Goal: Information Seeking & Learning: Learn about a topic

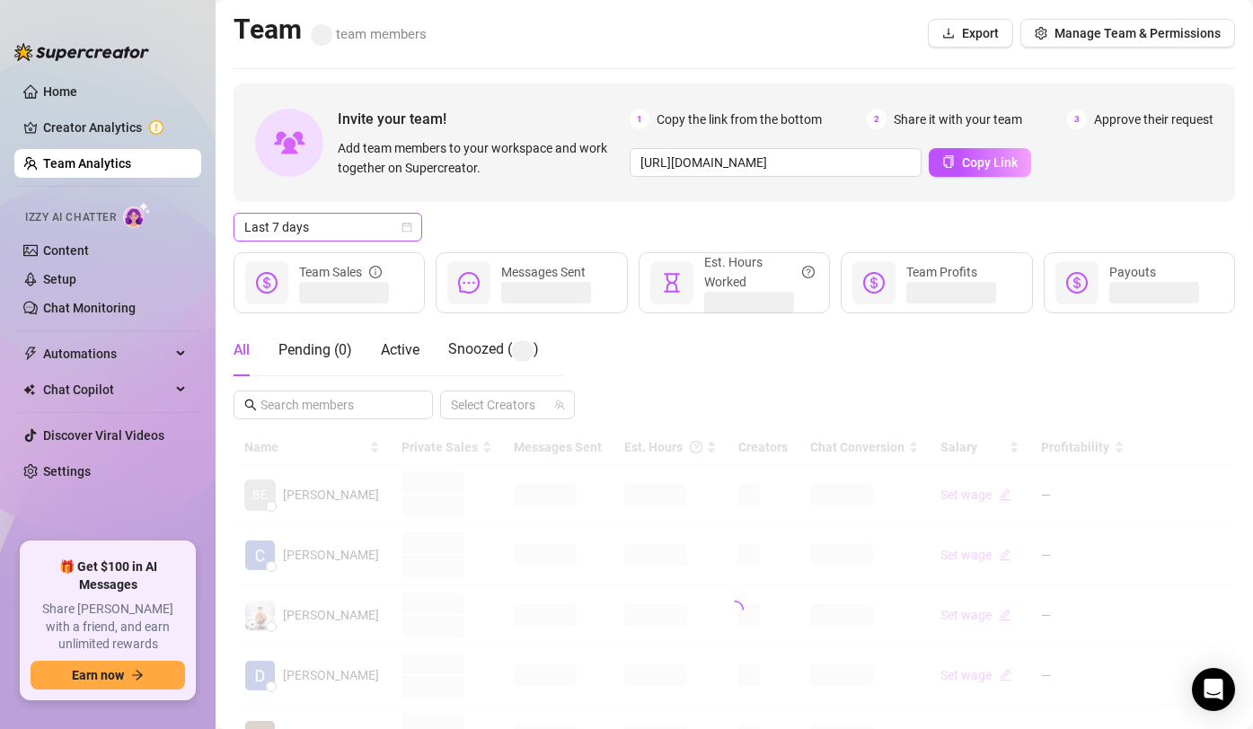
click at [366, 238] on span "Last 7 days" at bounding box center [327, 227] width 167 height 27
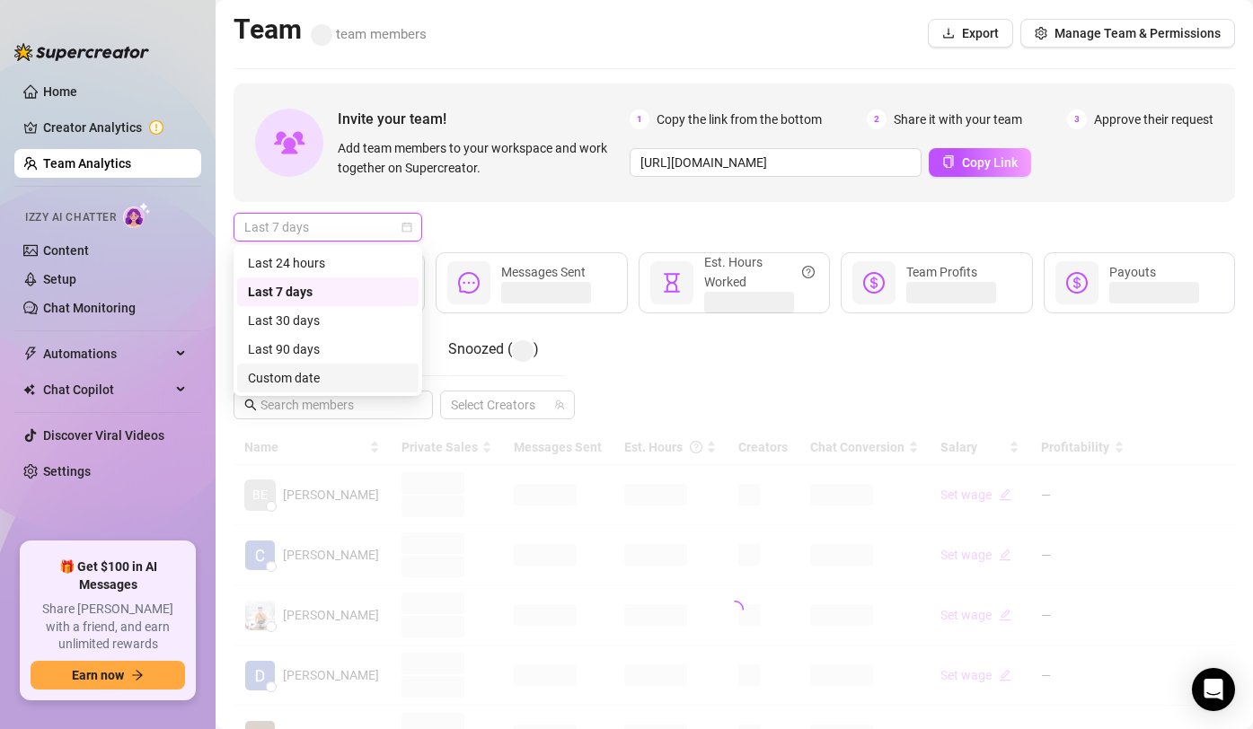
click at [307, 383] on div "Custom date" at bounding box center [328, 378] width 160 height 20
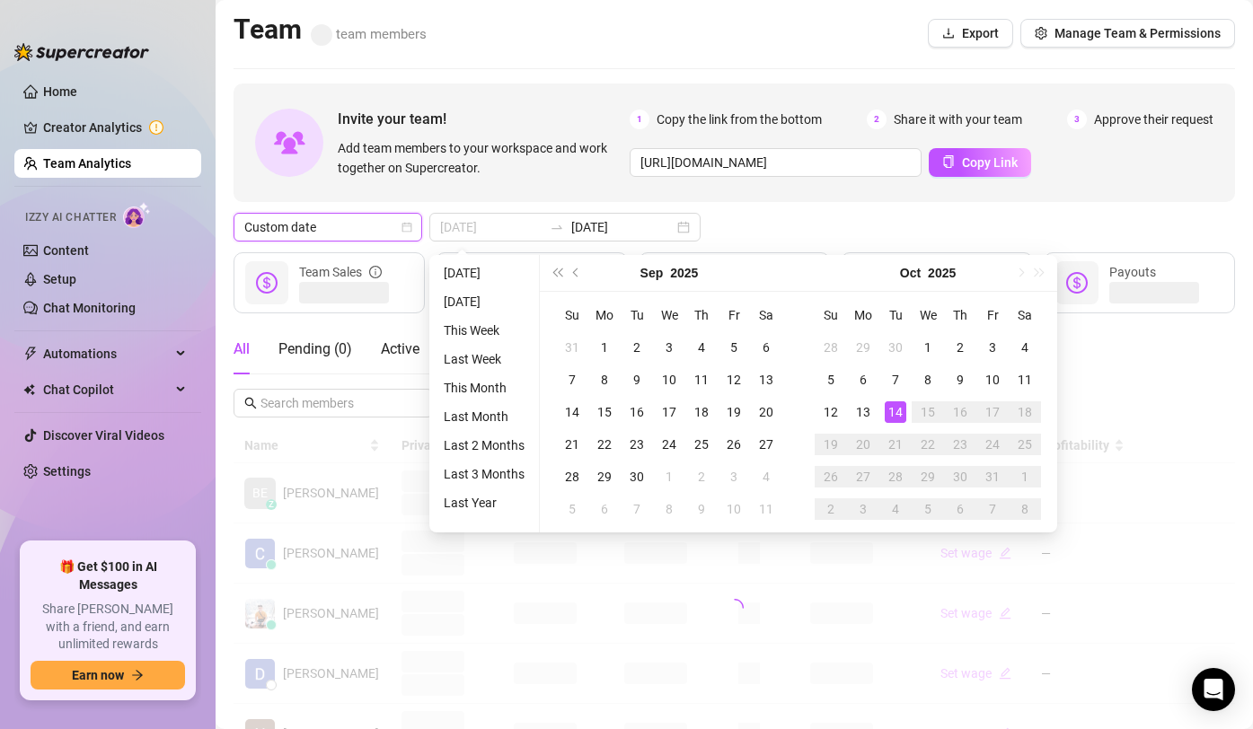
click at [896, 403] on div "14" at bounding box center [896, 412] width 22 height 22
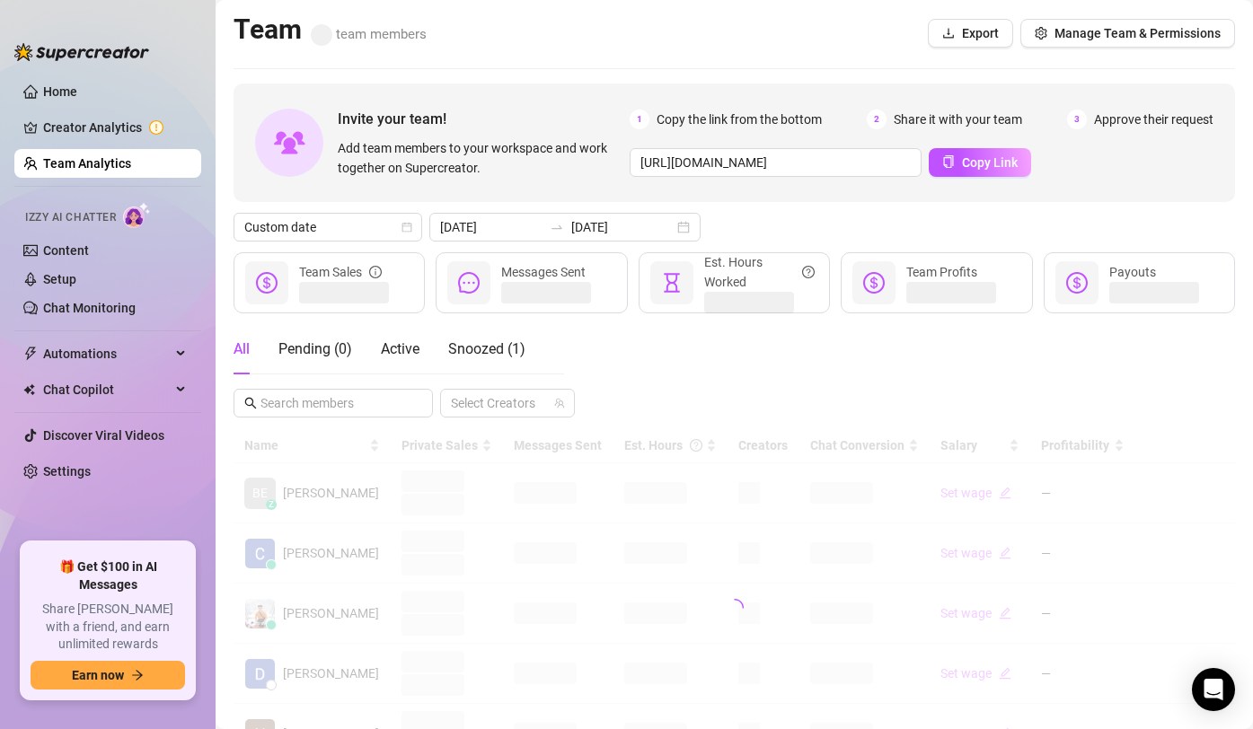
click at [896, 403] on div "All Pending ( 0 ) Active Snoozed ( 1 ) Select Creators" at bounding box center [734, 370] width 1001 height 93
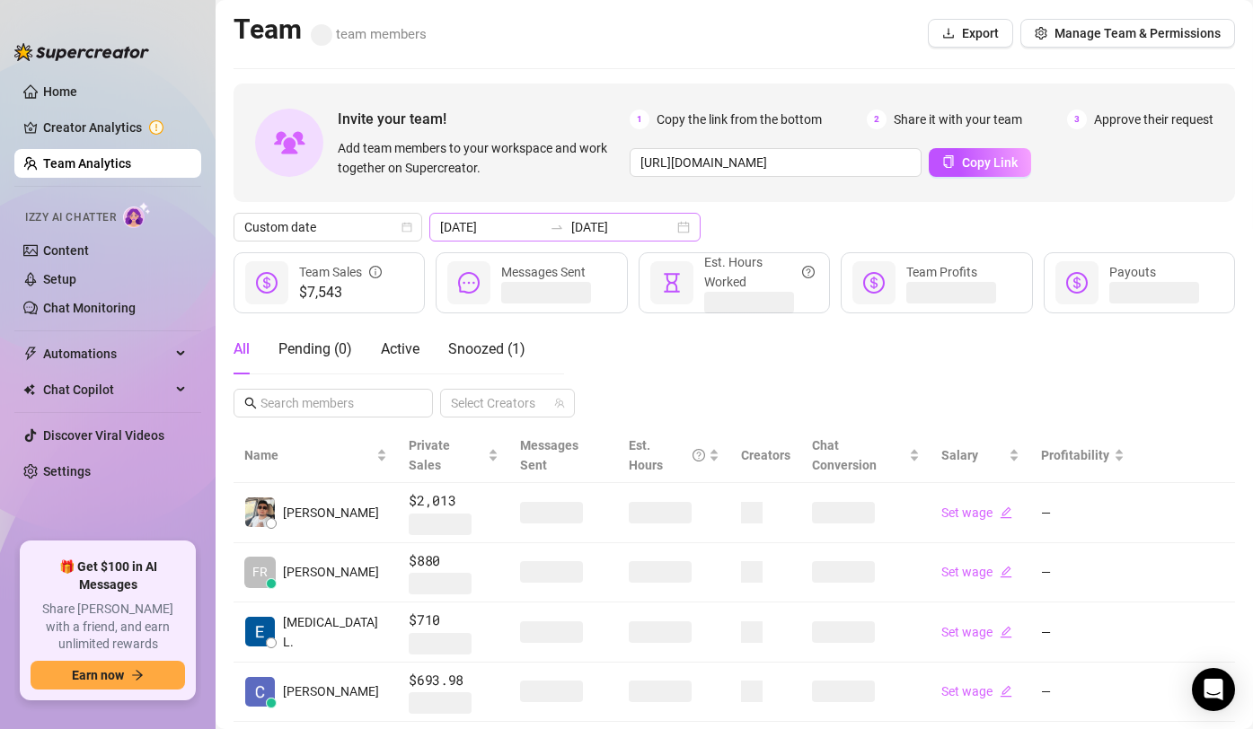
click at [513, 238] on div "2025-10-14 2025-10-14" at bounding box center [564, 227] width 271 height 29
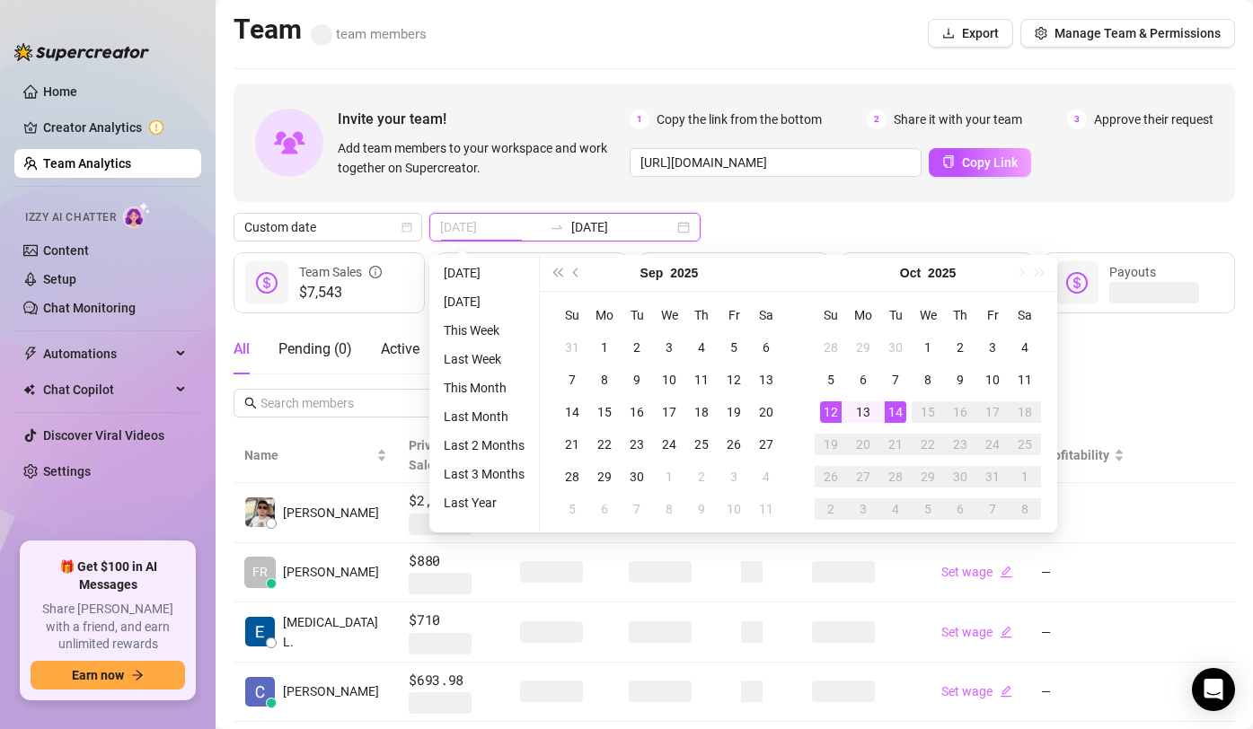
type input "[DATE]"
click at [900, 413] on div "14" at bounding box center [896, 412] width 22 height 22
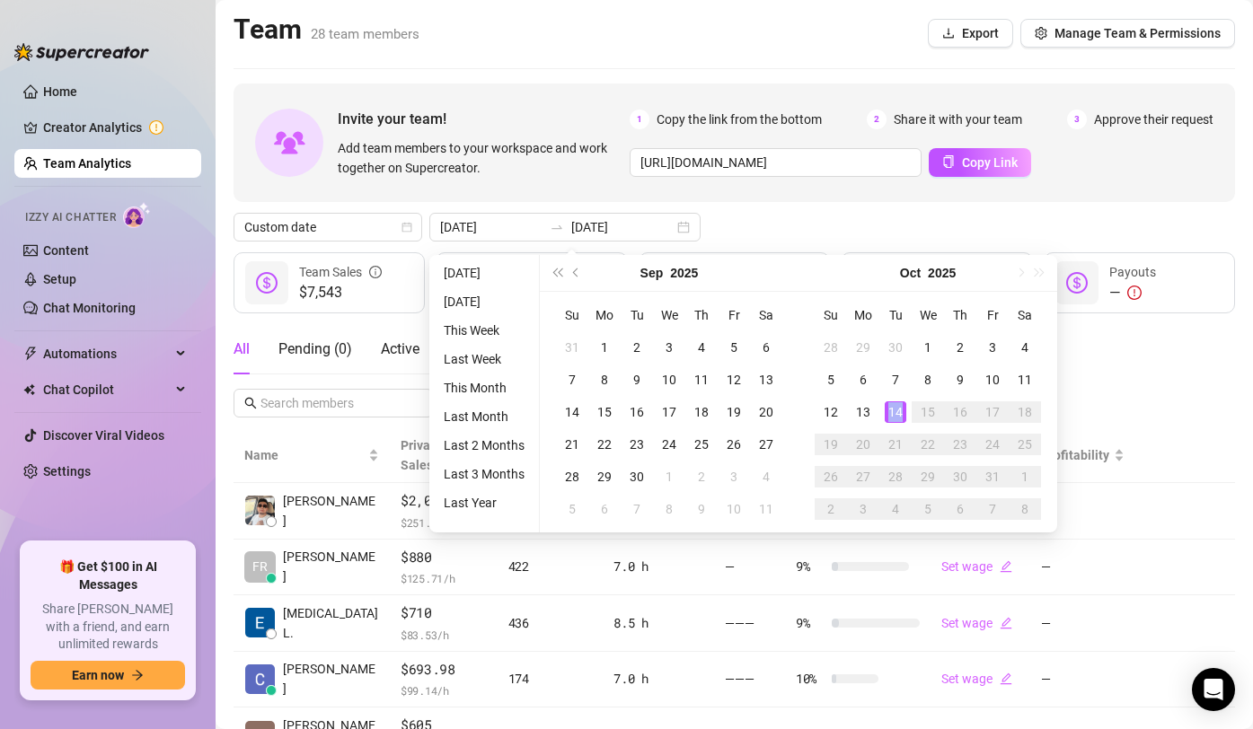
click at [900, 413] on div "All Pending ( 0 ) Active Snoozed ( 1 ) Select Creators" at bounding box center [734, 370] width 1001 height 93
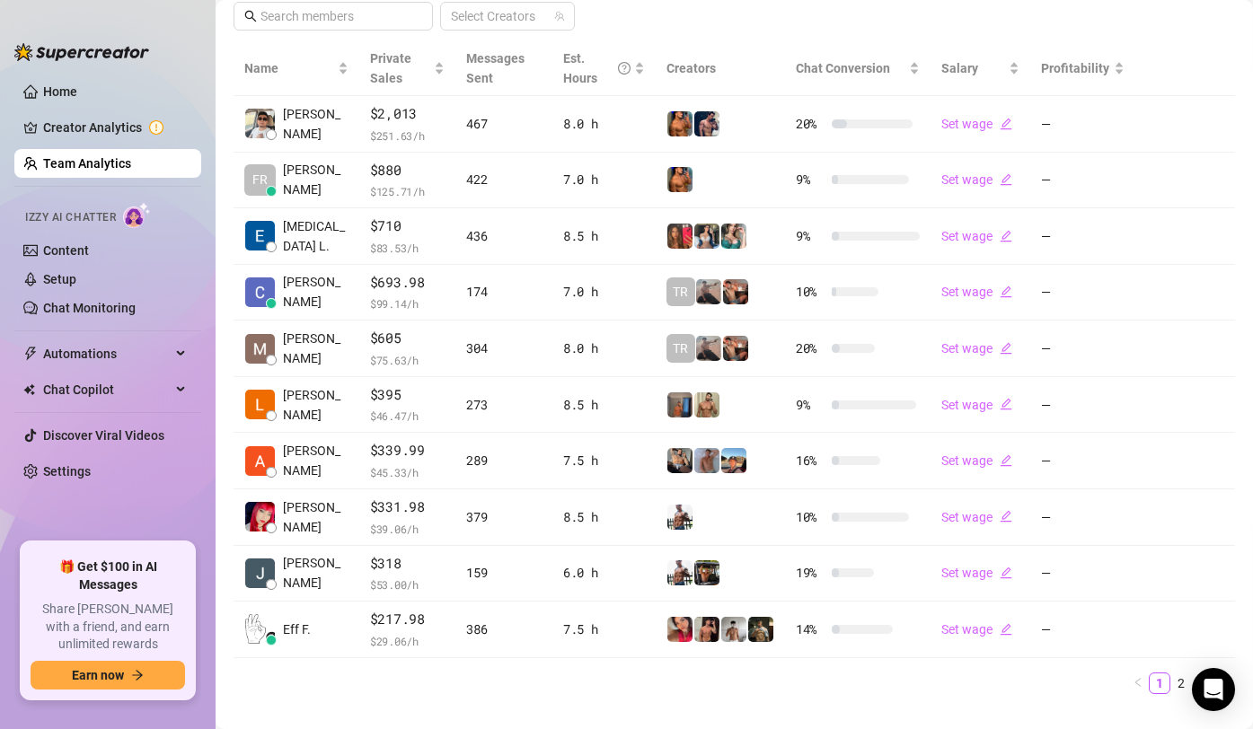
scroll to position [419, 0]
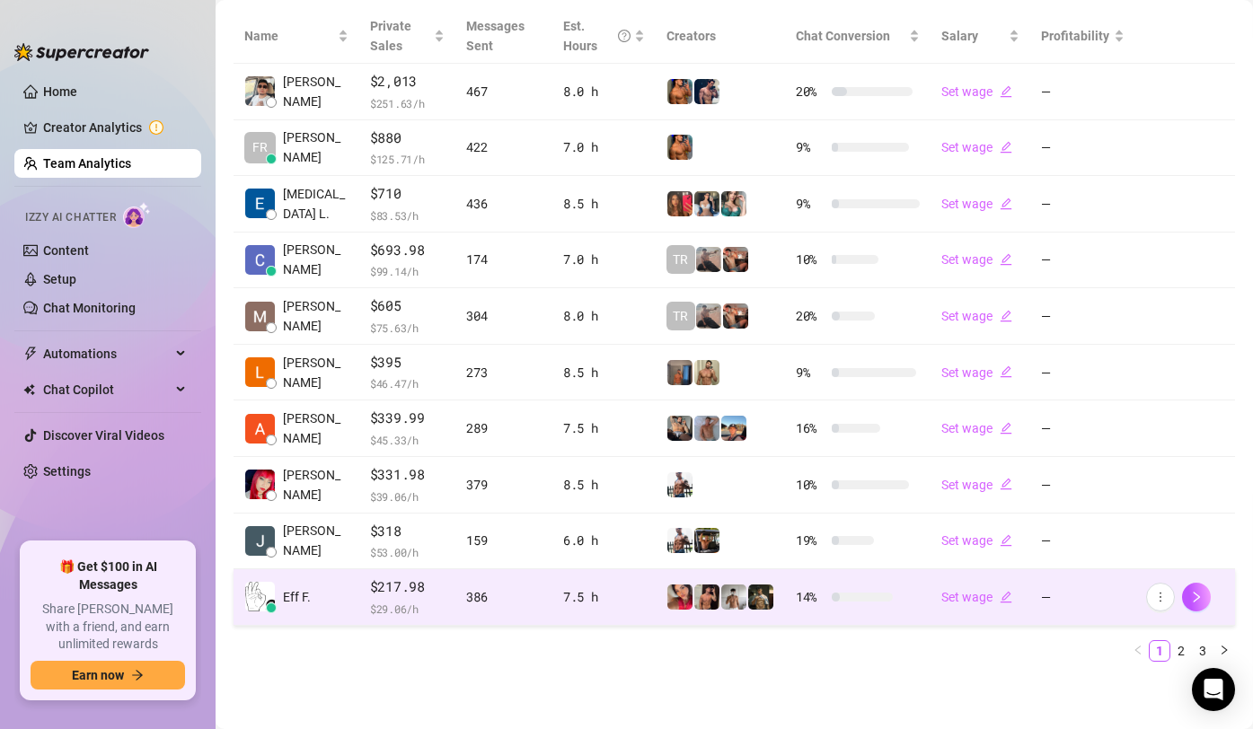
click at [1162, 574] on td at bounding box center [1185, 597] width 101 height 57
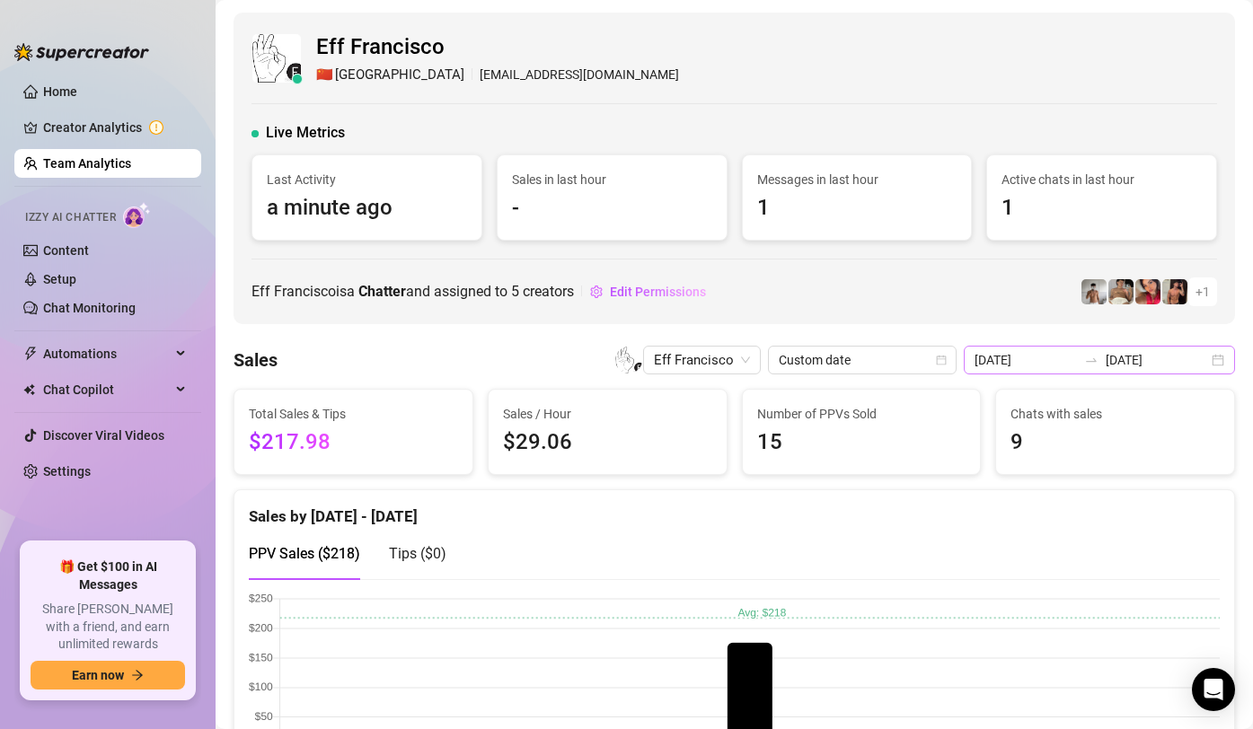
click at [1097, 361] on icon "swap-right" at bounding box center [1091, 360] width 11 height 4
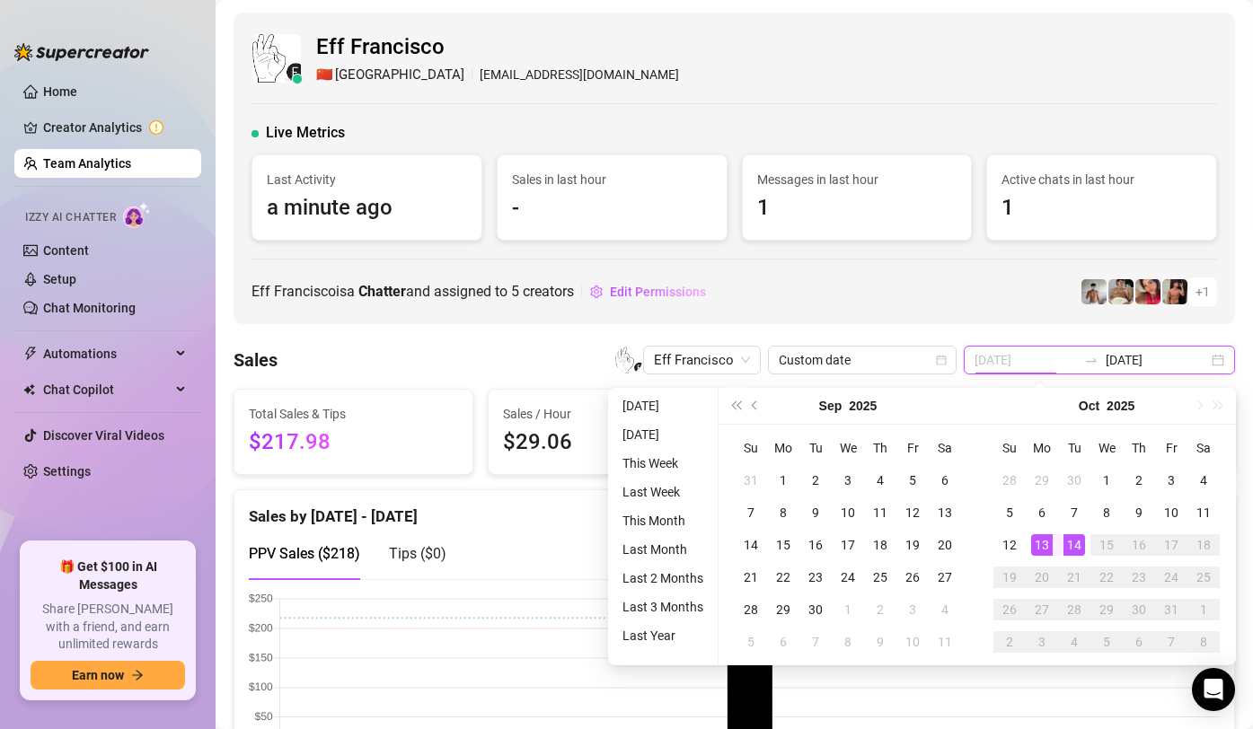
type input "[DATE]"
click at [109, 161] on link "Team Analytics" at bounding box center [87, 163] width 88 height 14
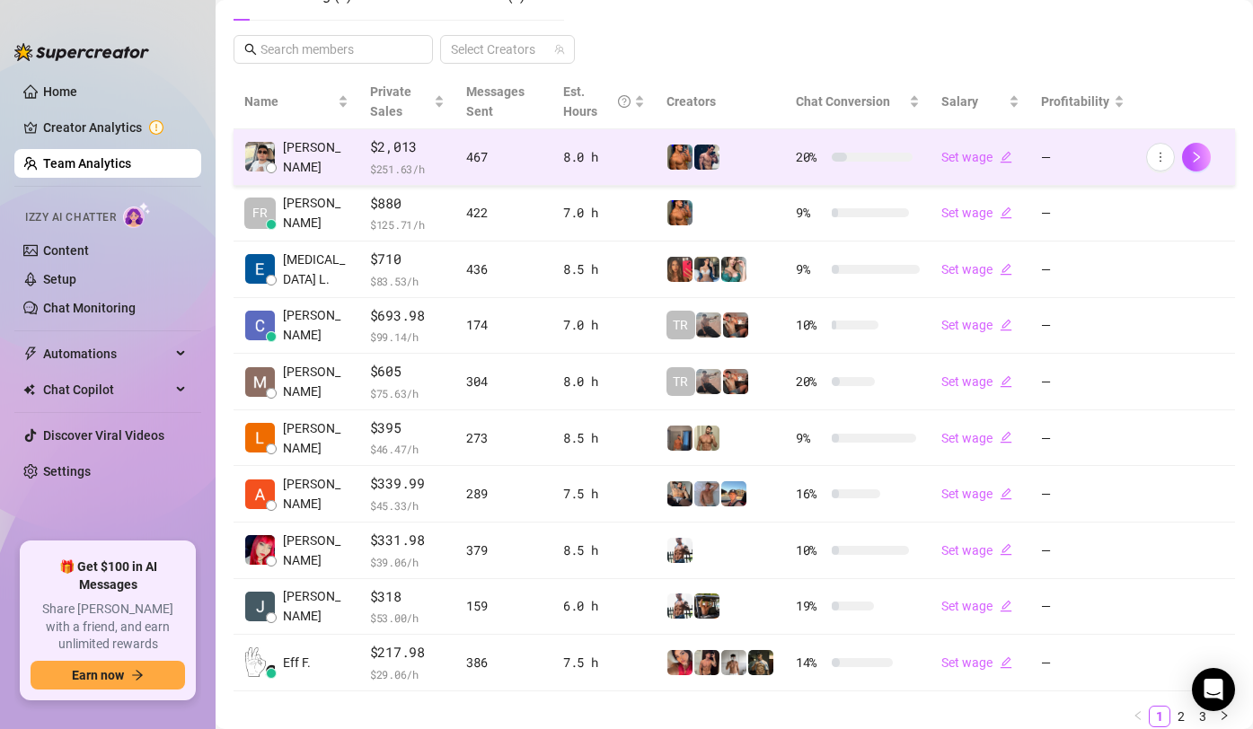
scroll to position [419, 0]
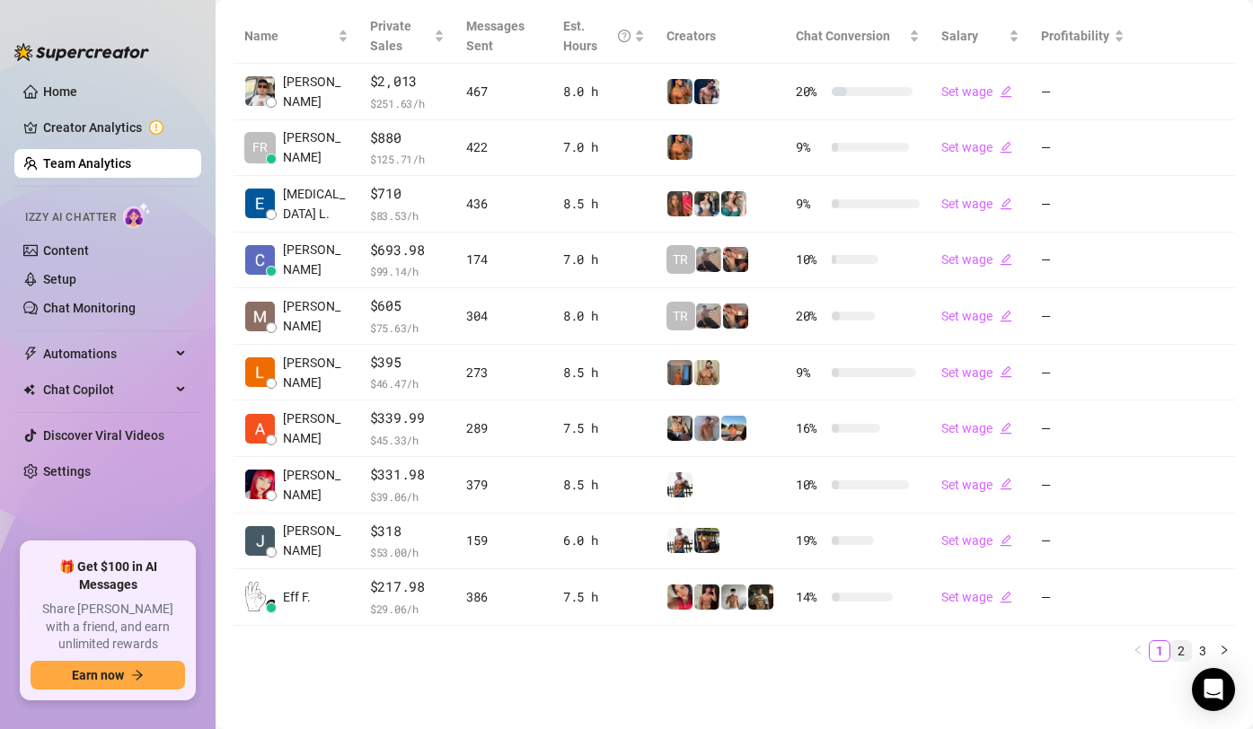
click at [1181, 648] on link "2" at bounding box center [1181, 651] width 20 height 20
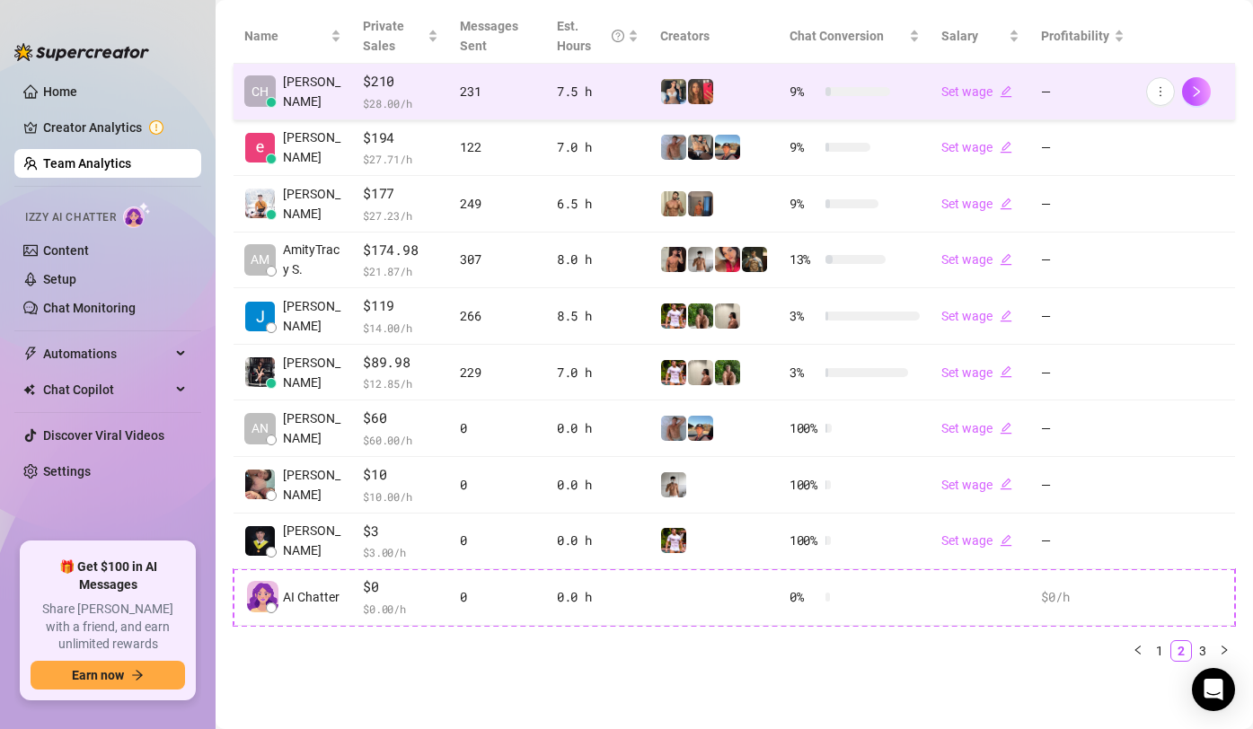
click at [904, 101] on td "9 %" at bounding box center [855, 92] width 152 height 57
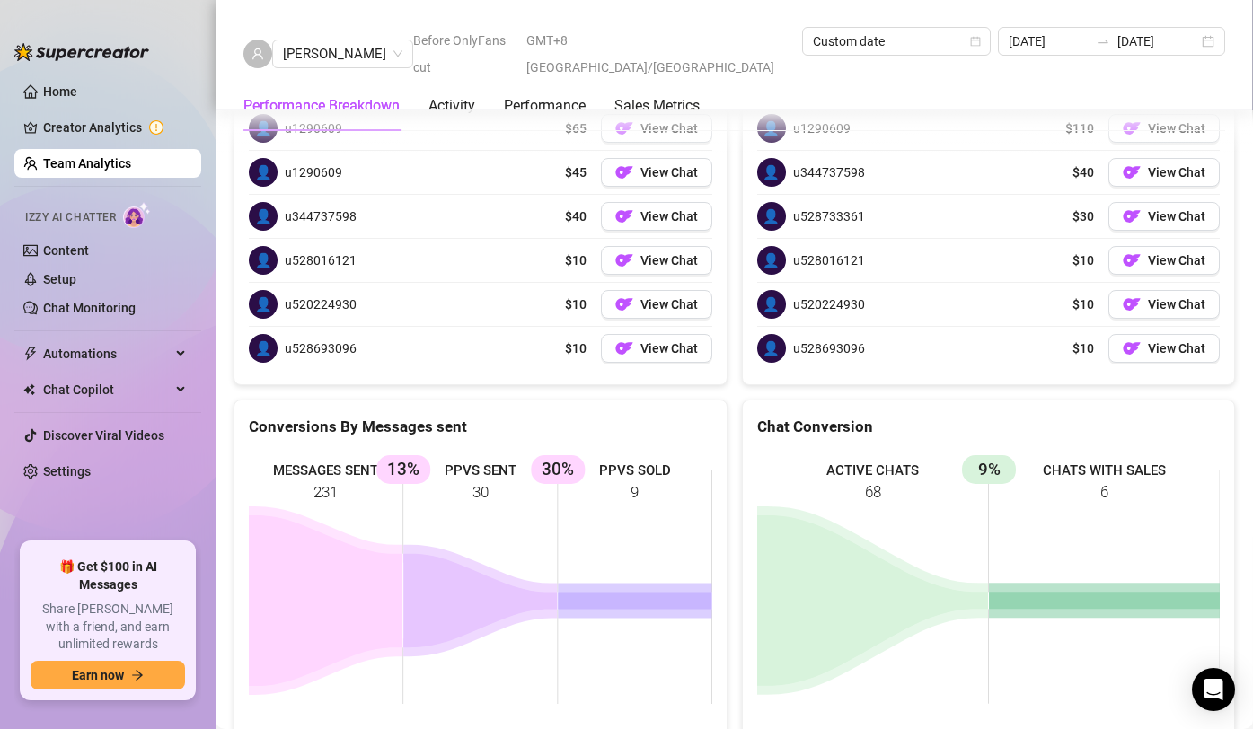
scroll to position [2747, 0]
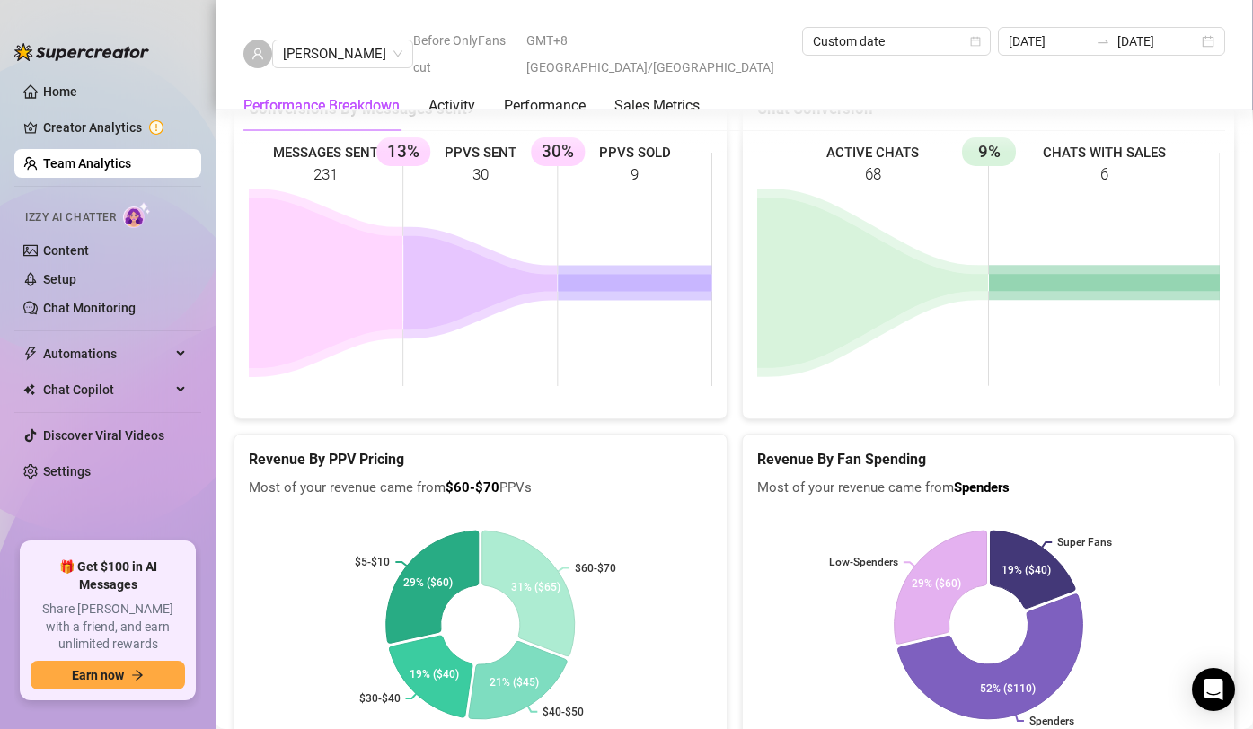
click at [68, 171] on link "Team Analytics" at bounding box center [87, 163] width 88 height 14
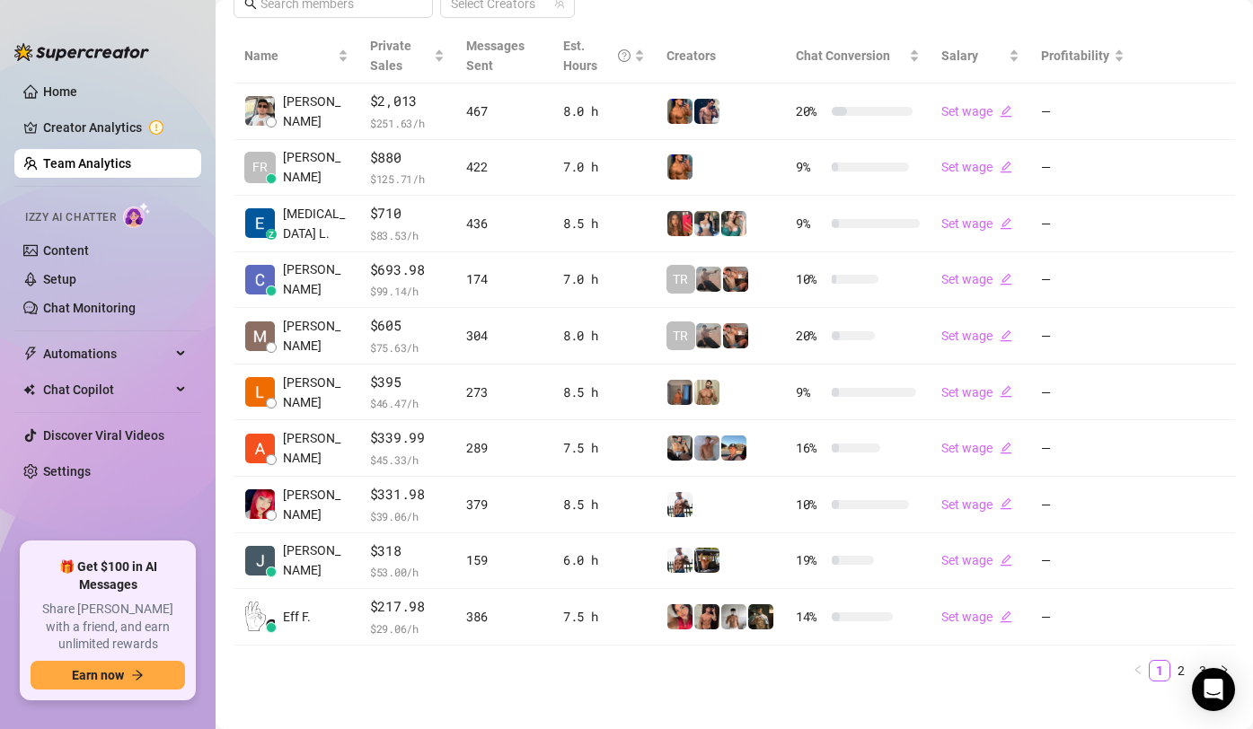
scroll to position [419, 0]
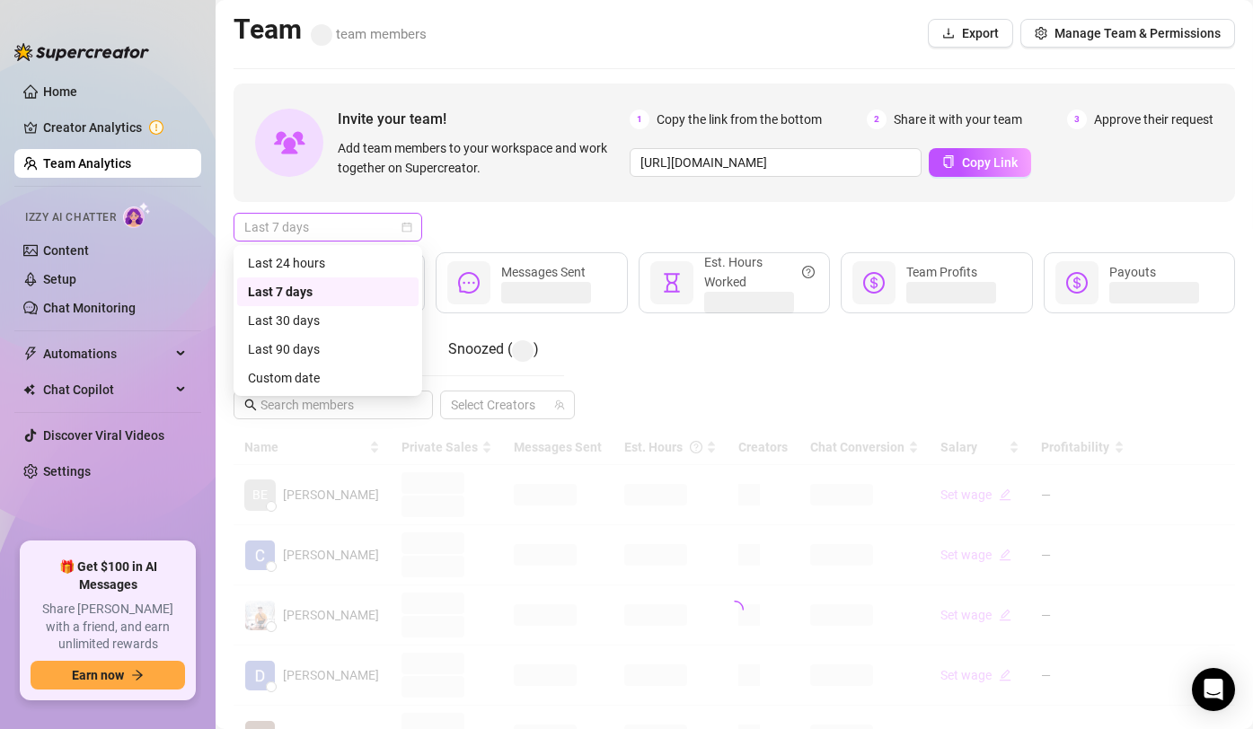
click at [355, 240] on span "Last 7 days" at bounding box center [327, 227] width 167 height 27
click at [331, 384] on div "Custom date" at bounding box center [328, 378] width 160 height 20
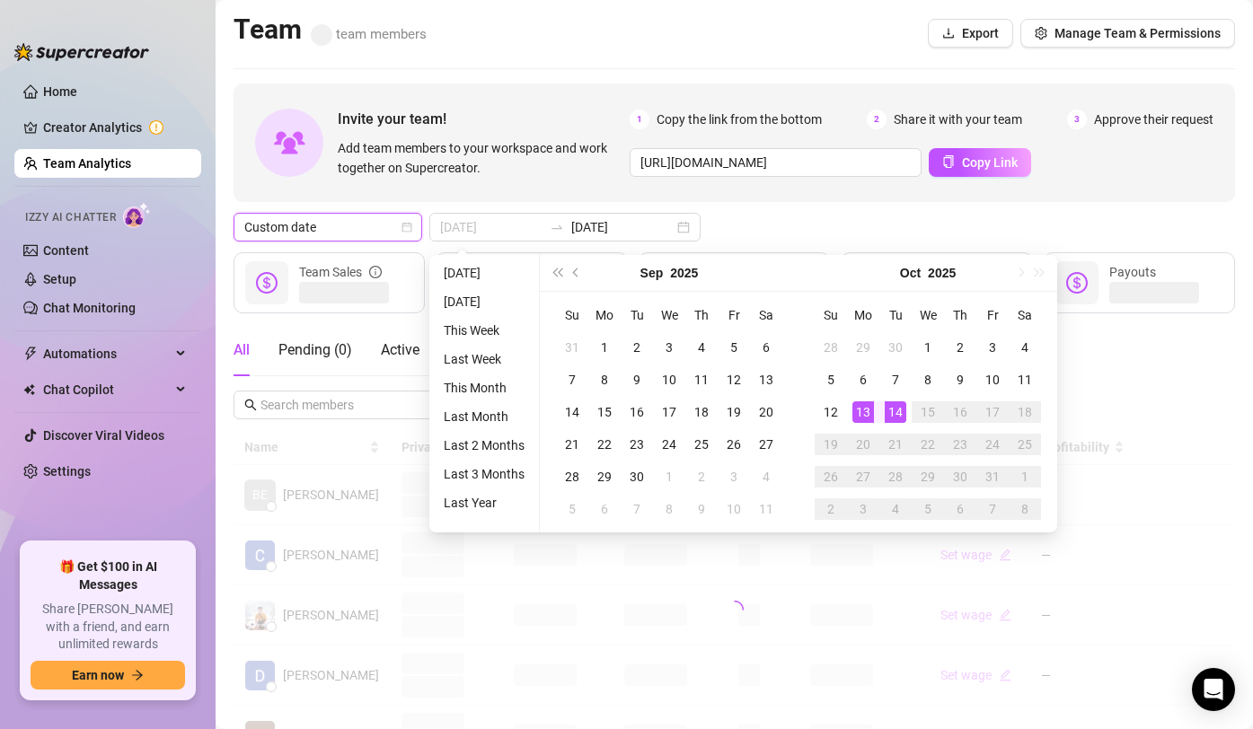
type input "[DATE]"
click at [886, 409] on div "14" at bounding box center [896, 412] width 22 height 22
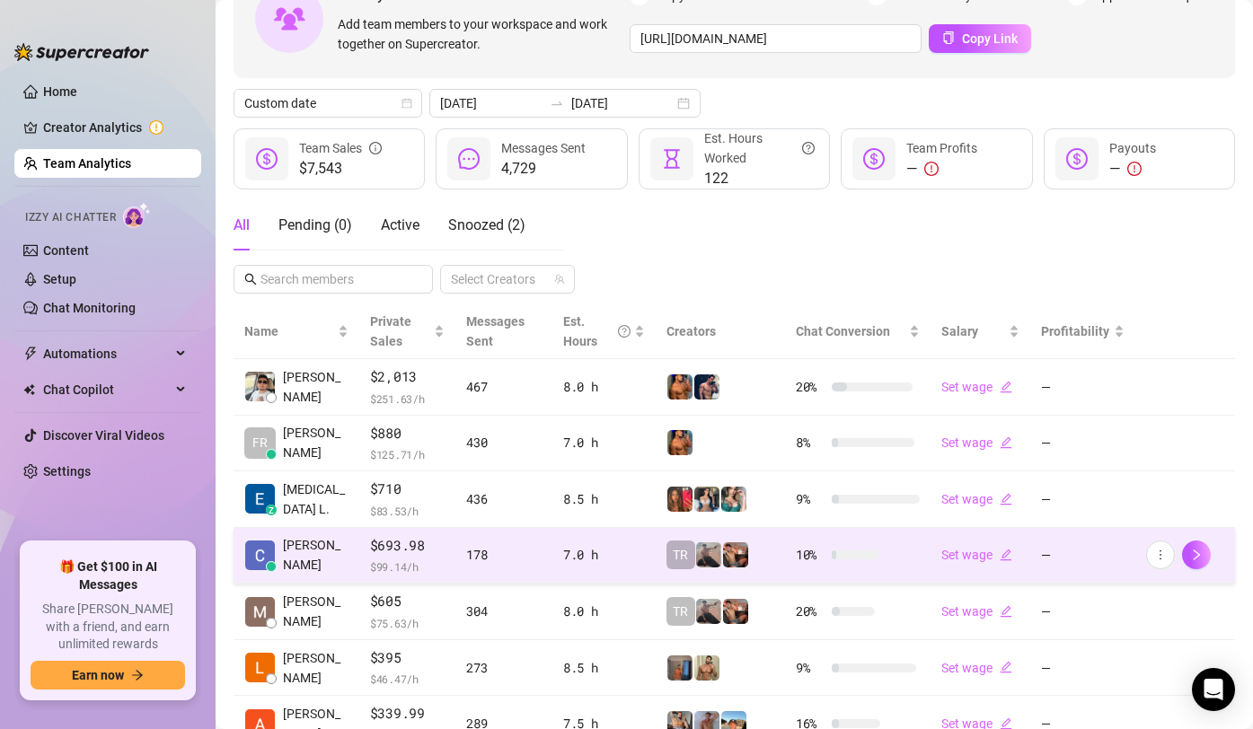
scroll to position [419, 0]
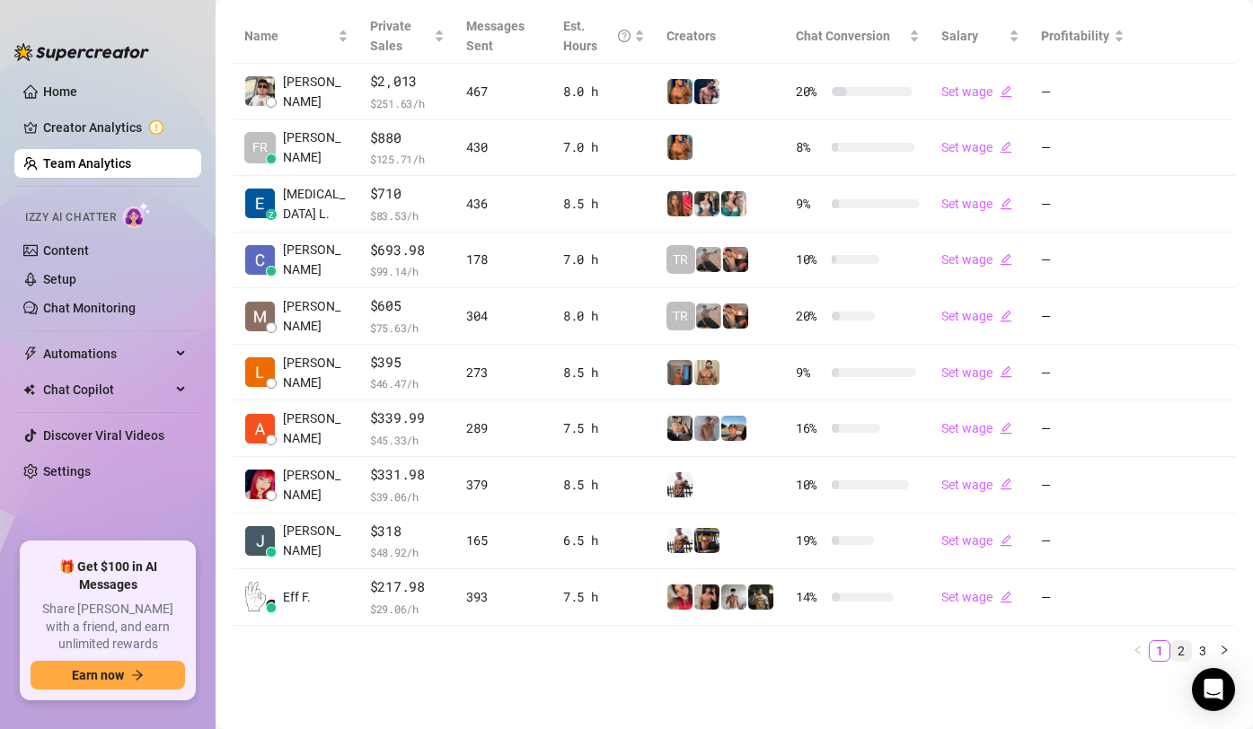
click at [1177, 650] on link "2" at bounding box center [1181, 651] width 20 height 20
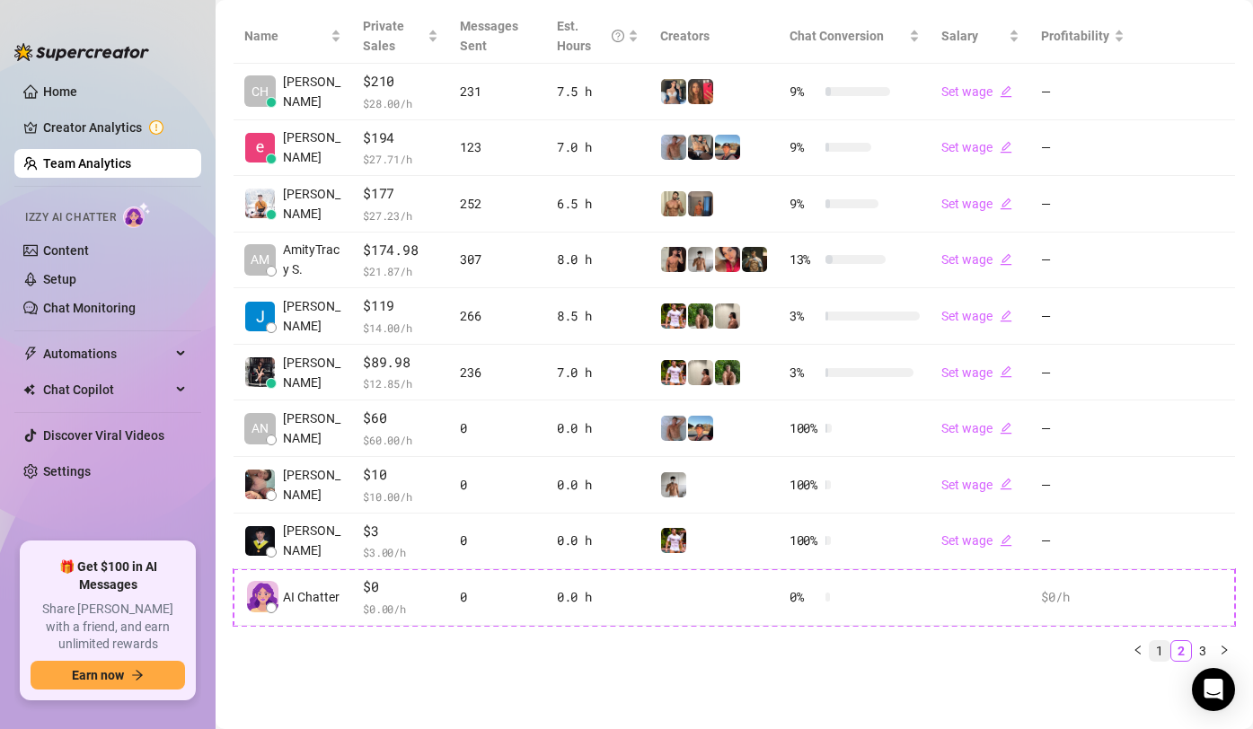
click at [1164, 648] on link "1" at bounding box center [1160, 651] width 20 height 20
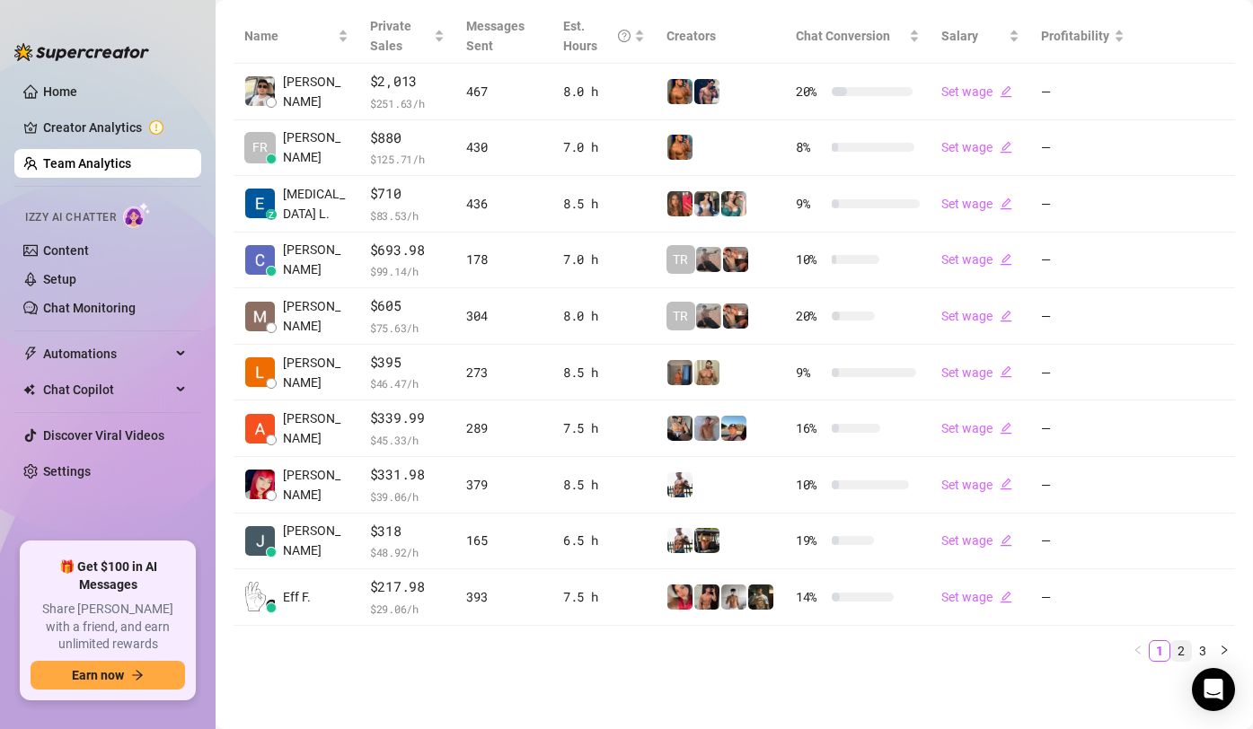
click at [1178, 648] on link "2" at bounding box center [1181, 651] width 20 height 20
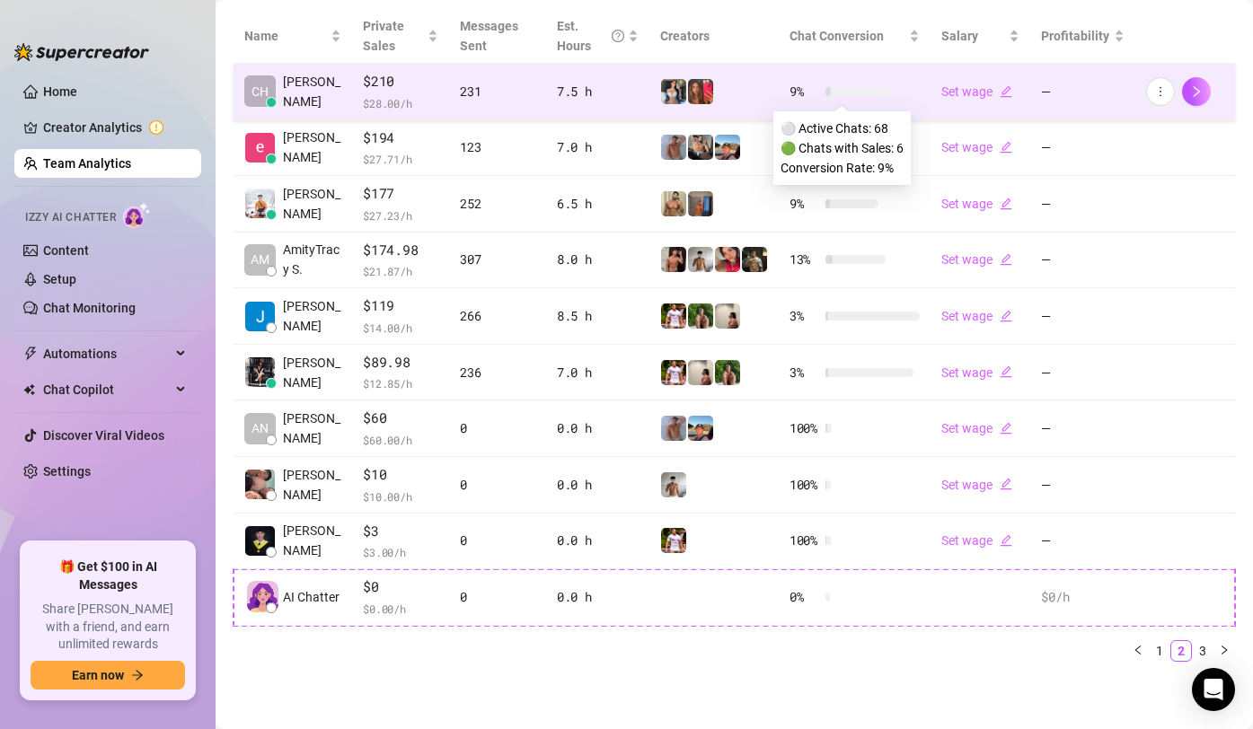
click at [842, 92] on div at bounding box center [857, 91] width 65 height 9
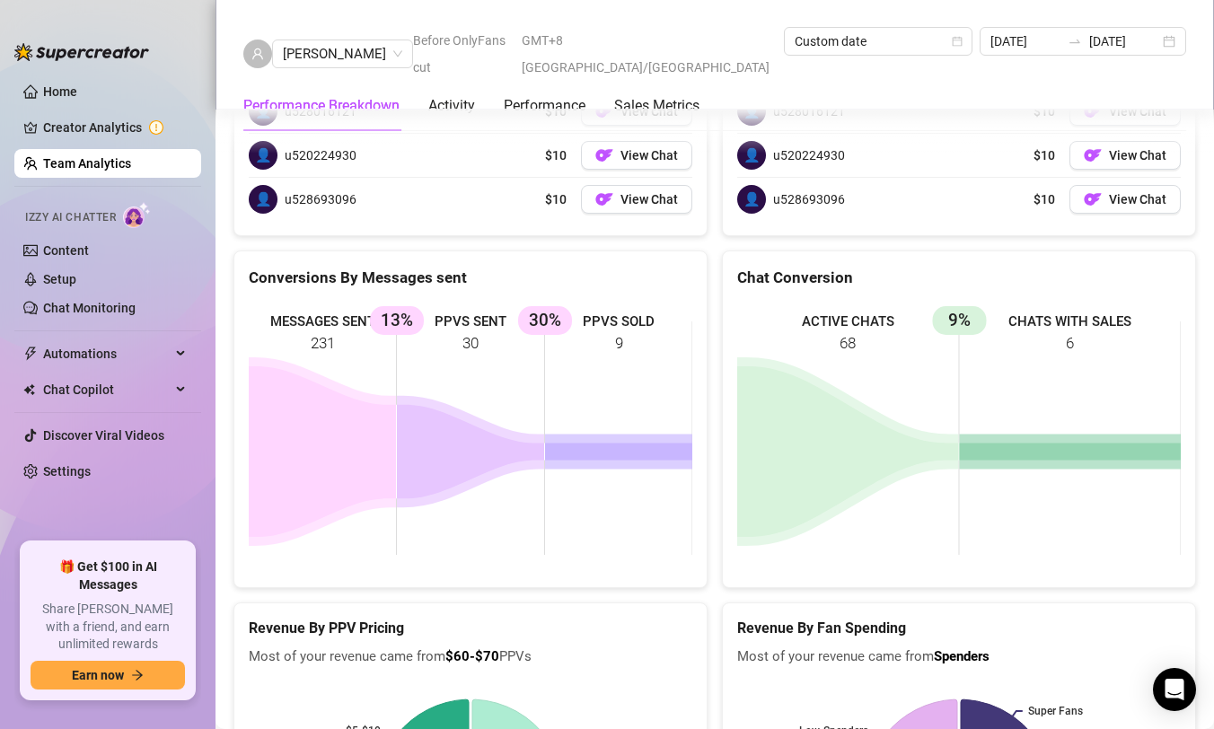
scroll to position [1544, 0]
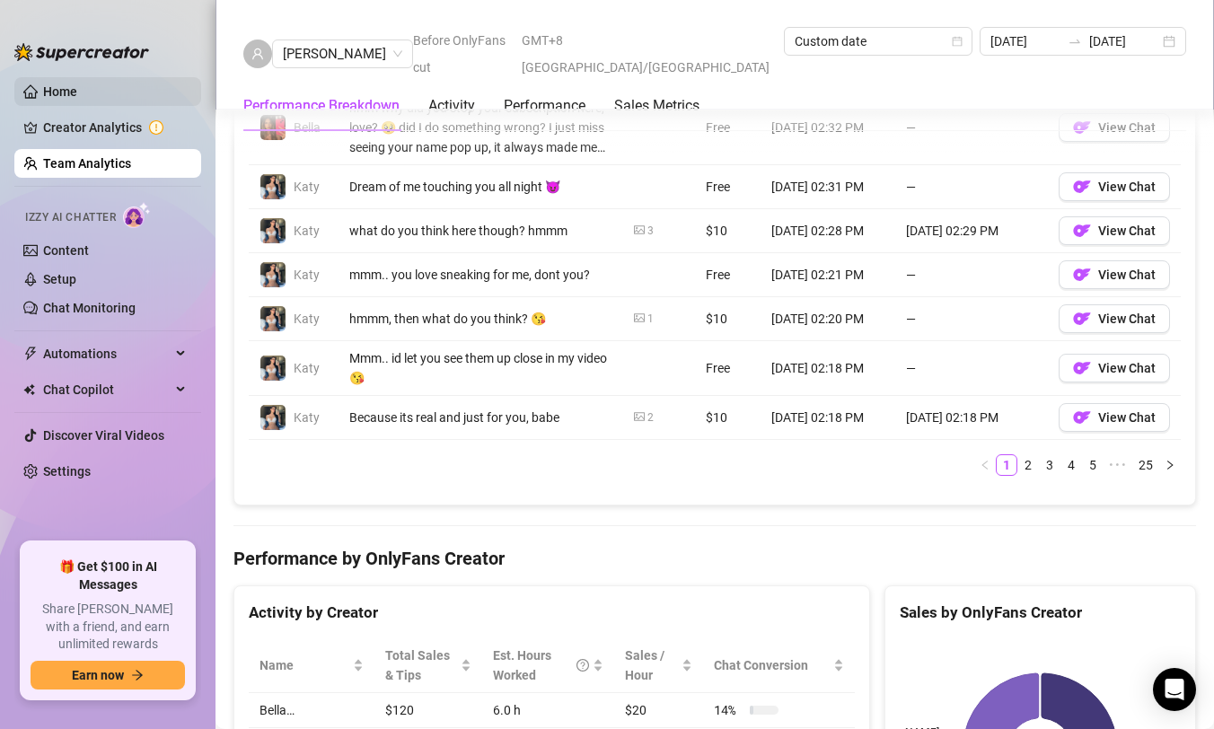
click at [77, 97] on link "Home" at bounding box center [60, 91] width 34 height 14
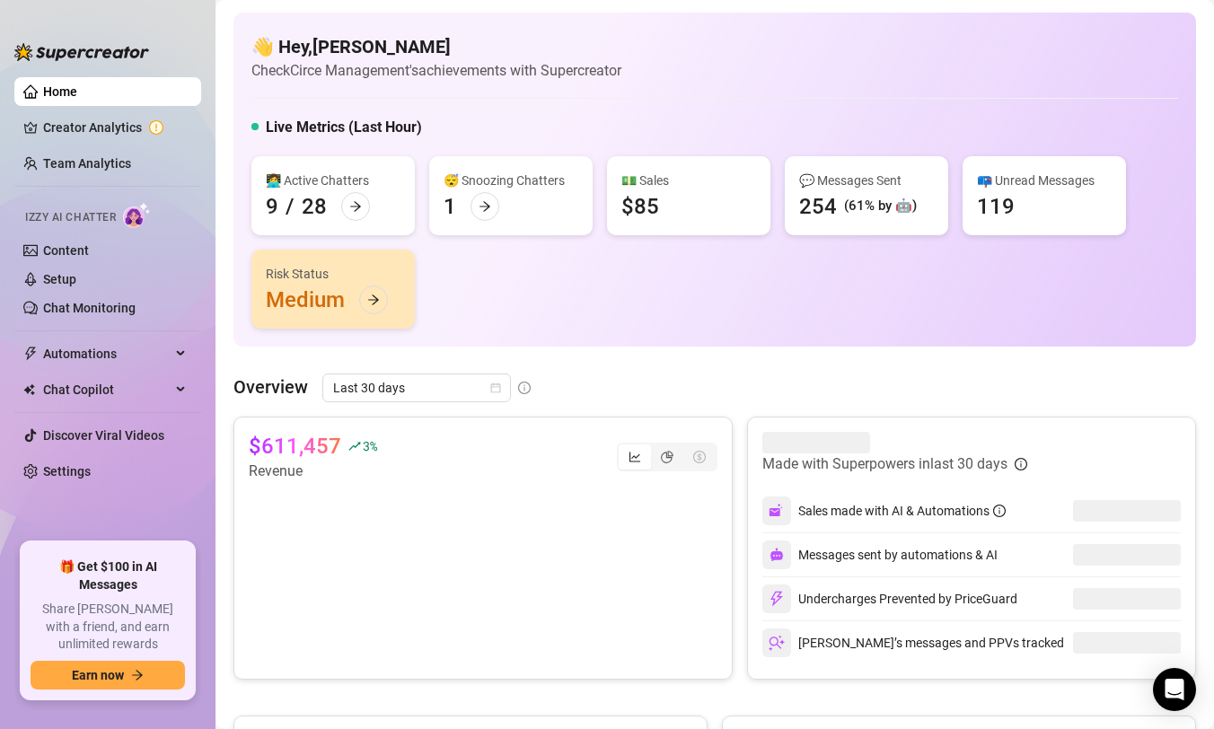
scroll to position [138, 0]
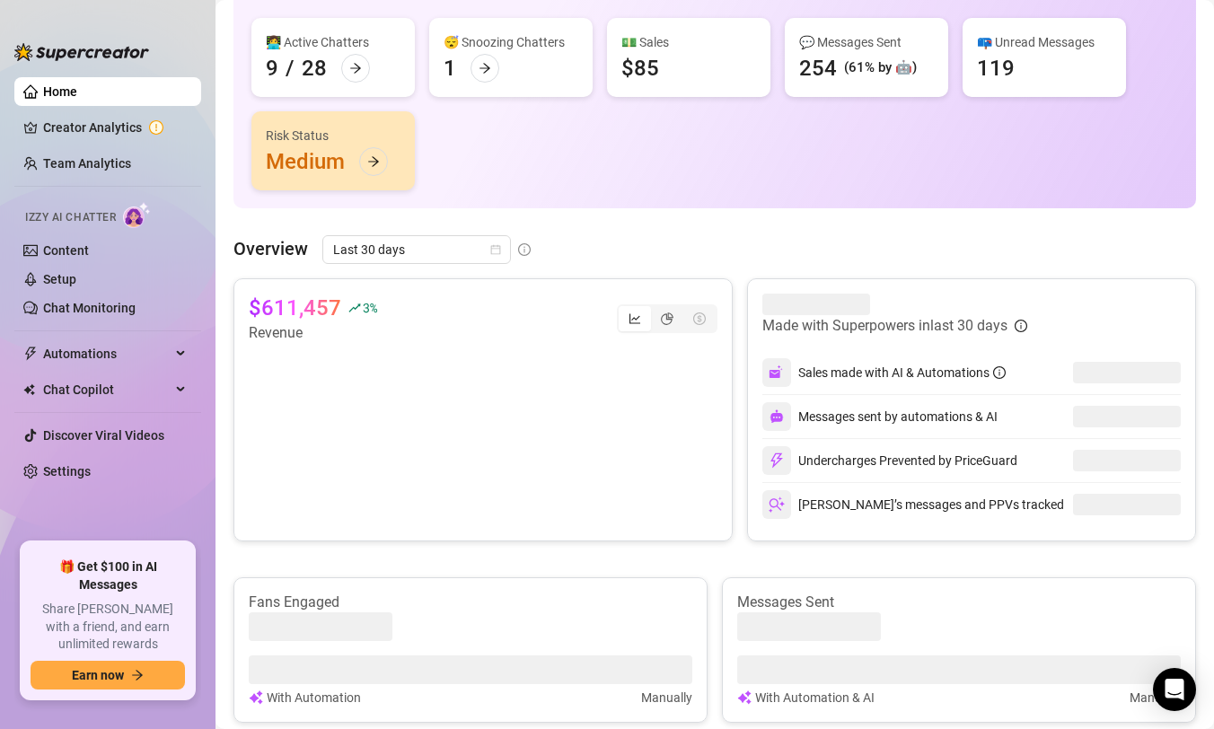
click at [668, 321] on icon "pie-chart" at bounding box center [667, 319] width 13 height 13
click at [656, 309] on input "segmented control" at bounding box center [656, 309] width 0 height 0
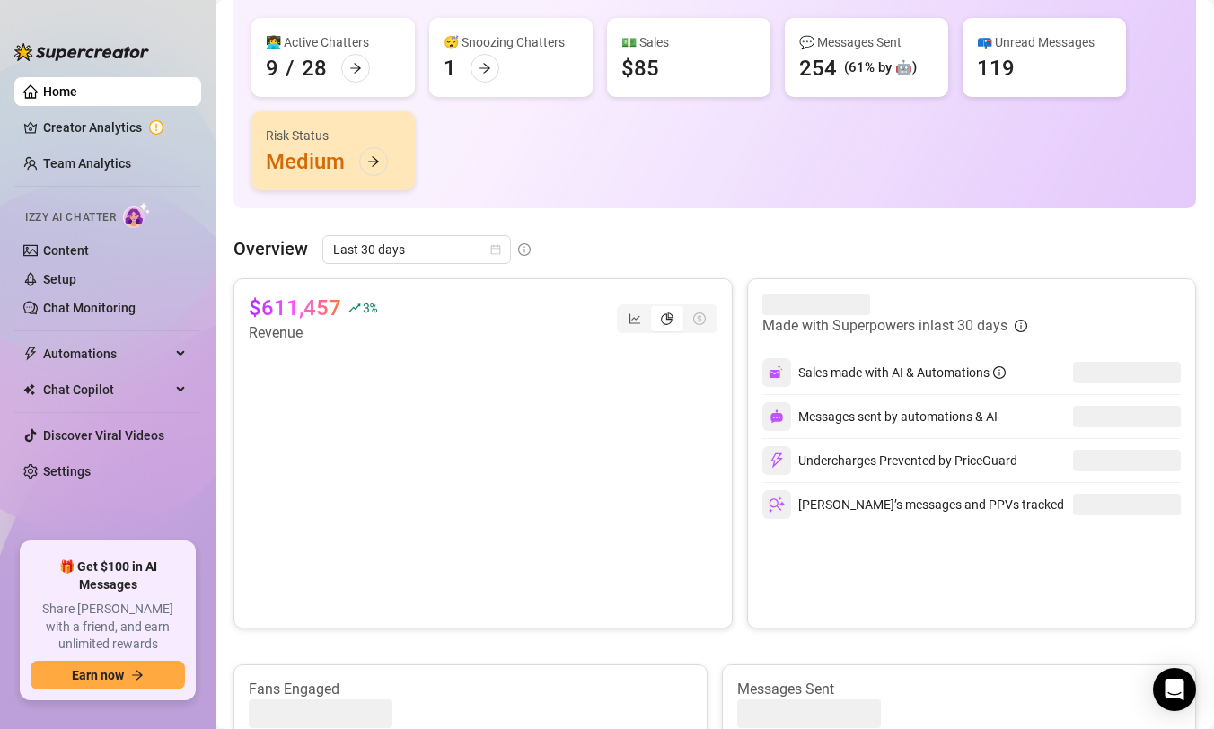
click at [398, 248] on span "Last 30 days" at bounding box center [416, 249] width 167 height 27
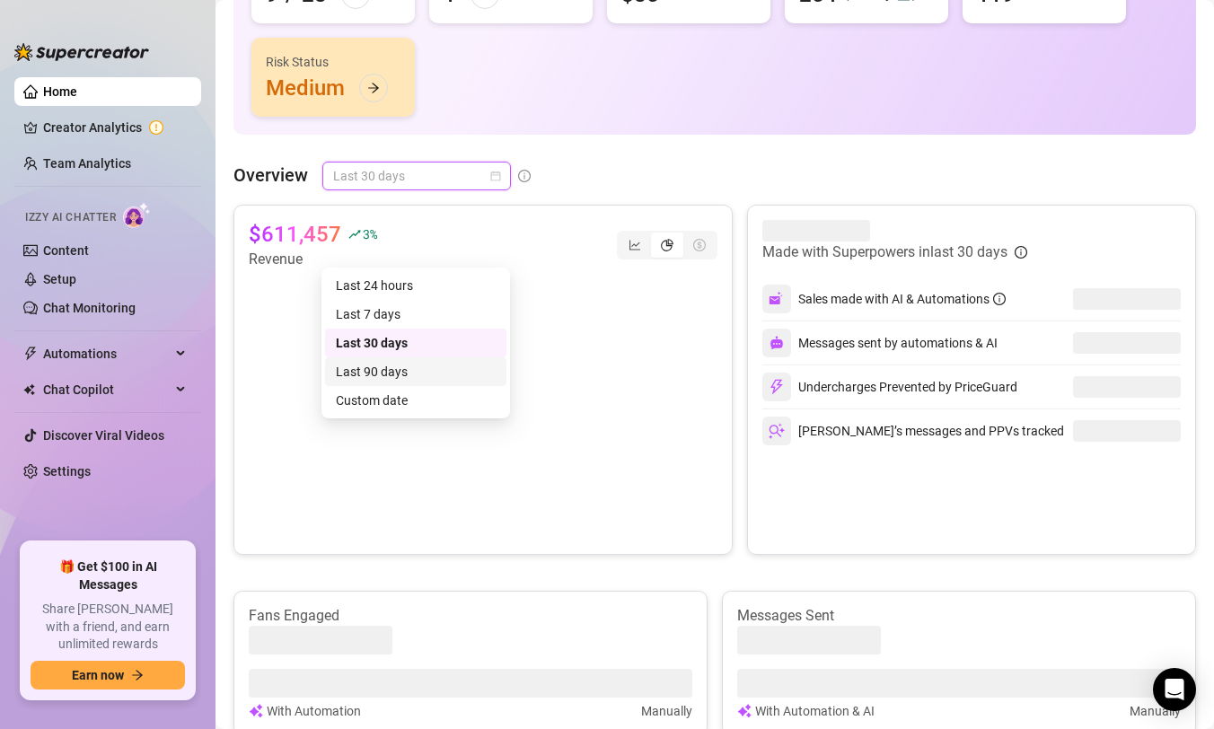
click at [614, 348] on div at bounding box center [600, 404] width 234 height 269
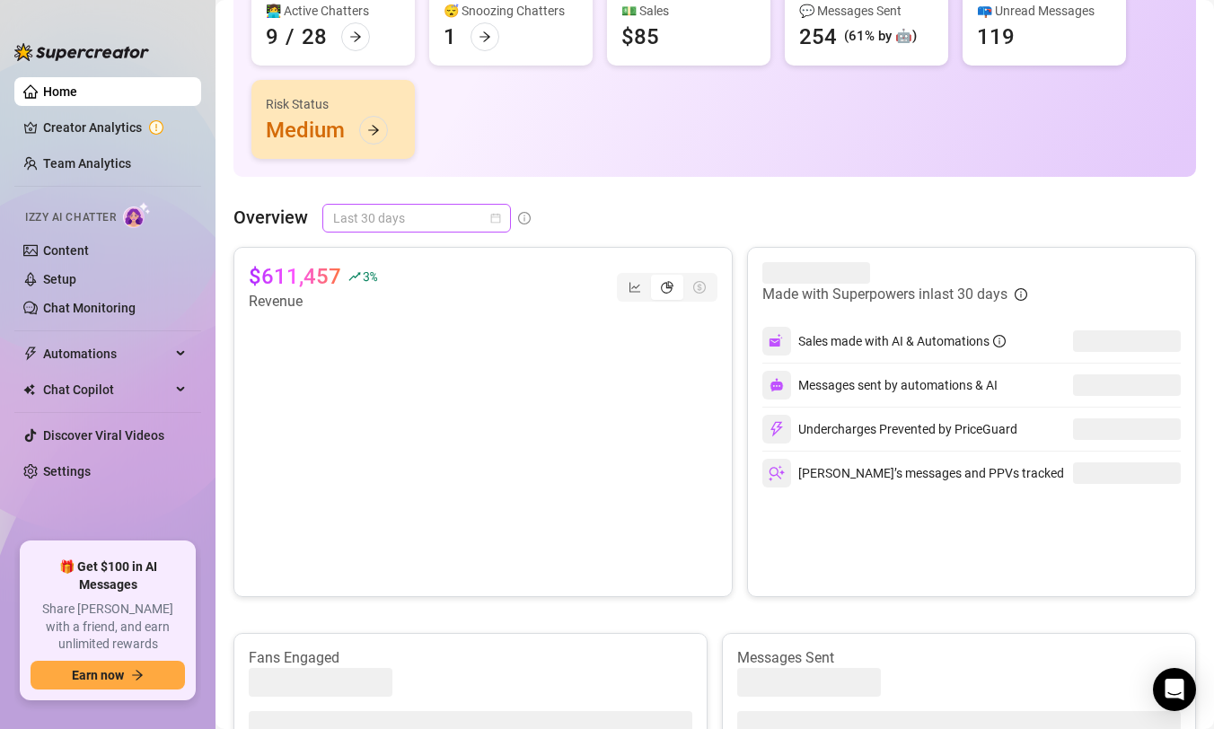
click at [481, 205] on span "Last 30 days" at bounding box center [416, 218] width 167 height 27
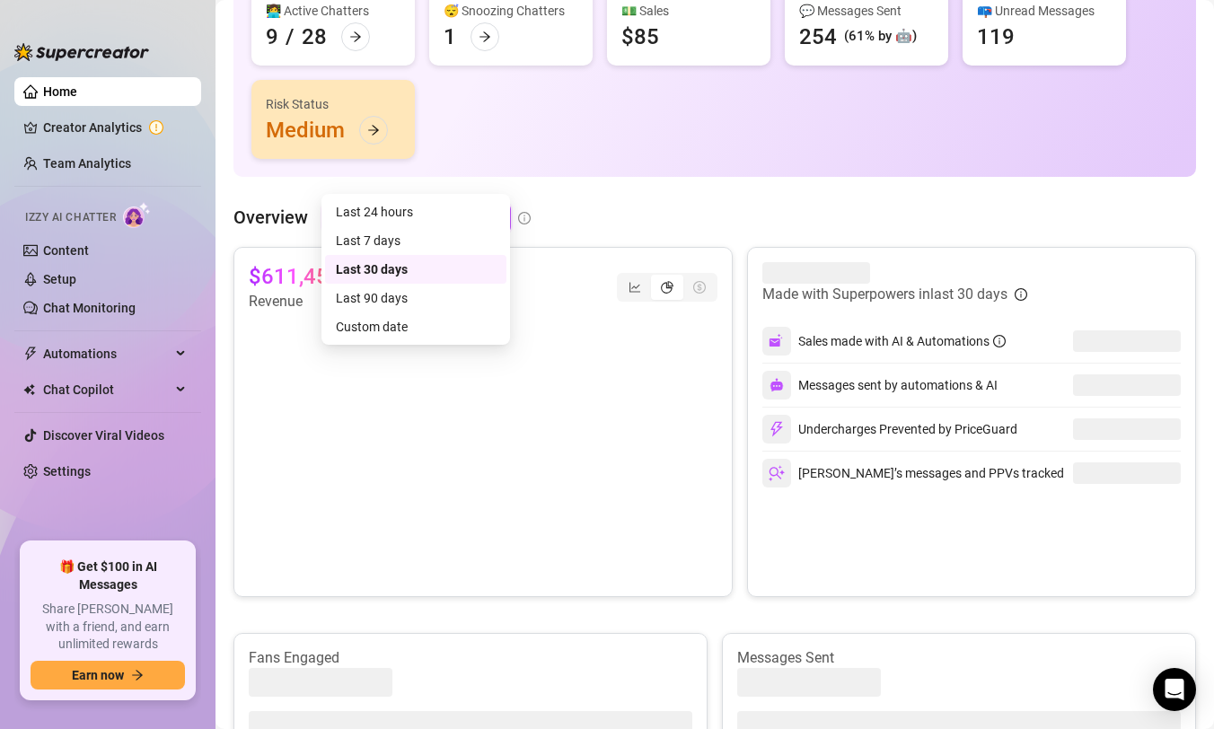
scroll to position [254, 0]
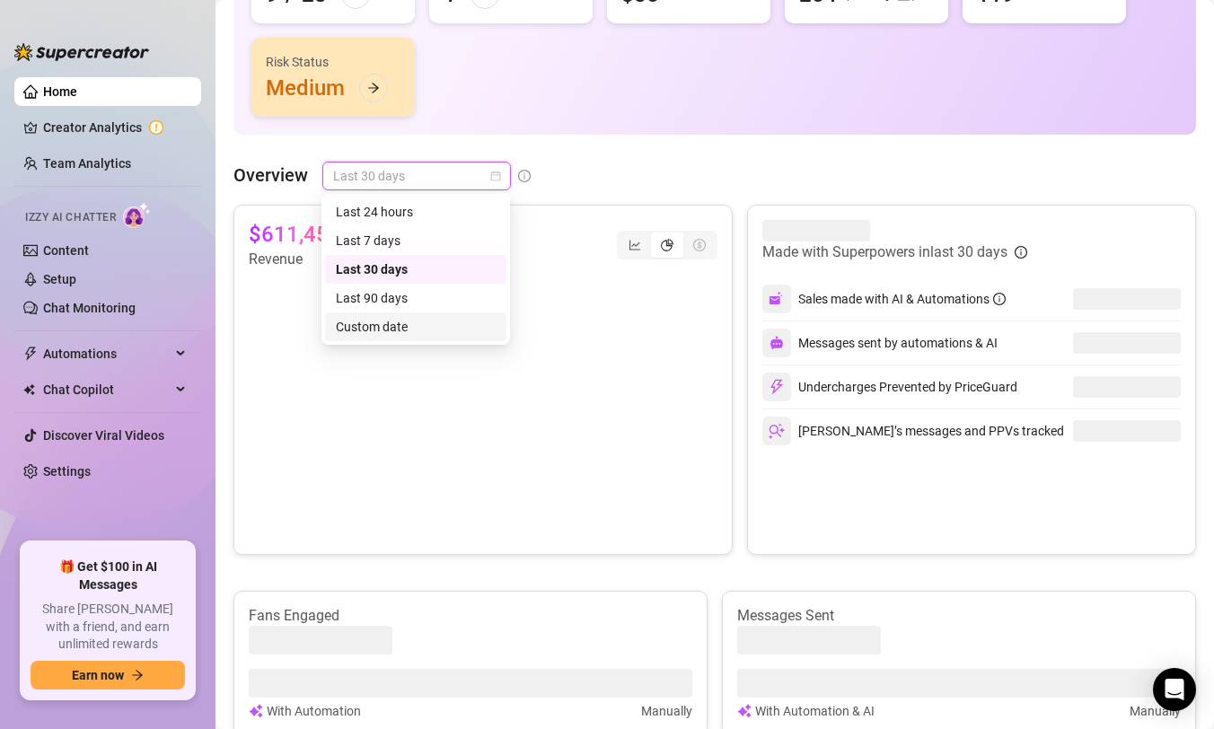
click at [421, 332] on div "Custom date" at bounding box center [416, 327] width 160 height 20
click at [427, 328] on canvas at bounding box center [366, 404] width 234 height 269
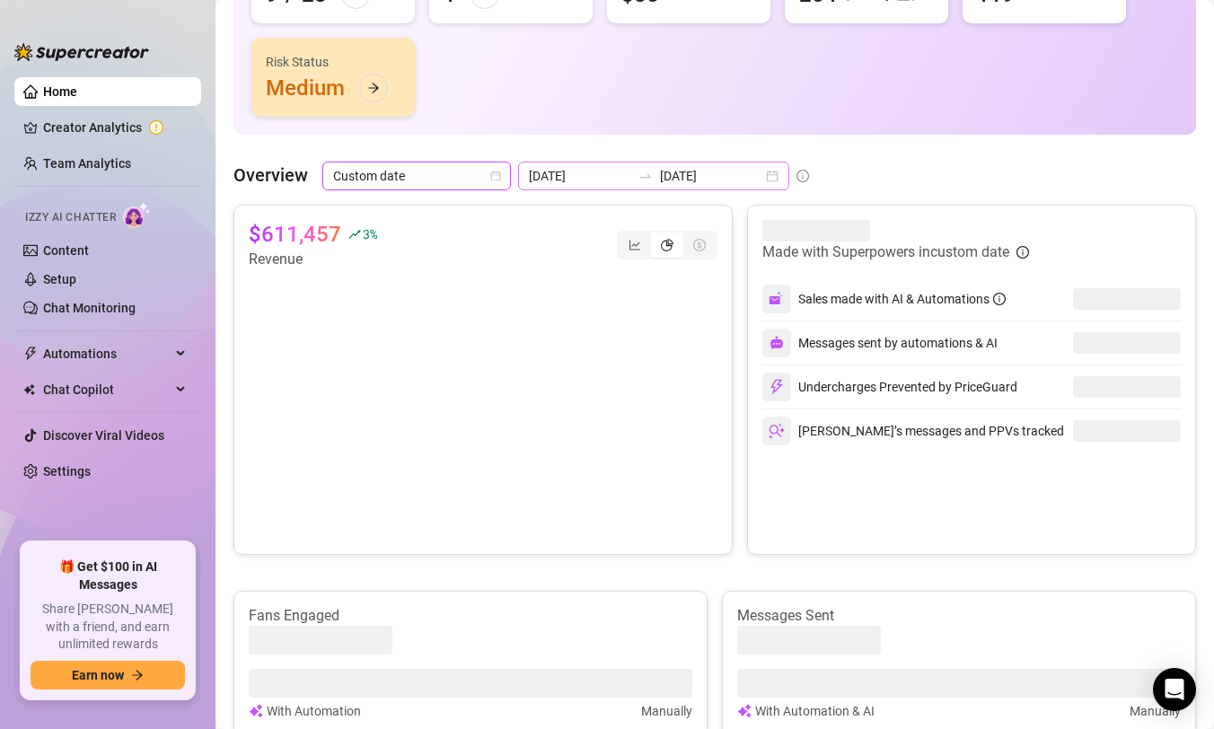
click at [631, 181] on div at bounding box center [645, 176] width 29 height 14
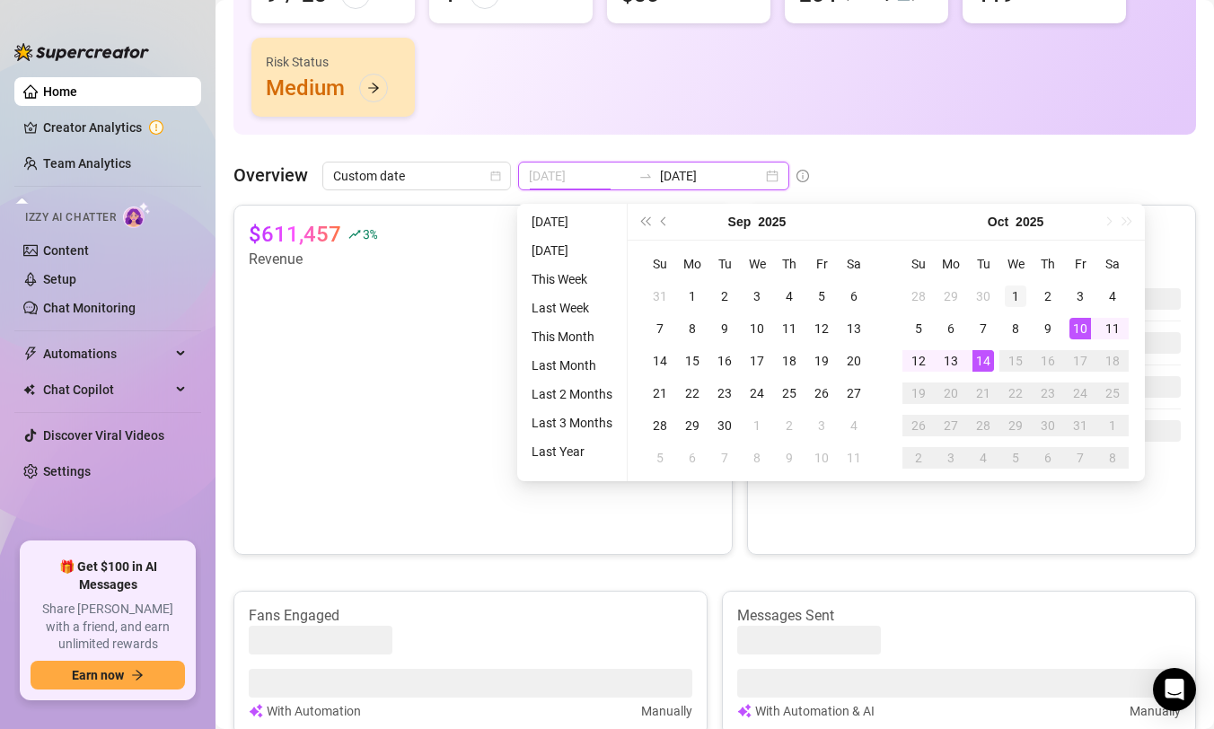
type input "2025-10-01"
click at [1014, 292] on div "1" at bounding box center [1016, 297] width 22 height 22
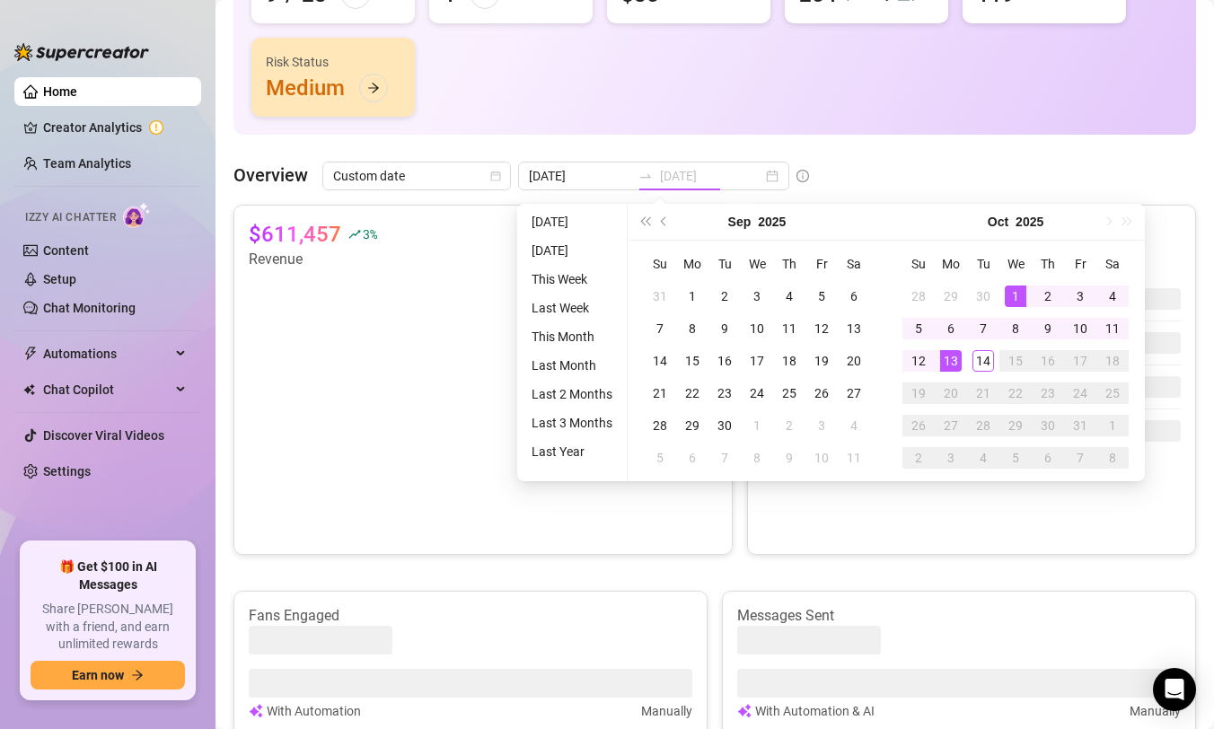
click at [964, 354] on td "13" at bounding box center [951, 361] width 32 height 32
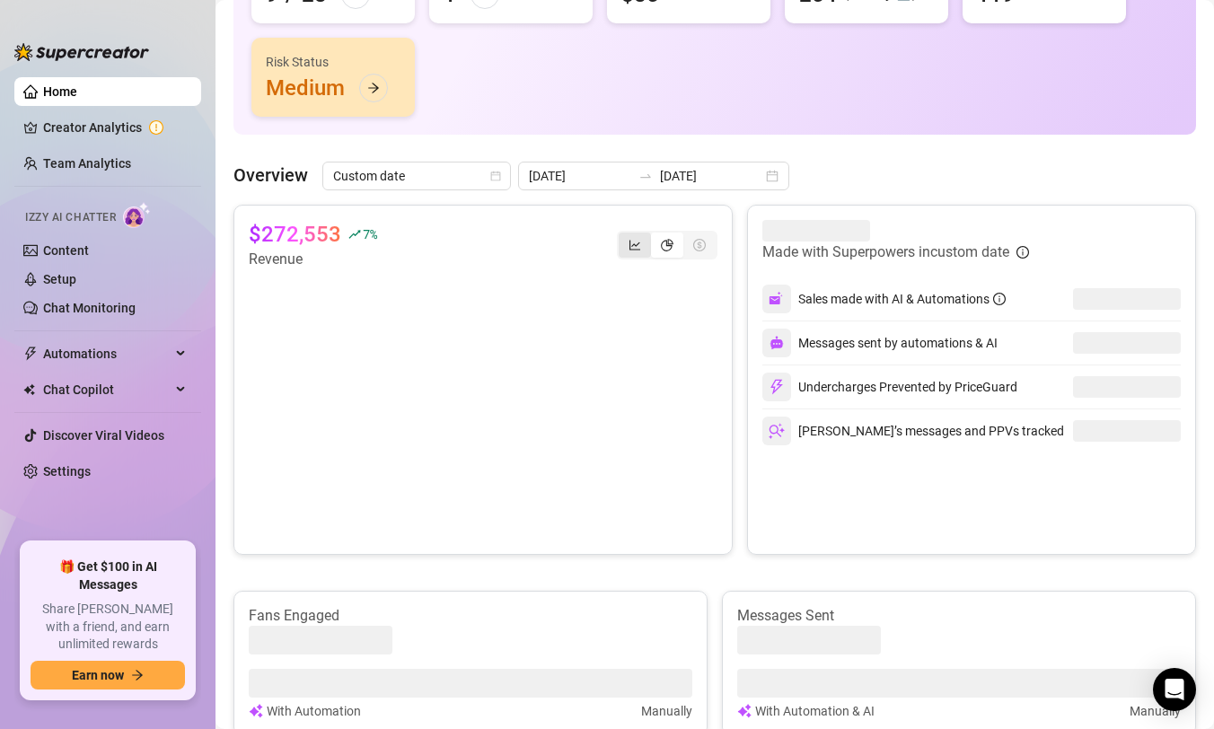
click at [642, 245] on div "segmented control" at bounding box center [635, 245] width 32 height 25
click at [623, 235] on input "segmented control" at bounding box center [623, 235] width 0 height 0
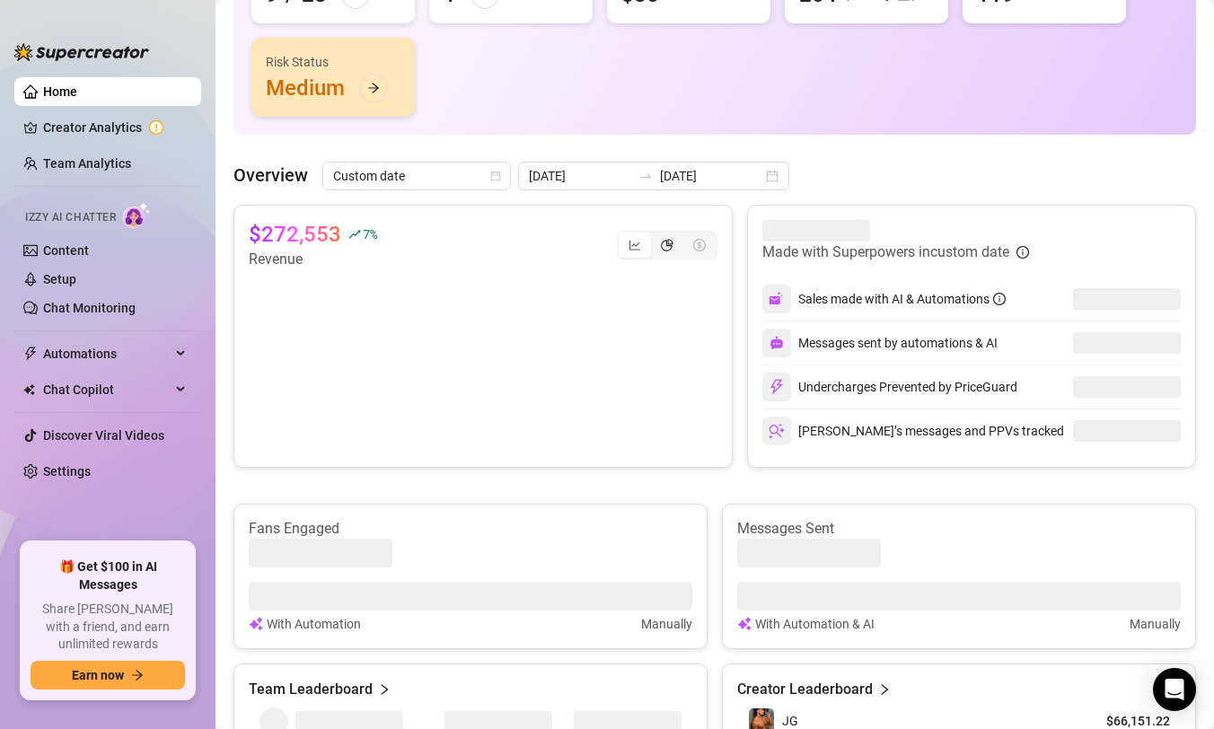
click at [672, 249] on icon "pie-chart" at bounding box center [667, 245] width 13 height 13
click at [656, 235] on input "segmented control" at bounding box center [656, 235] width 0 height 0
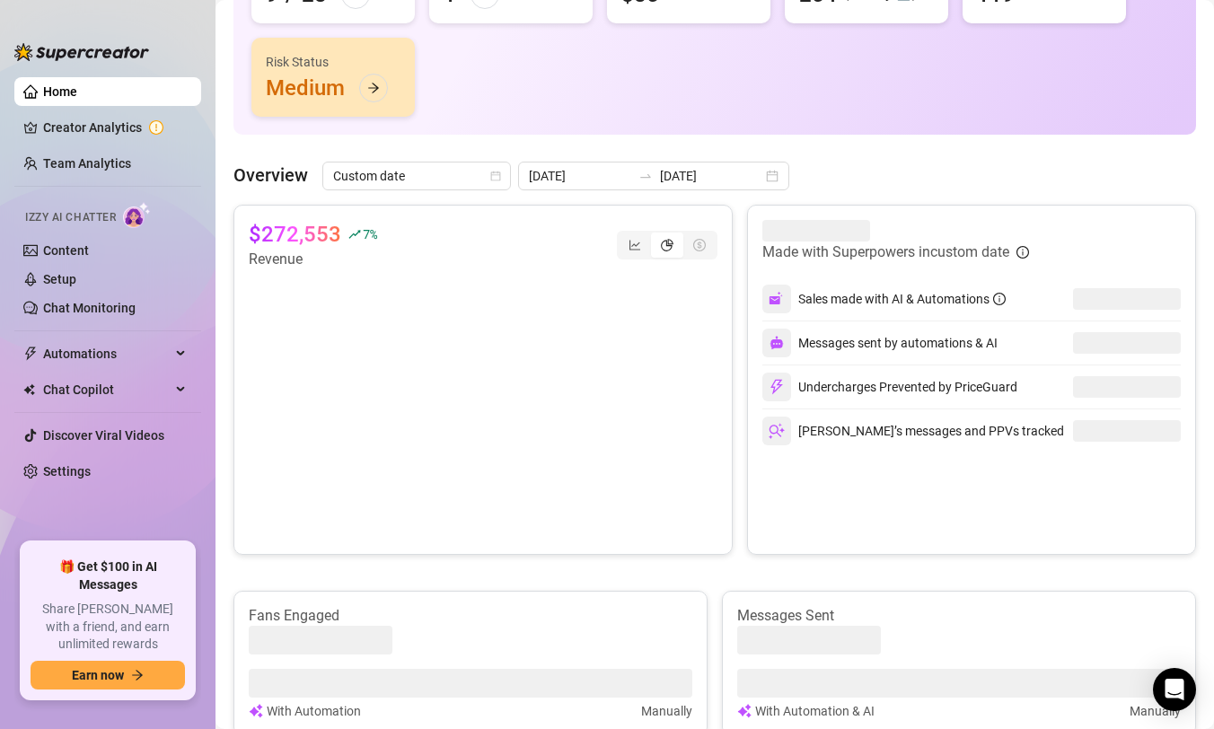
click at [630, 233] on div "segmented control" at bounding box center [635, 245] width 32 height 25
click at [623, 235] on input "segmented control" at bounding box center [623, 235] width 0 height 0
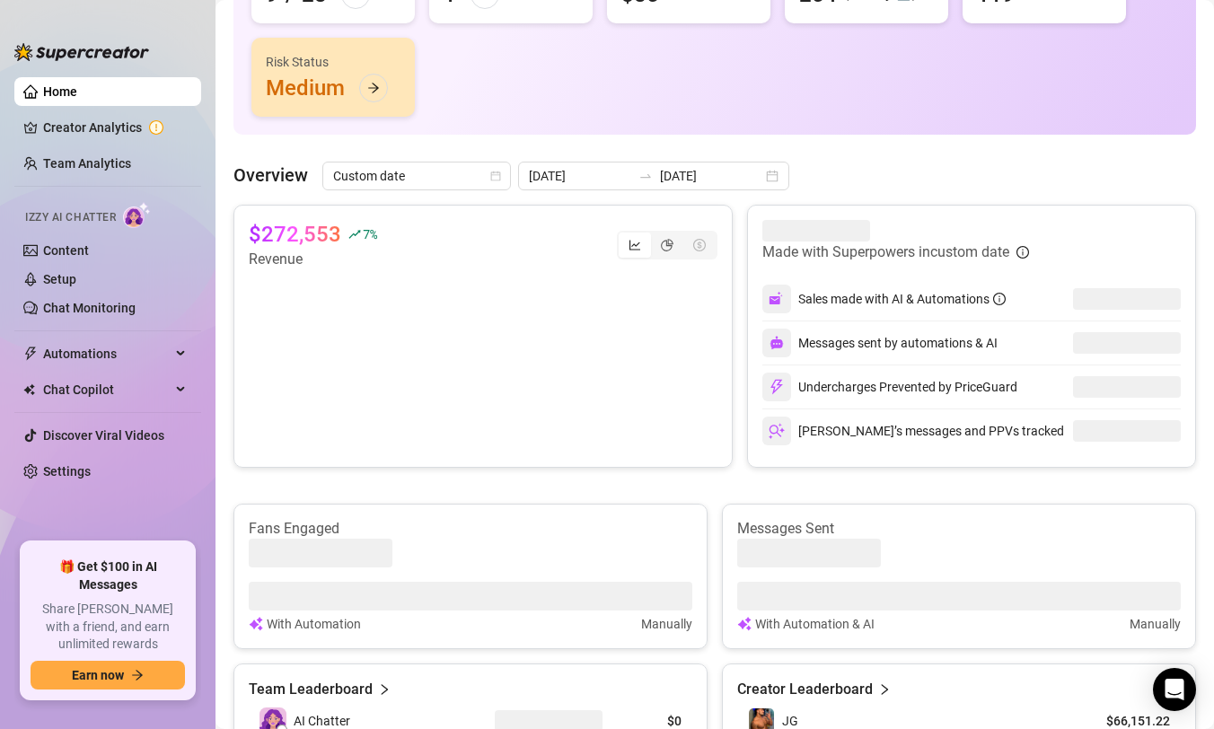
click at [631, 243] on icon "line-chart" at bounding box center [635, 245] width 13 height 13
click at [623, 235] on input "segmented control" at bounding box center [623, 235] width 0 height 0
click at [666, 251] on div "segmented control" at bounding box center [667, 245] width 32 height 25
click at [656, 235] on input "segmented control" at bounding box center [656, 235] width 0 height 0
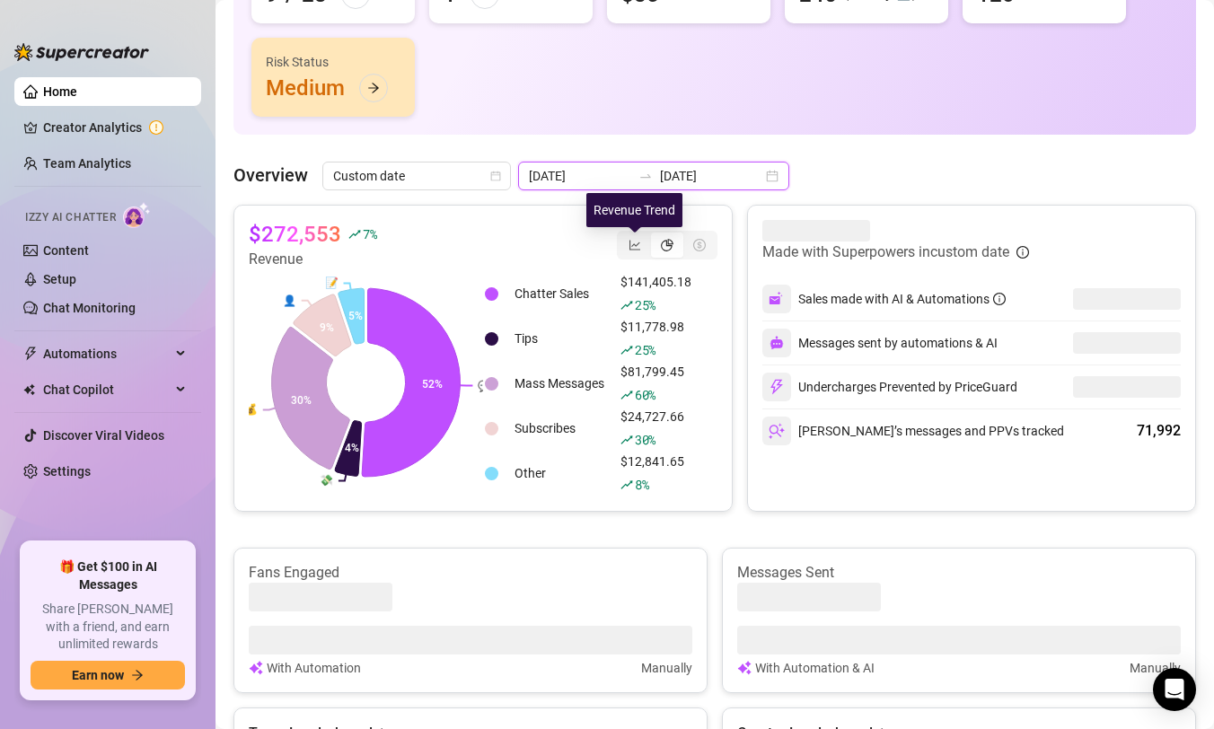
click at [660, 179] on input "2025-10-13" at bounding box center [711, 176] width 102 height 20
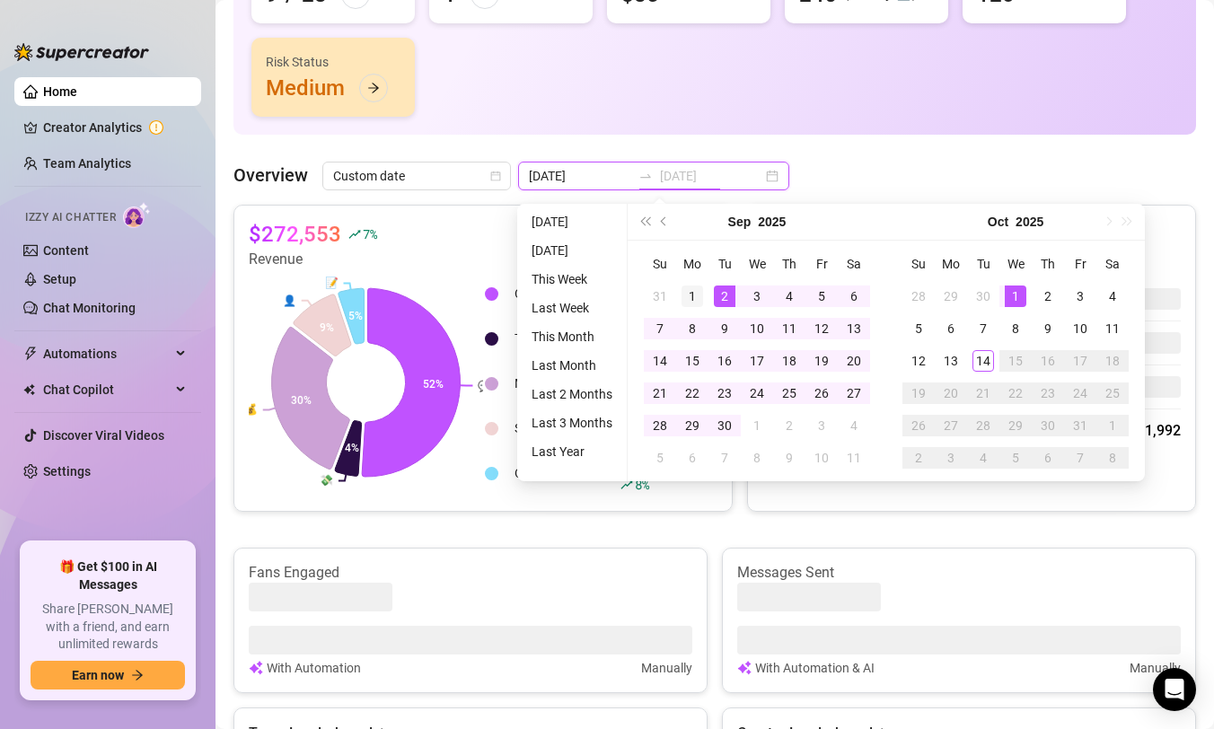
type input "2025-09-01"
click at [701, 290] on div "1" at bounding box center [693, 297] width 22 height 22
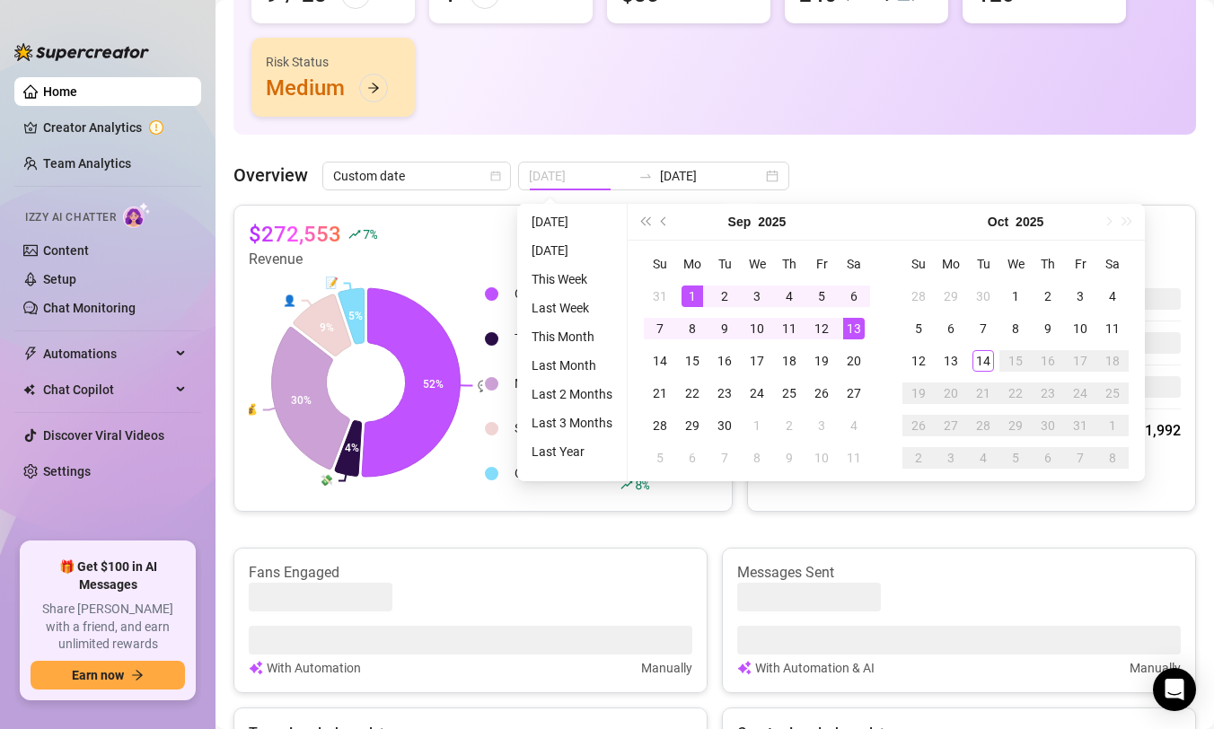
click at [859, 326] on div "13" at bounding box center [854, 329] width 22 height 22
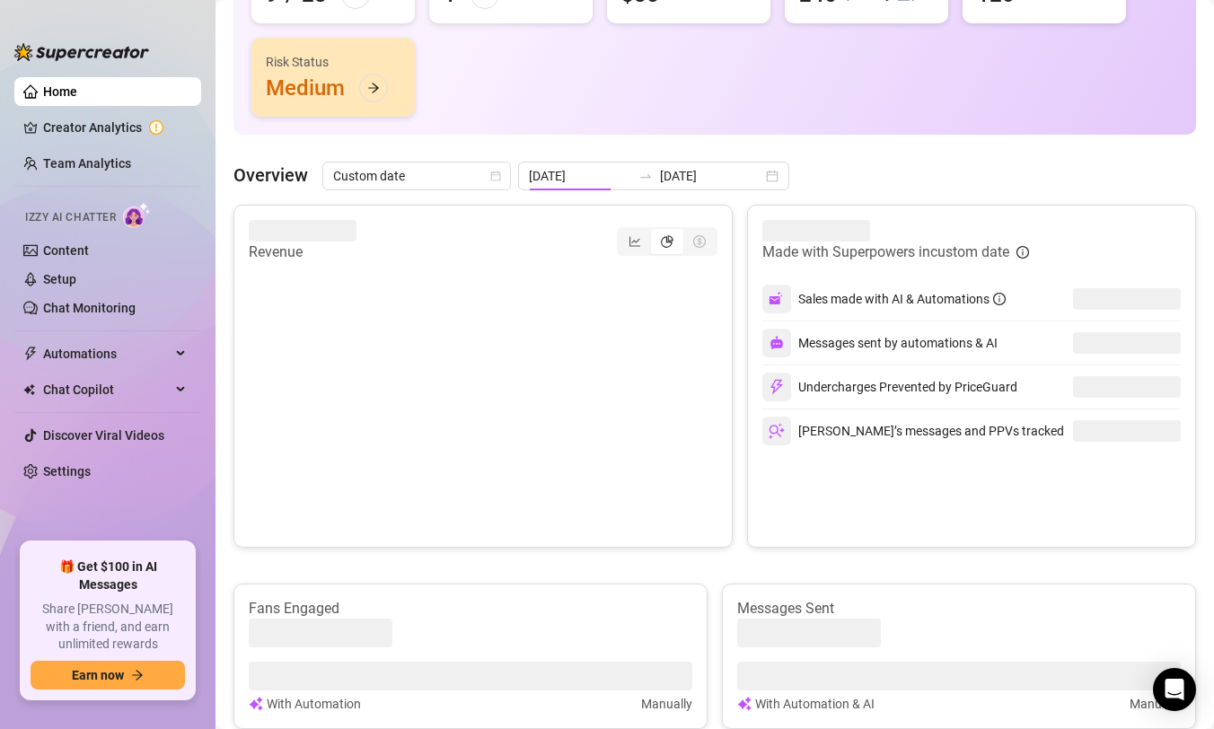
type input "2025-09-01"
type input "[DATE]"
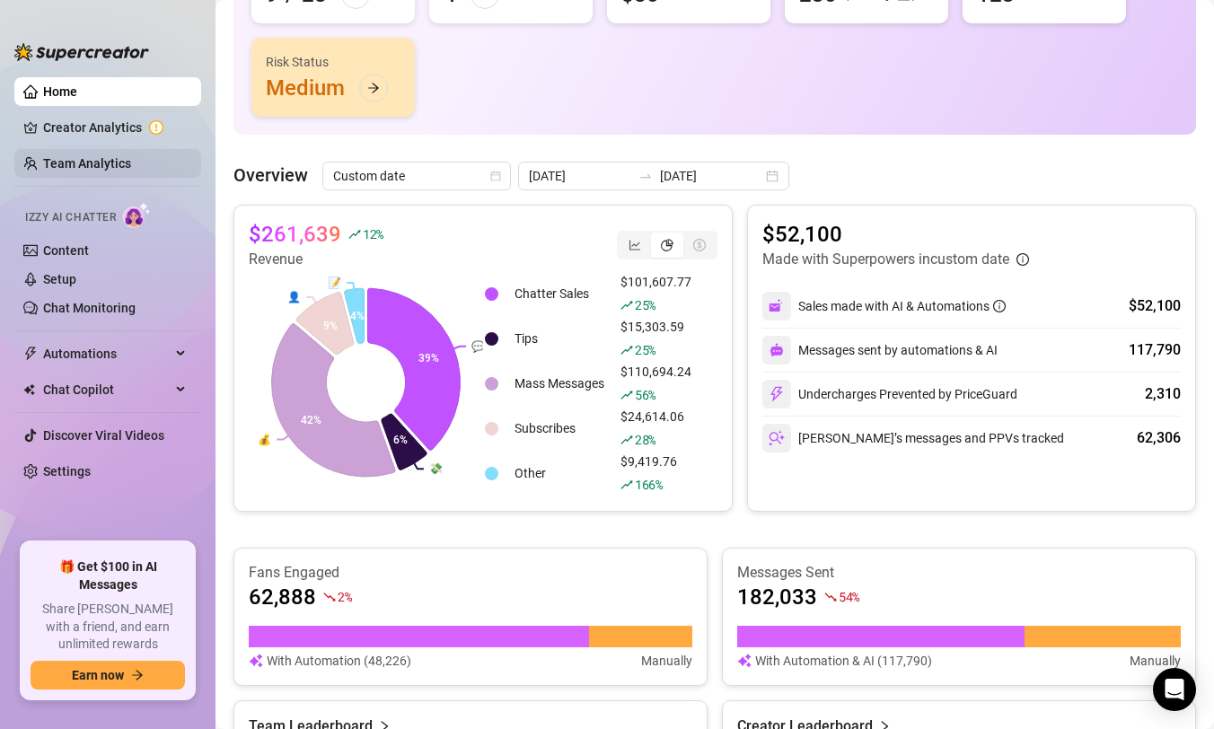
click at [72, 162] on link "Team Analytics" at bounding box center [87, 163] width 88 height 14
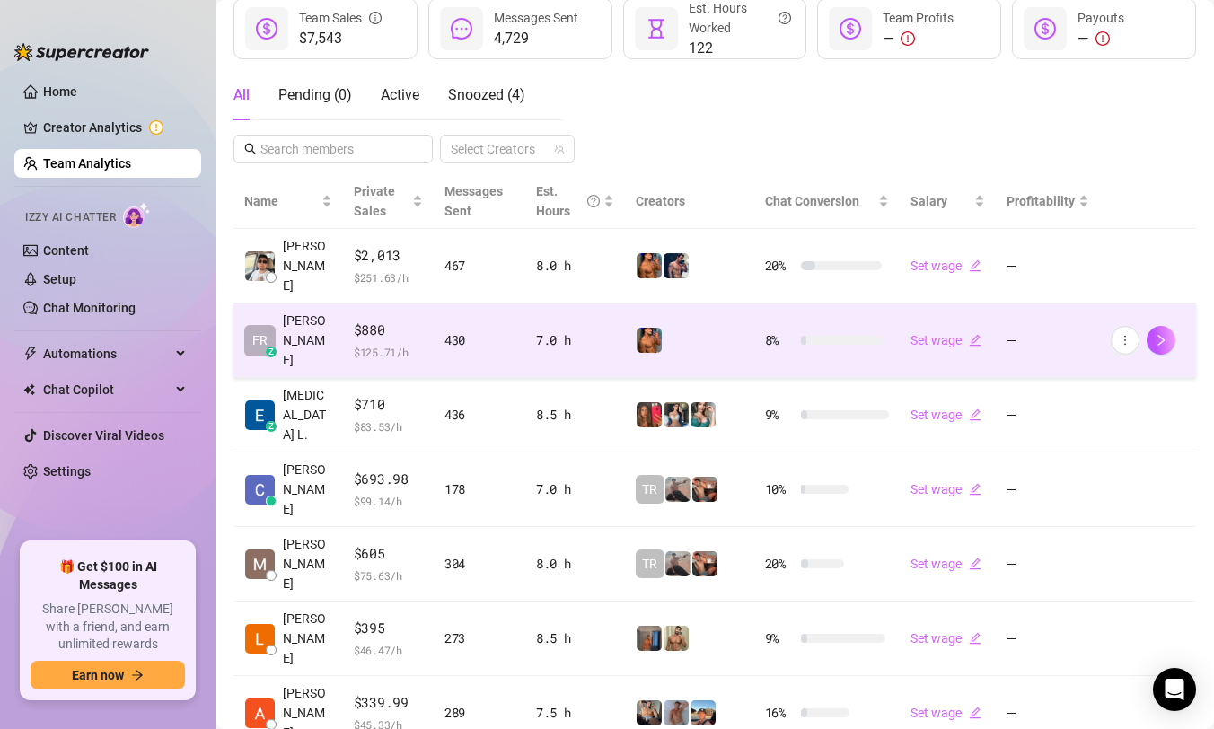
scroll to position [419, 0]
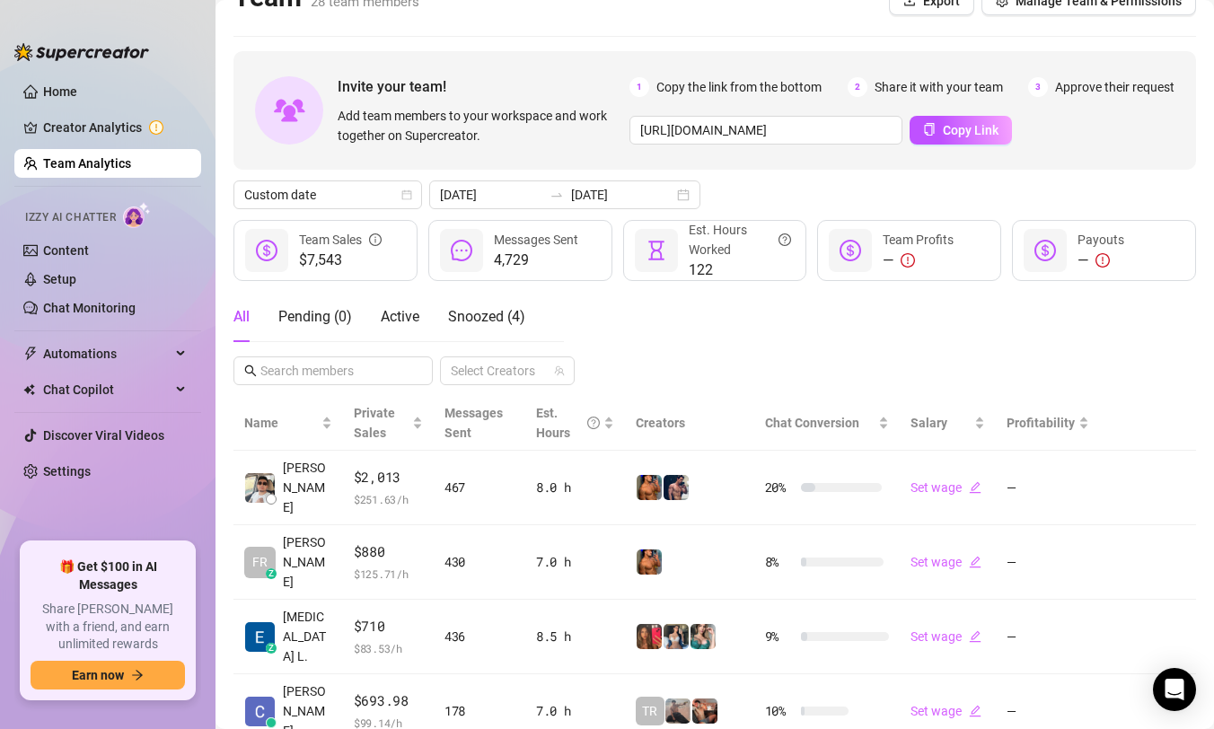
scroll to position [0, 0]
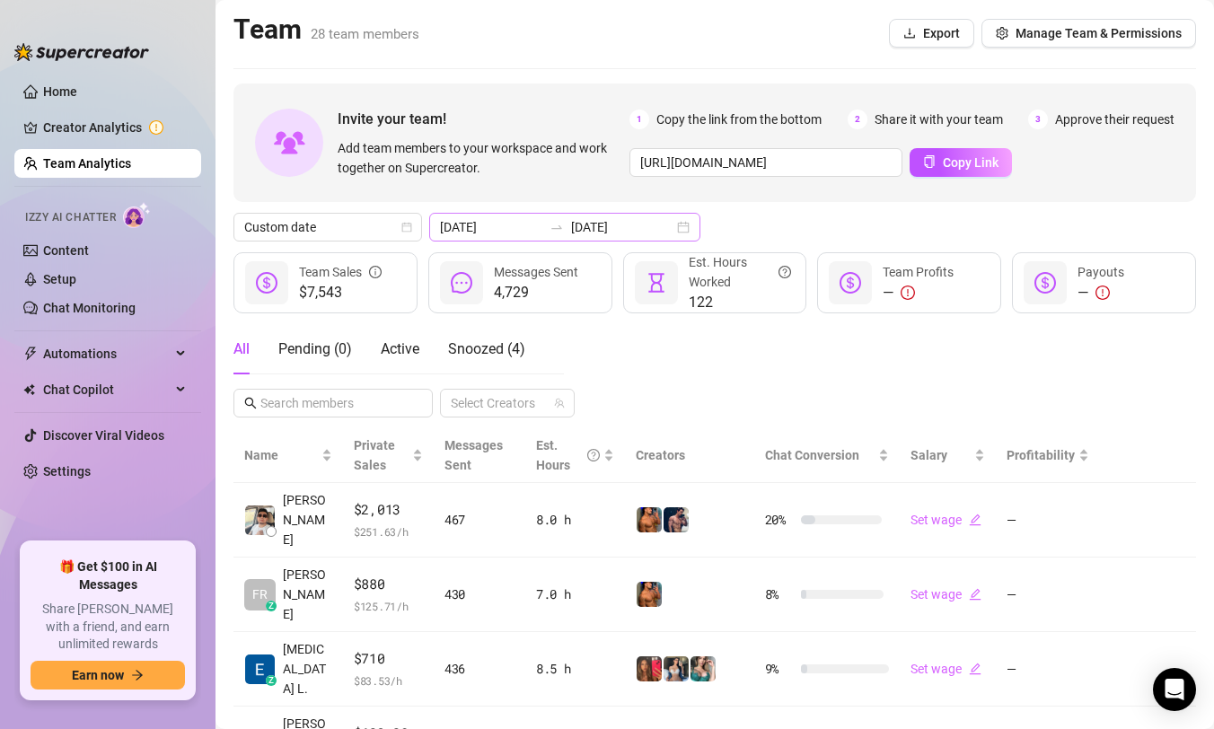
click at [542, 228] on div at bounding box center [556, 227] width 29 height 14
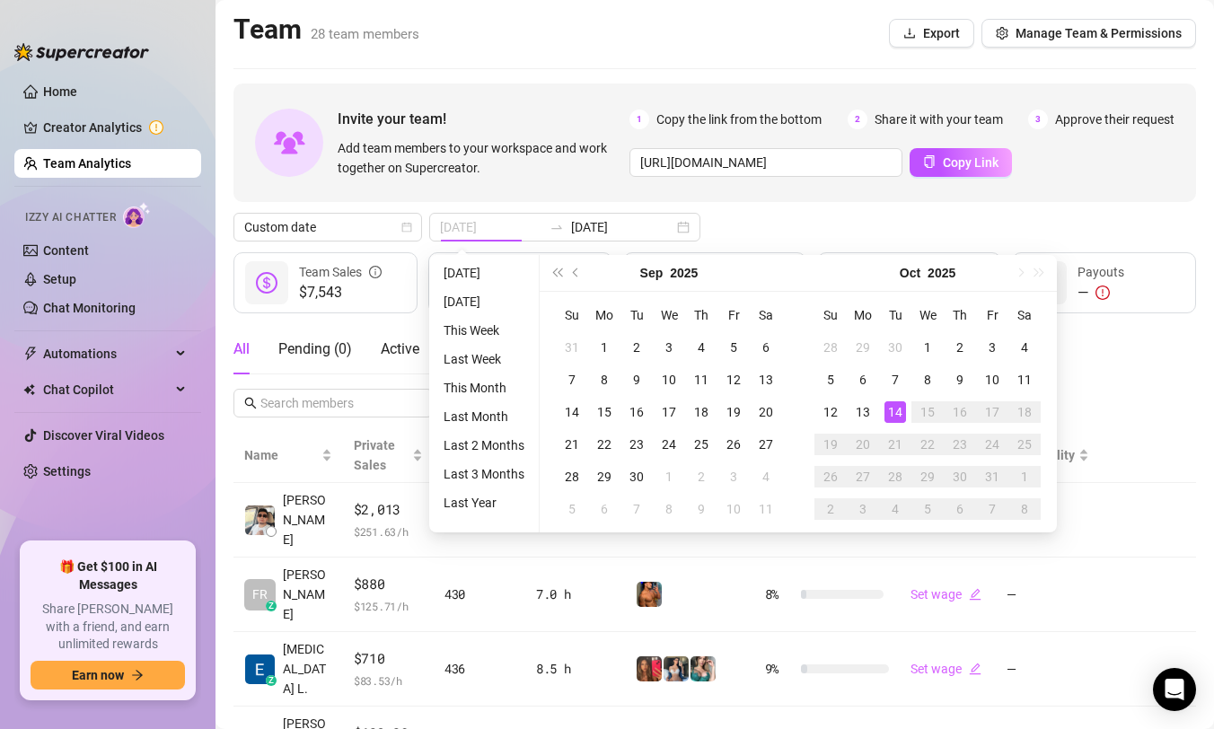
click at [895, 409] on div "14" at bounding box center [896, 412] width 22 height 22
click at [895, 409] on div "All Pending ( 0 ) Active Snoozed ( 4 ) Select Creators" at bounding box center [715, 370] width 963 height 93
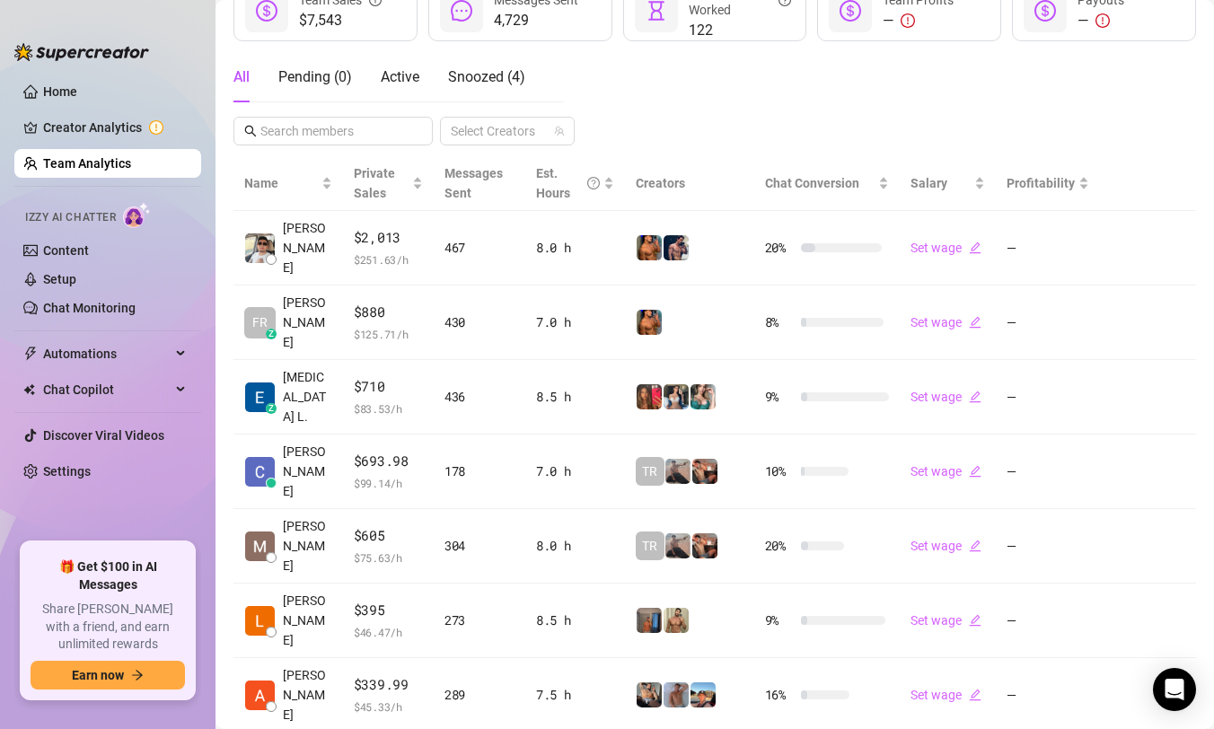
scroll to position [419, 0]
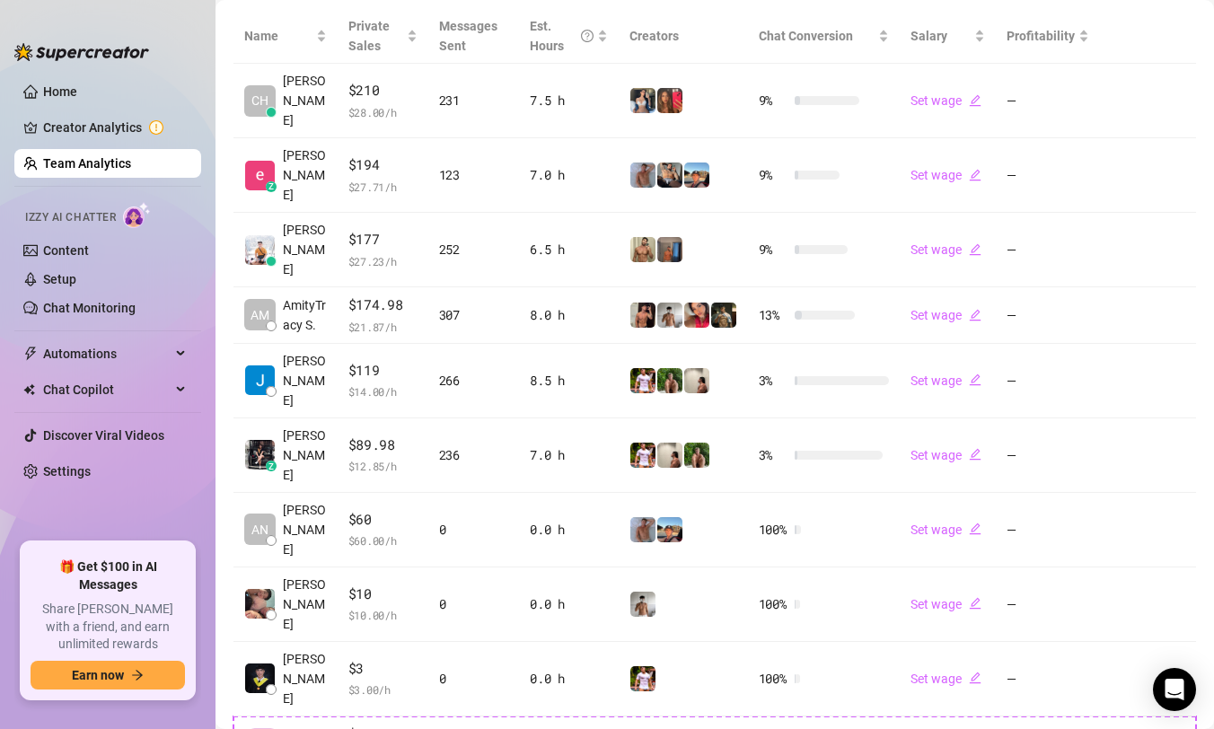
click at [1121, 647] on div "Name Private Sales Messages Sent Est. Hours Creators Chat Conversion Salary Pro…" at bounding box center [715, 408] width 963 height 799
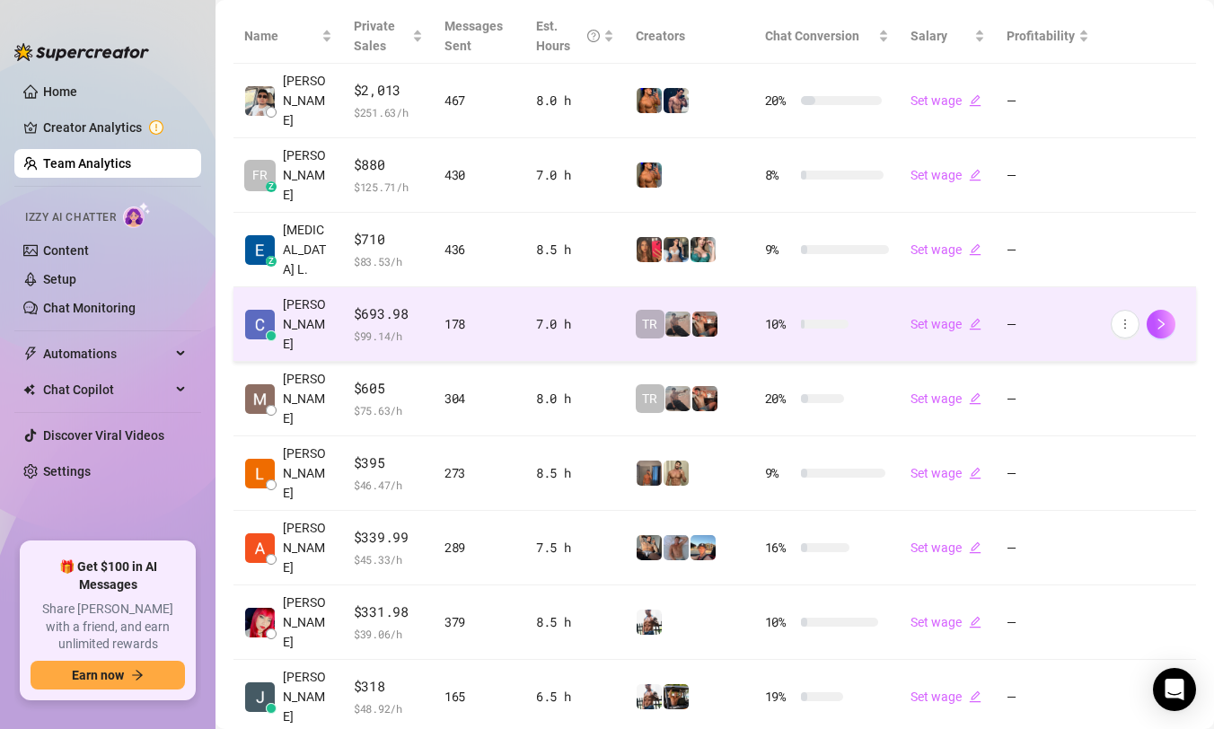
scroll to position [0, 0]
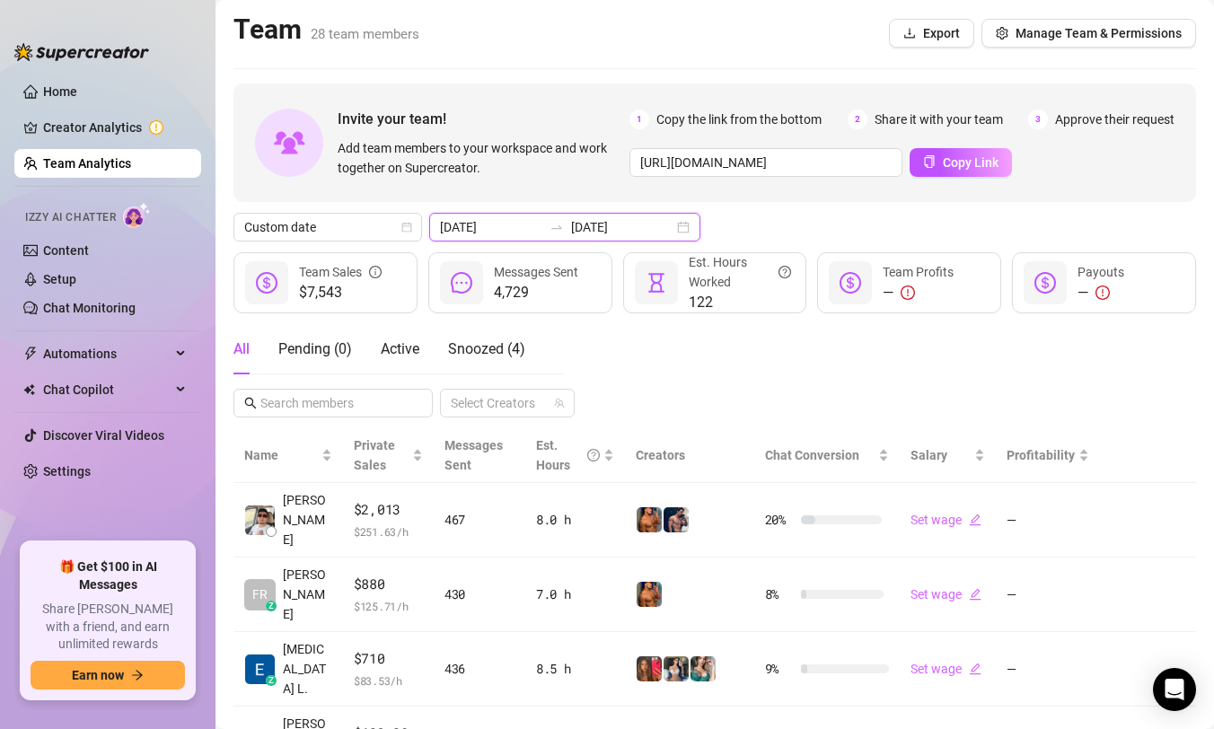
click at [516, 217] on input "[DATE]" at bounding box center [491, 227] width 102 height 20
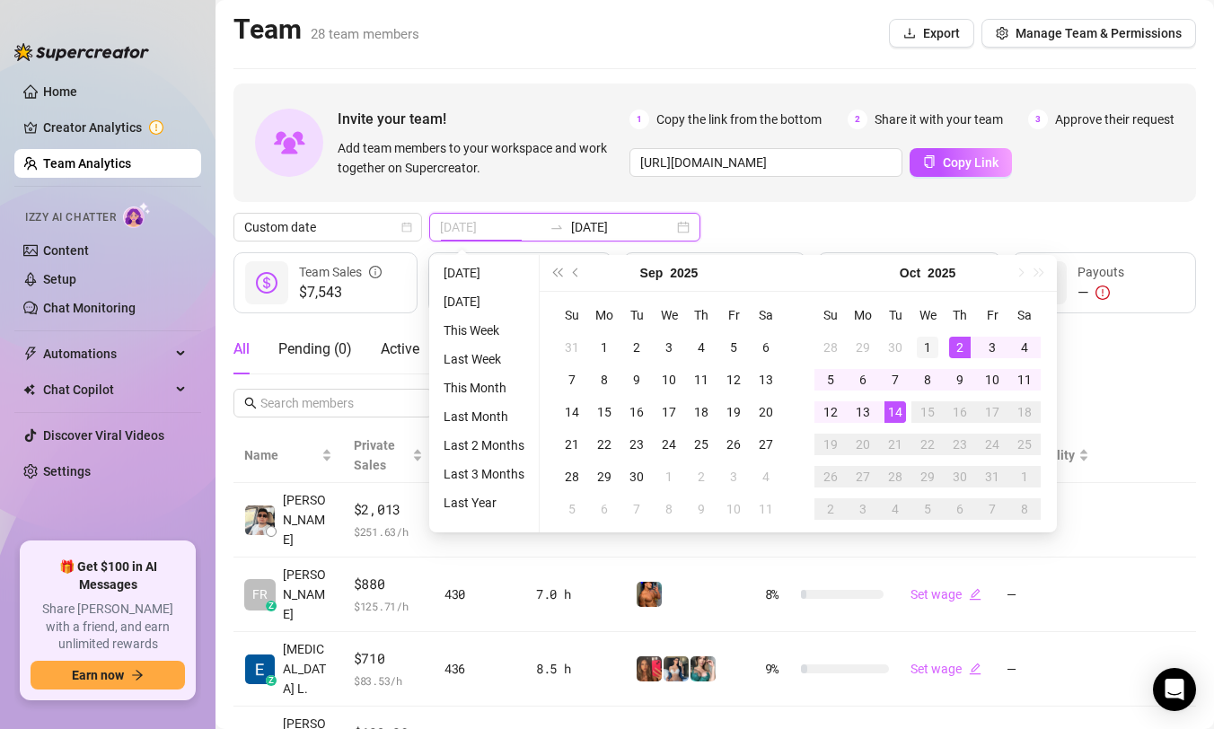
type input "2025-10-01"
click at [930, 339] on div "1" at bounding box center [928, 348] width 22 height 22
type input "[DATE]"
click at [886, 428] on td "21" at bounding box center [895, 444] width 32 height 32
click at [898, 416] on div "14" at bounding box center [896, 412] width 22 height 22
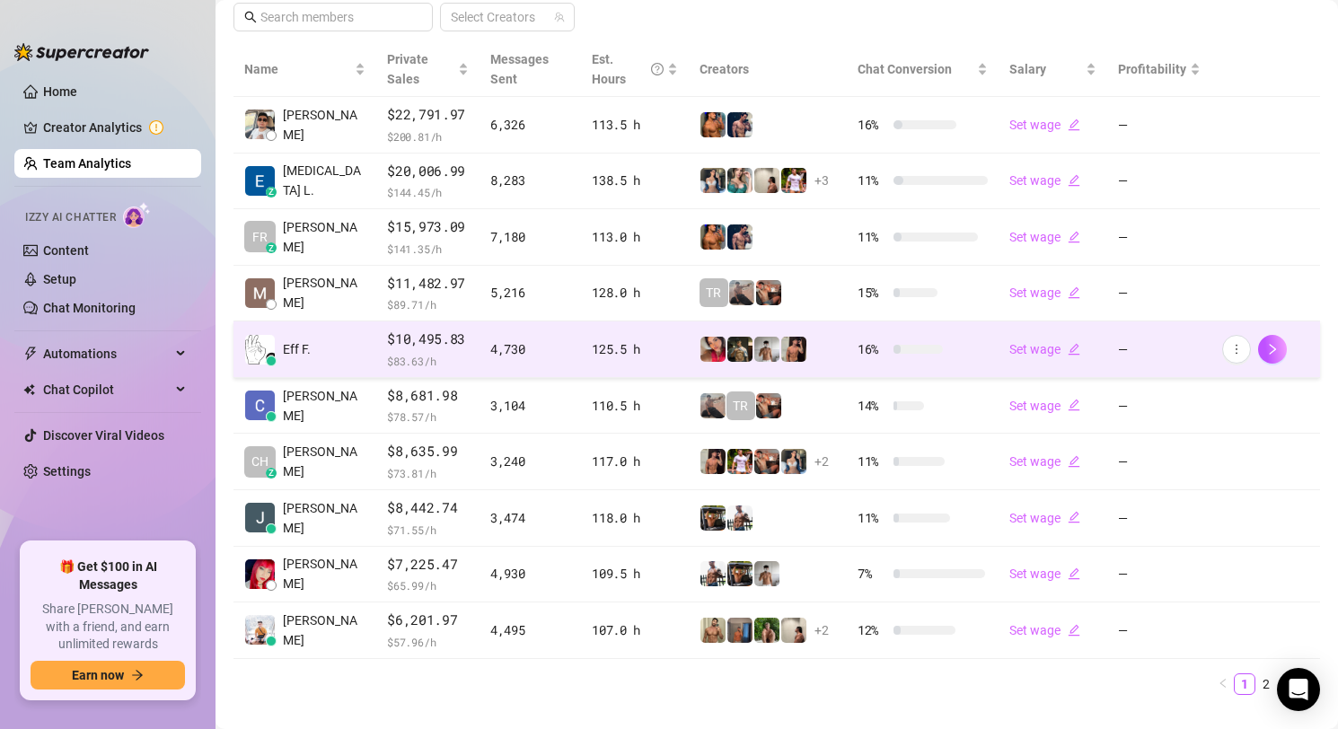
scroll to position [407, 0]
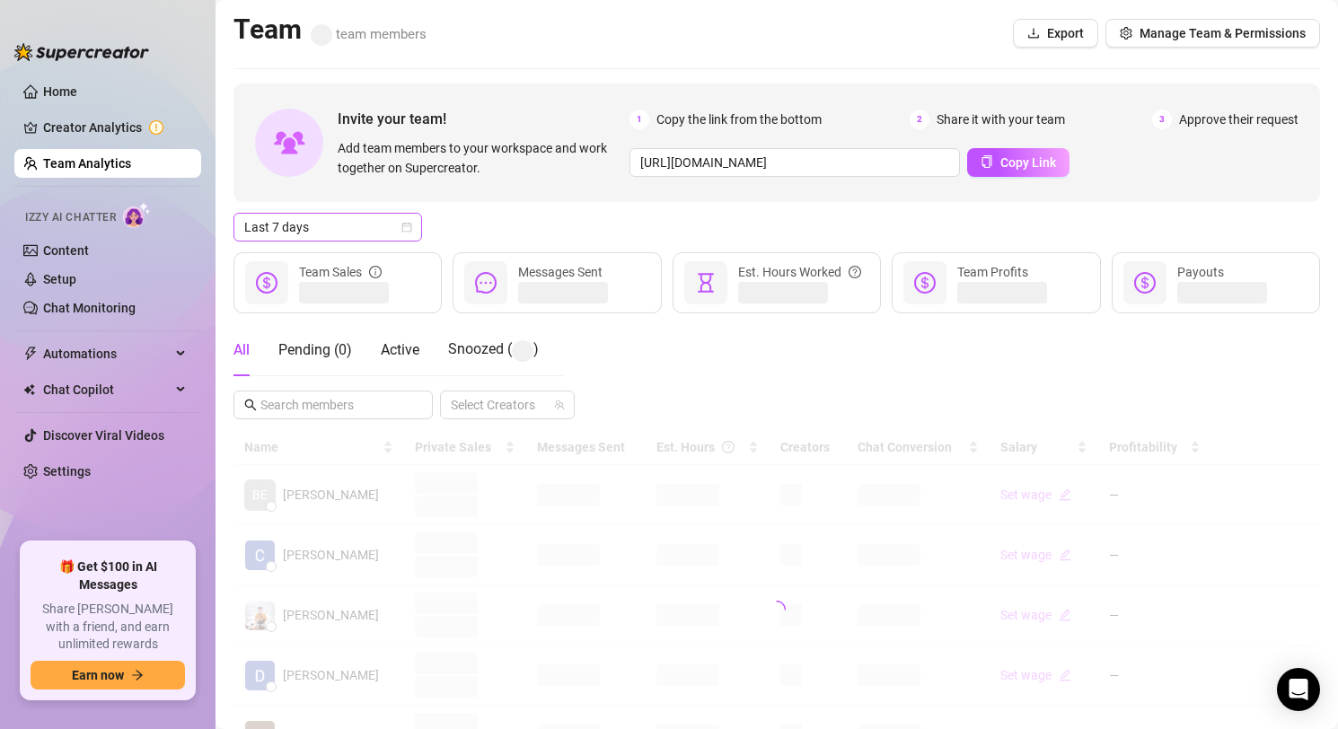
click at [346, 221] on span "Last 7 days" at bounding box center [327, 227] width 167 height 27
click at [368, 227] on span "Last 7 days" at bounding box center [327, 227] width 167 height 27
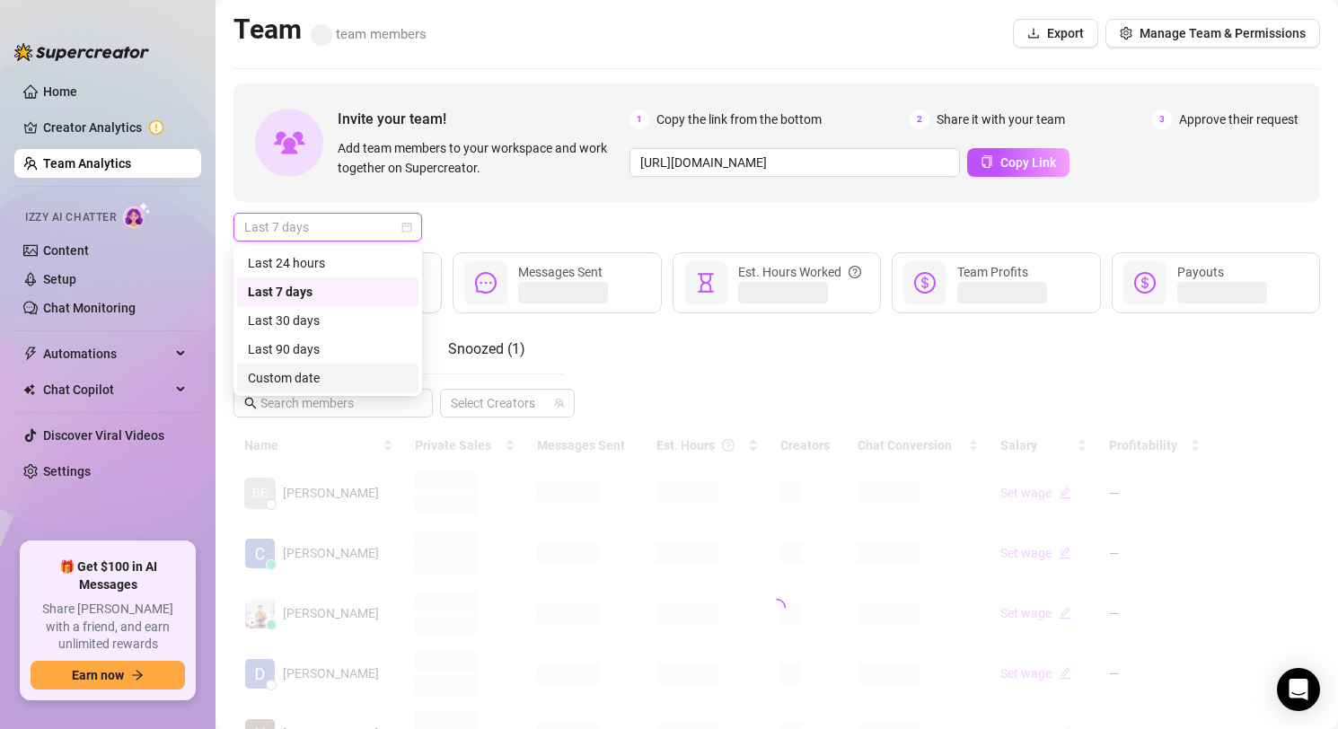
click at [303, 377] on div "Custom date" at bounding box center [328, 378] width 160 height 20
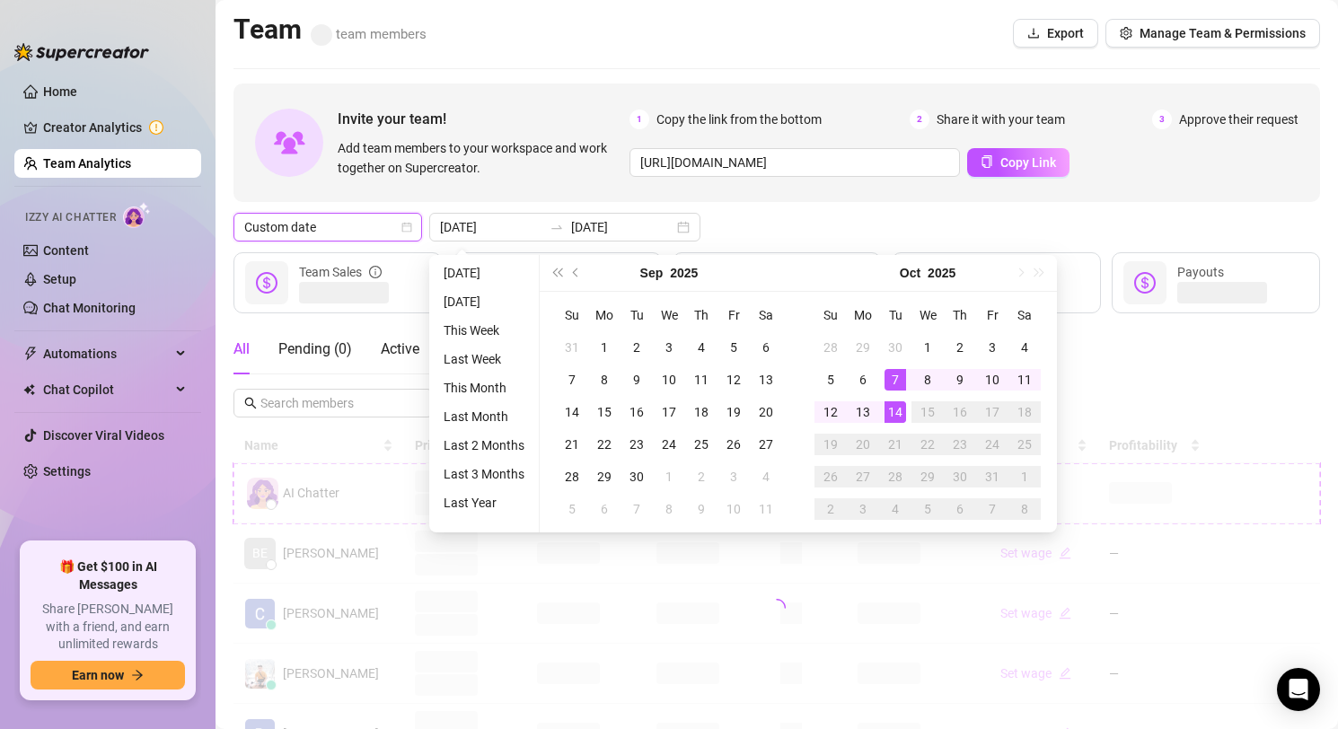
type input "[DATE]"
click at [895, 405] on div "14" at bounding box center [896, 412] width 22 height 22
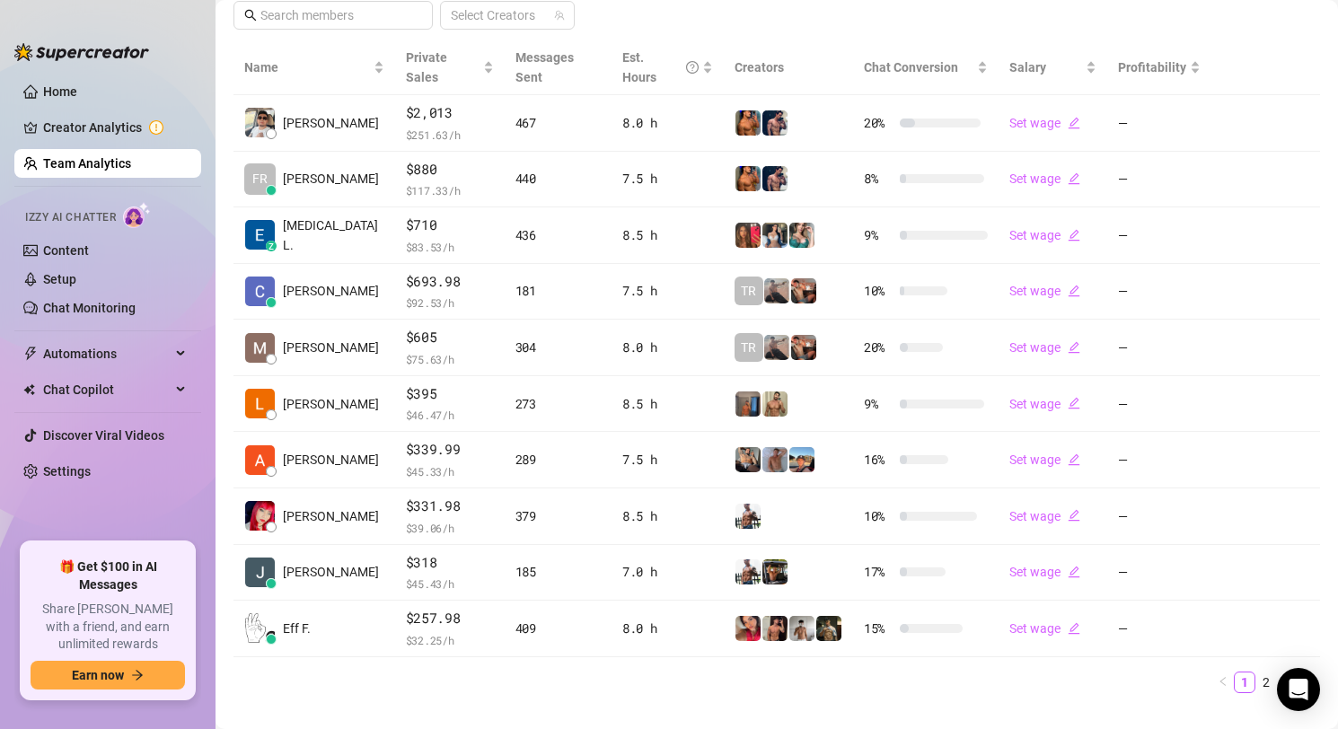
scroll to position [400, 0]
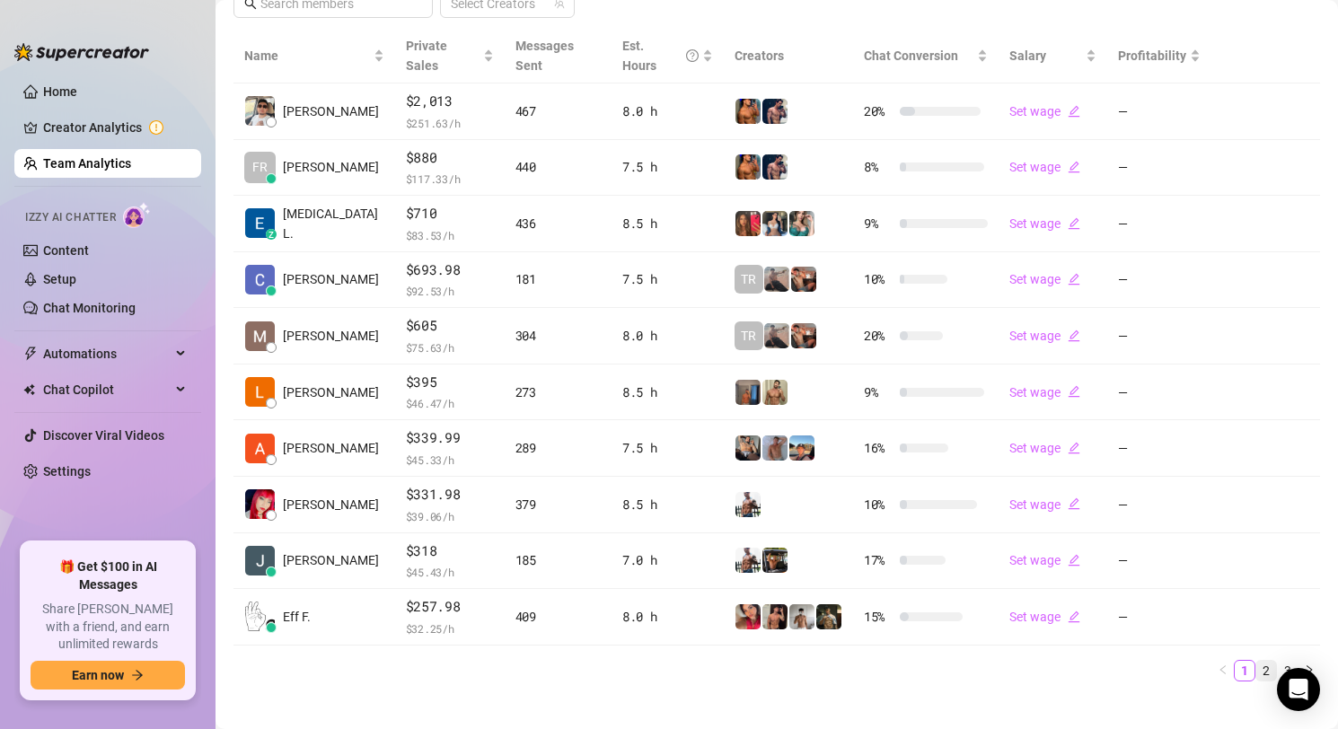
click at [1266, 661] on link "2" at bounding box center [1266, 671] width 20 height 20
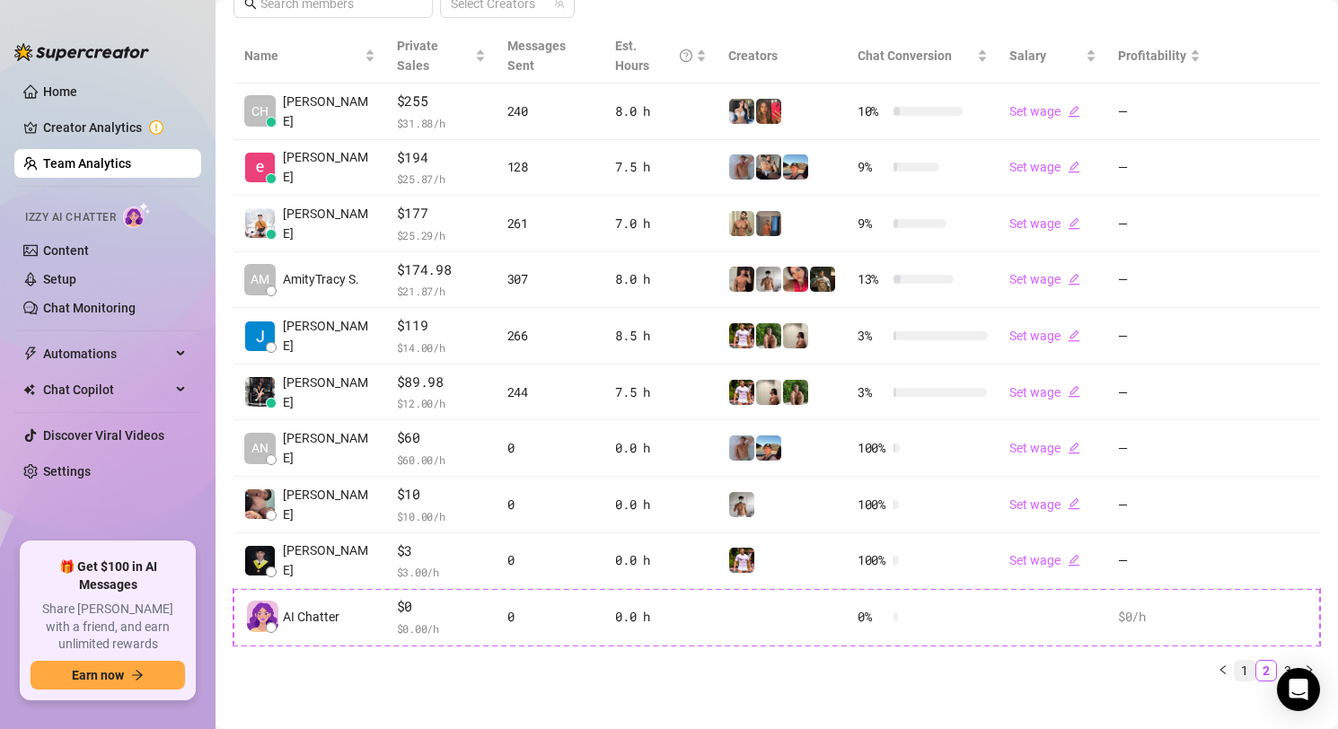
click at [1248, 661] on link "1" at bounding box center [1245, 671] width 20 height 20
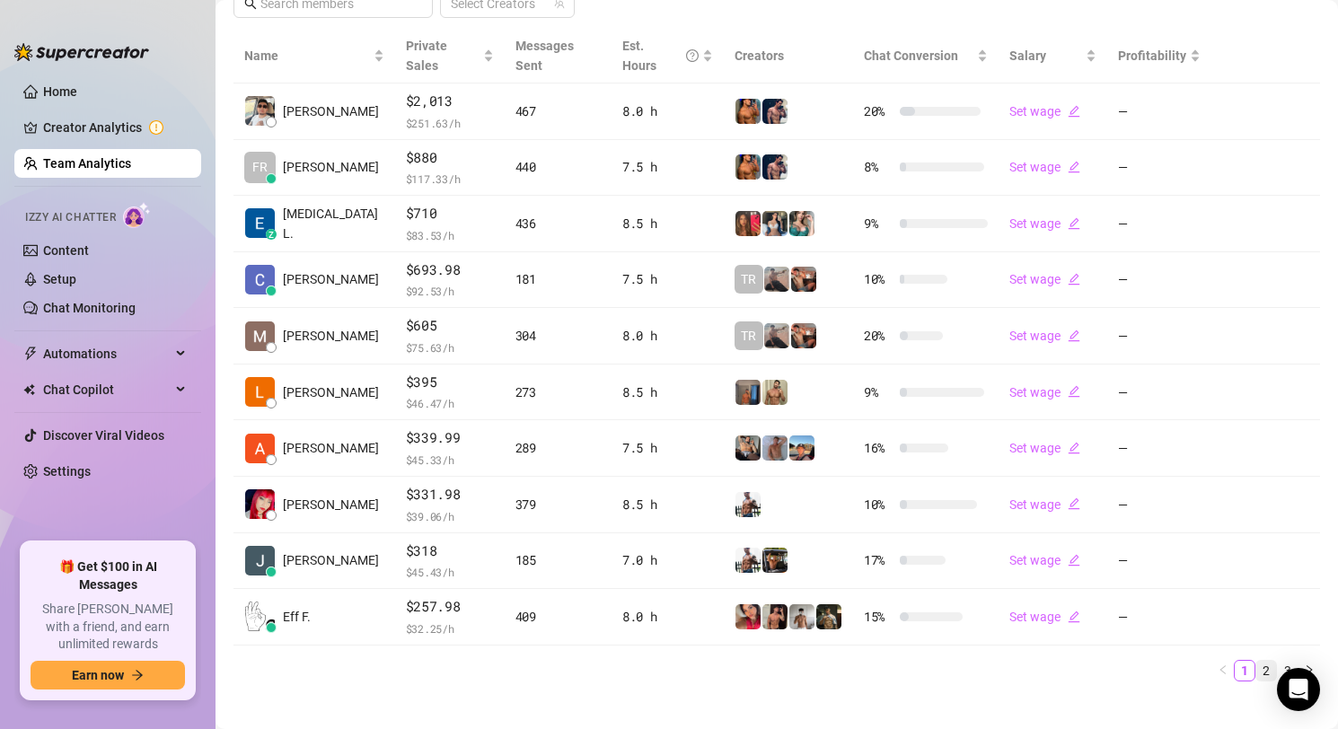
click at [1265, 661] on link "2" at bounding box center [1266, 671] width 20 height 20
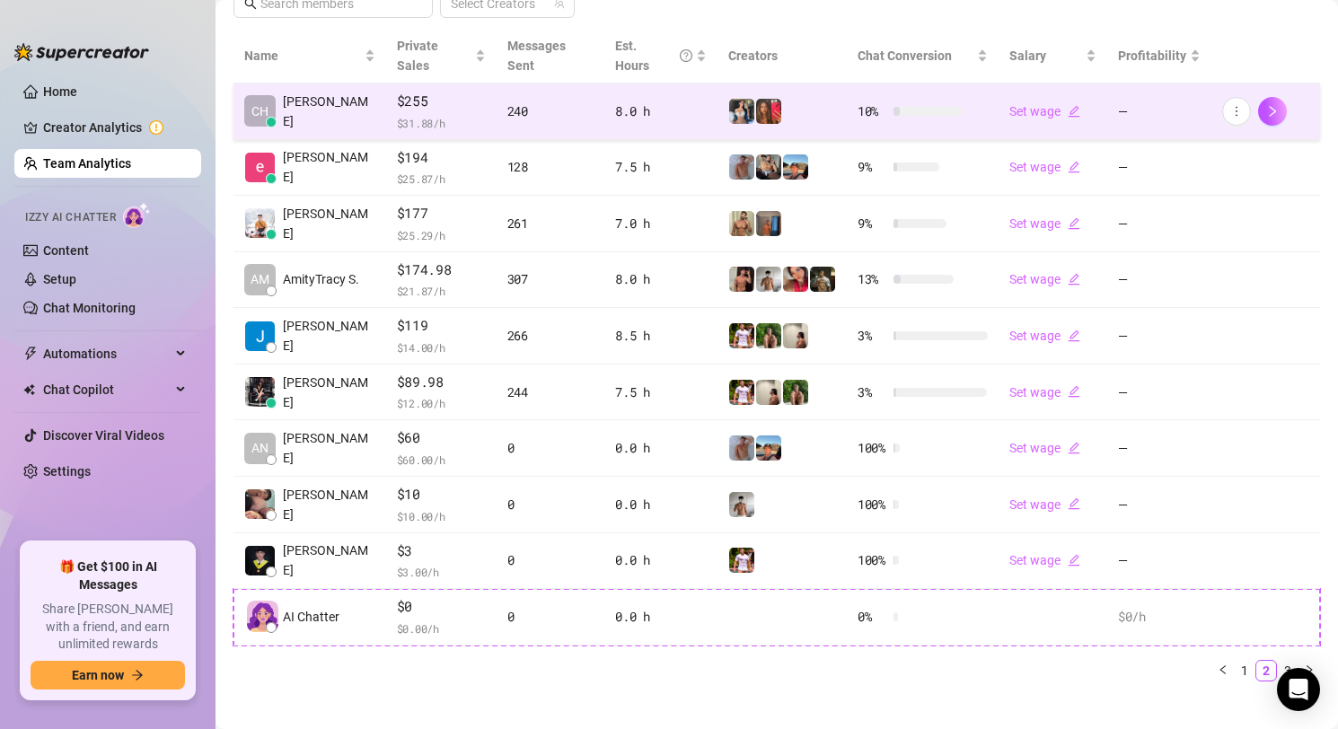
click at [924, 107] on div at bounding box center [928, 111] width 69 height 9
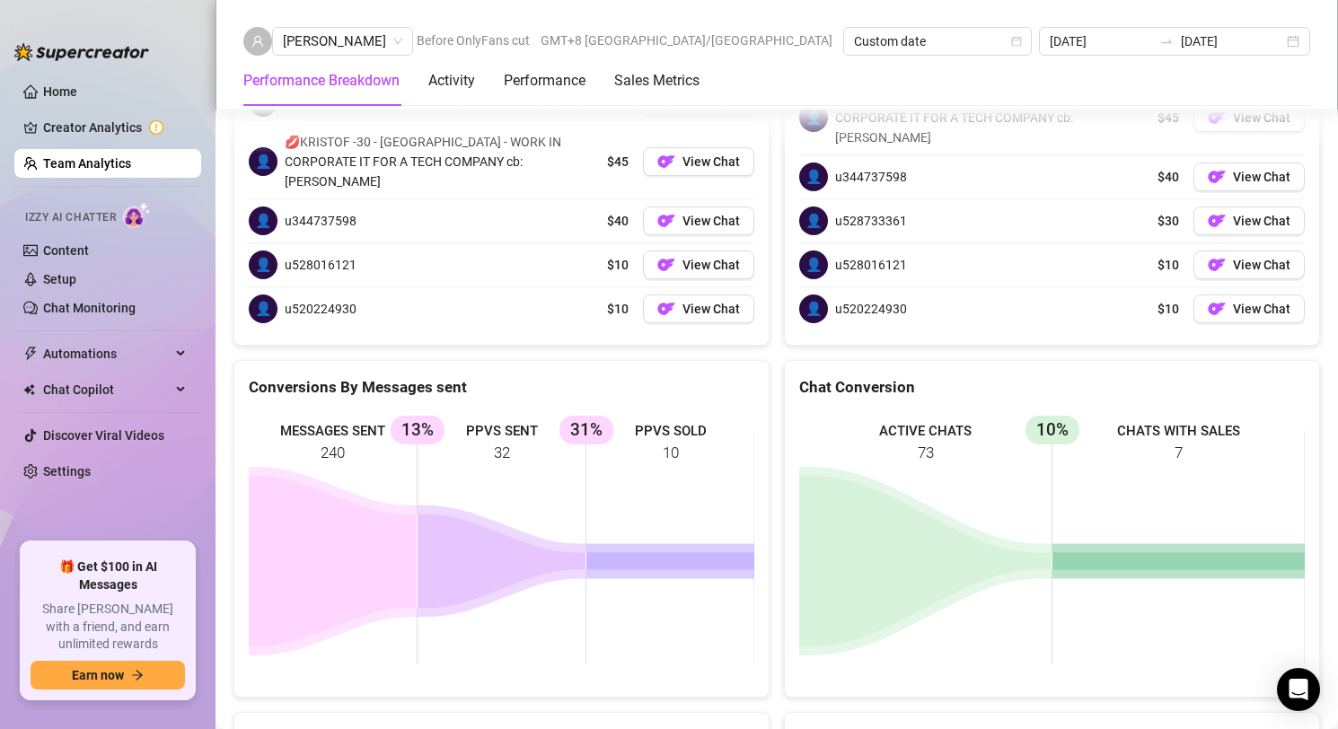
scroll to position [2505, 0]
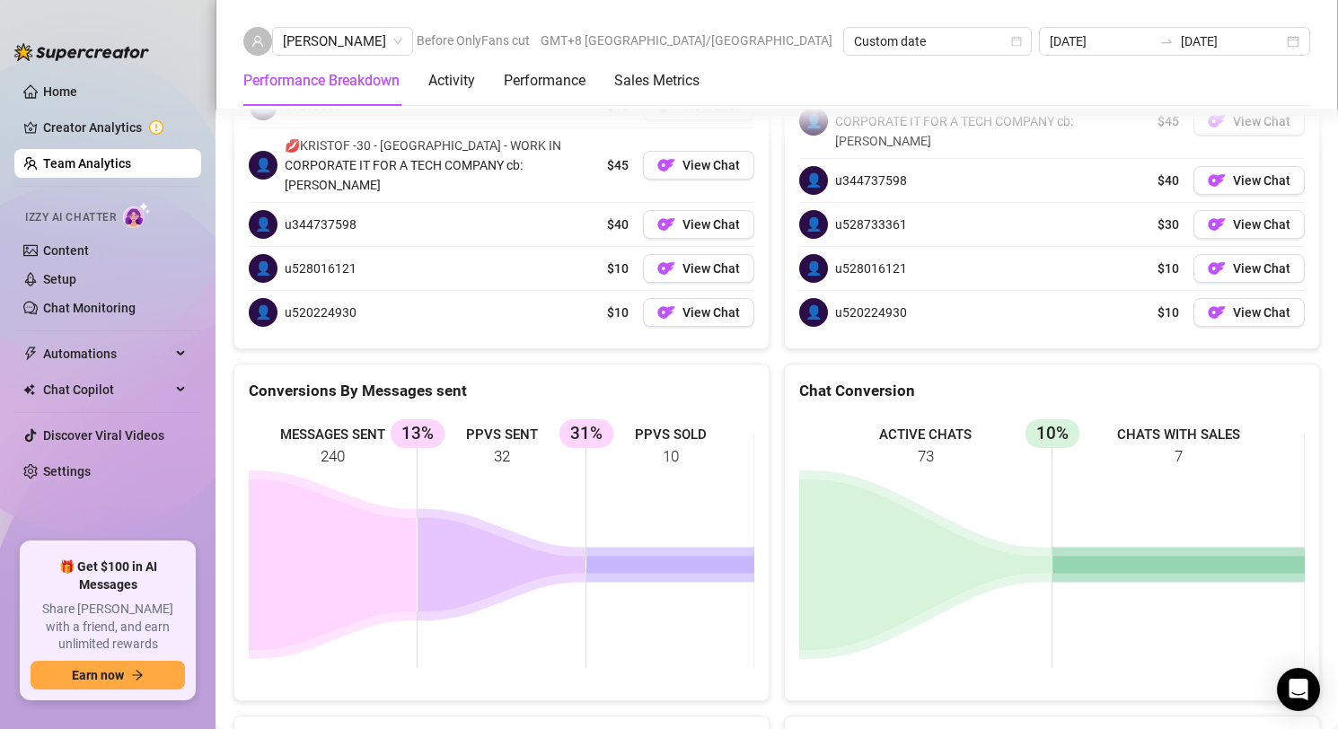
click at [100, 166] on link "Team Analytics" at bounding box center [87, 163] width 88 height 14
click at [100, 167] on link "Team Analytics" at bounding box center [87, 163] width 88 height 14
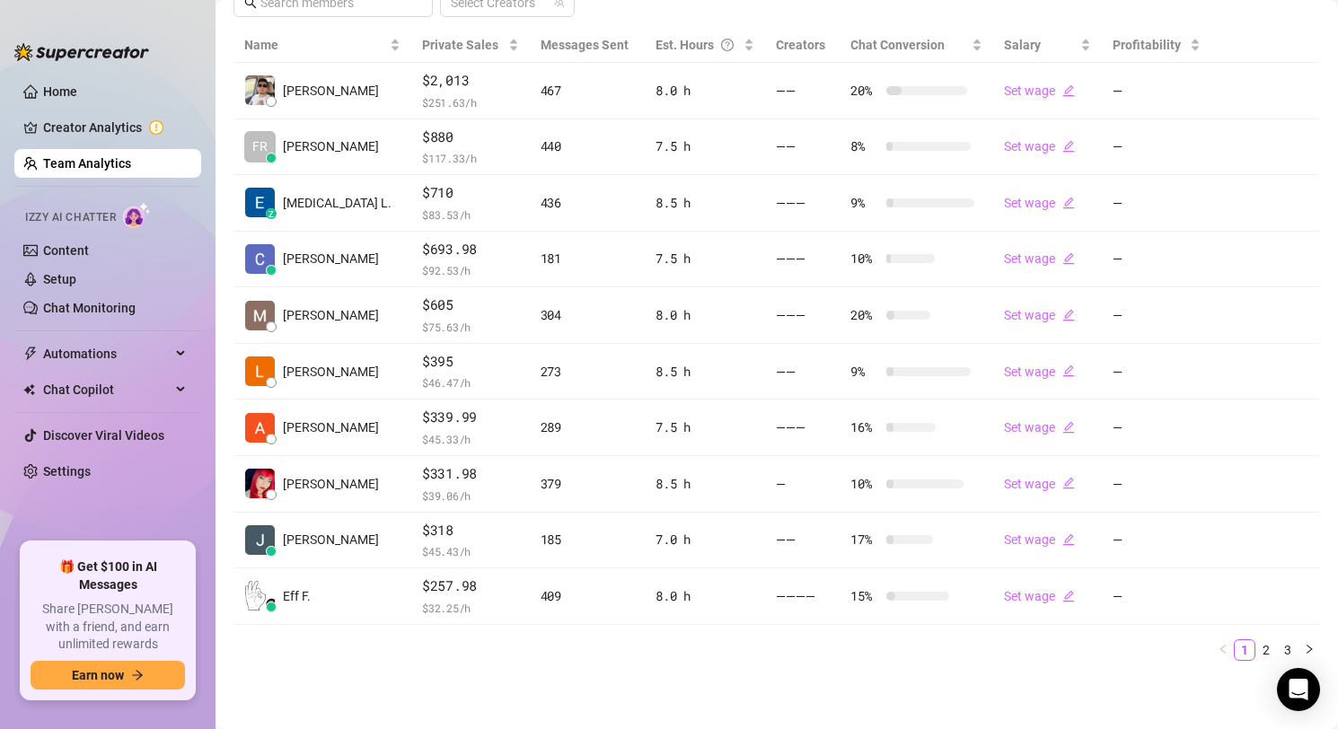
click at [100, 169] on link "Team Analytics" at bounding box center [87, 163] width 88 height 14
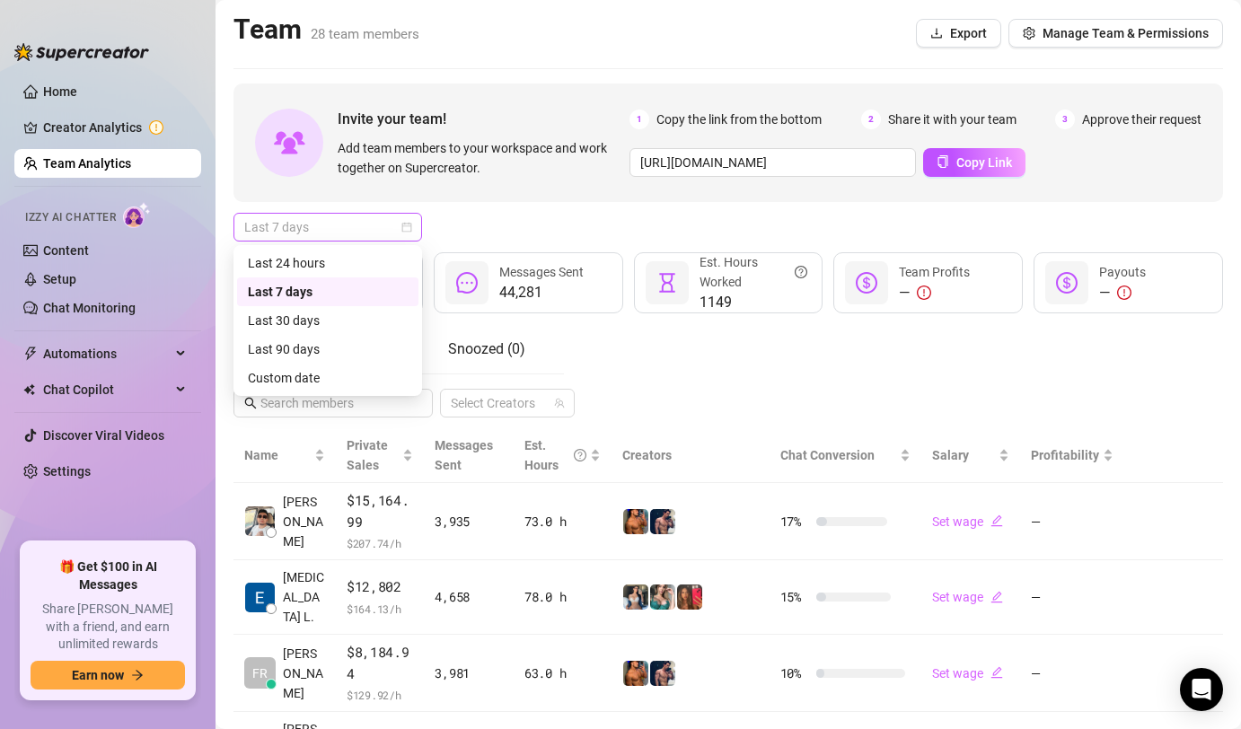
click at [368, 237] on span "Last 7 days" at bounding box center [327, 227] width 167 height 27
click at [373, 380] on div "Custom date" at bounding box center [328, 378] width 160 height 20
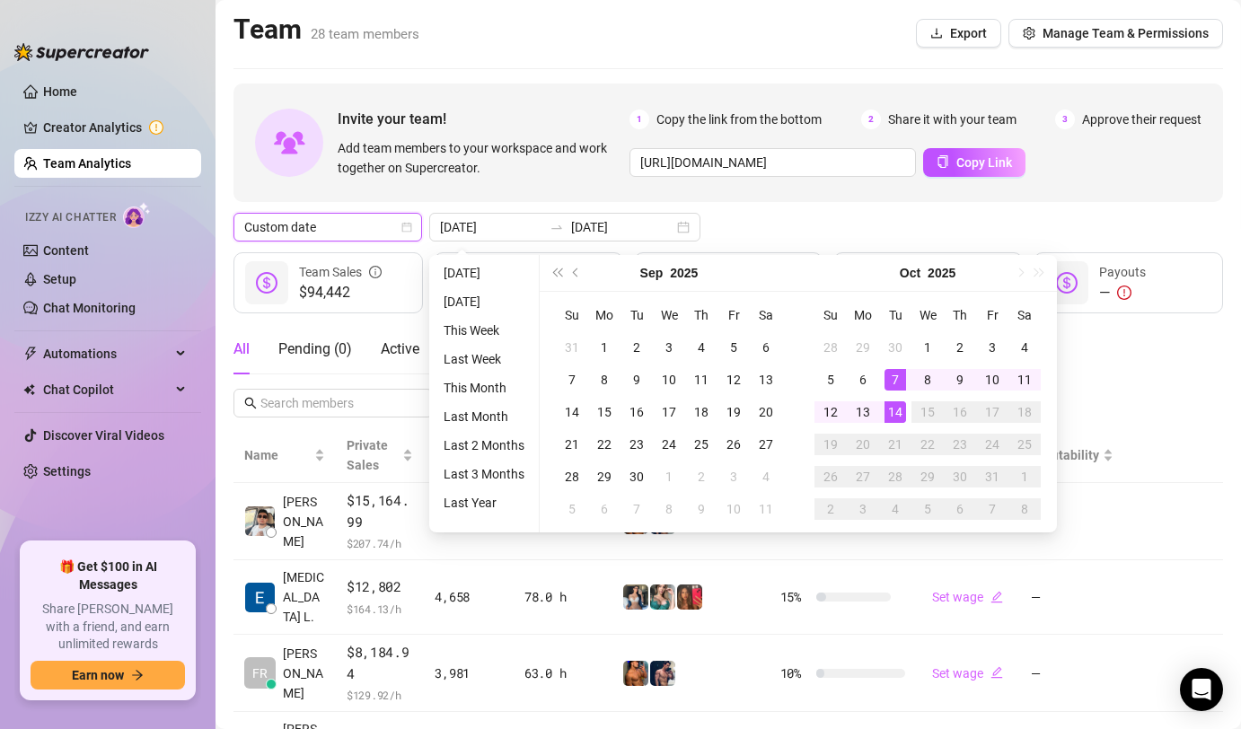
type input "[DATE]"
click at [895, 410] on div "14" at bounding box center [896, 412] width 22 height 22
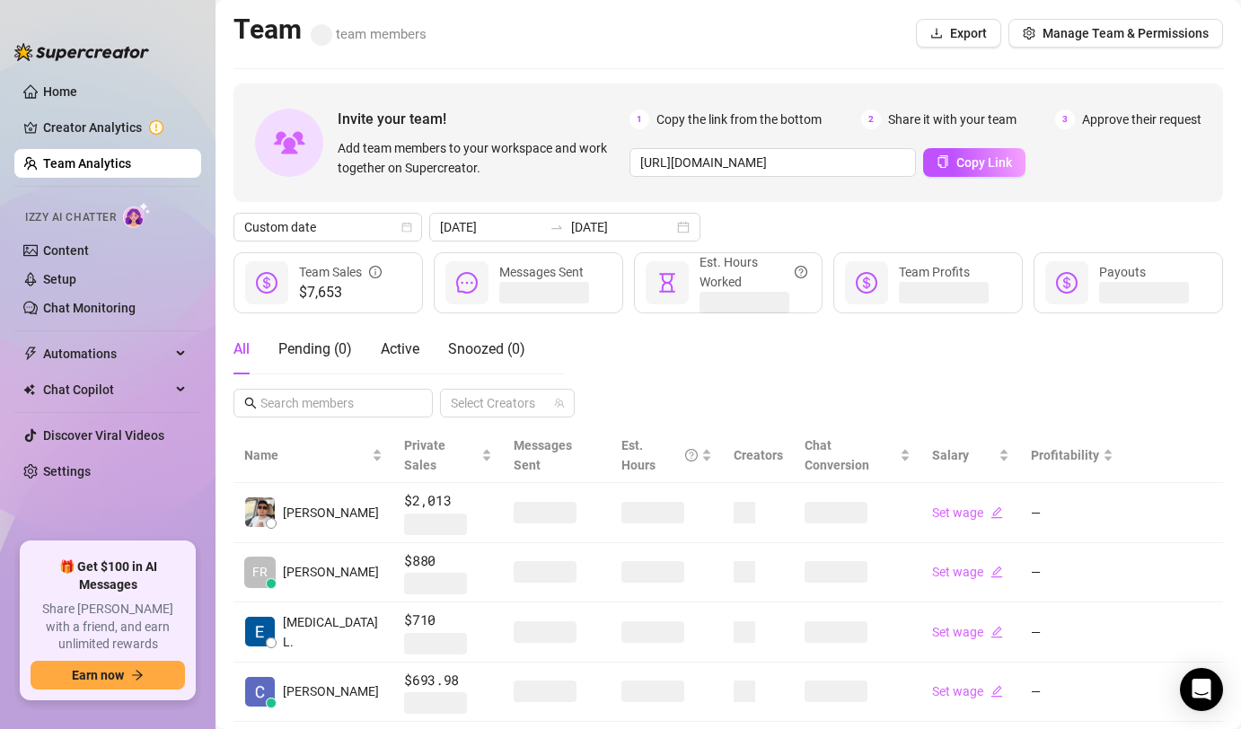
scroll to position [390, 0]
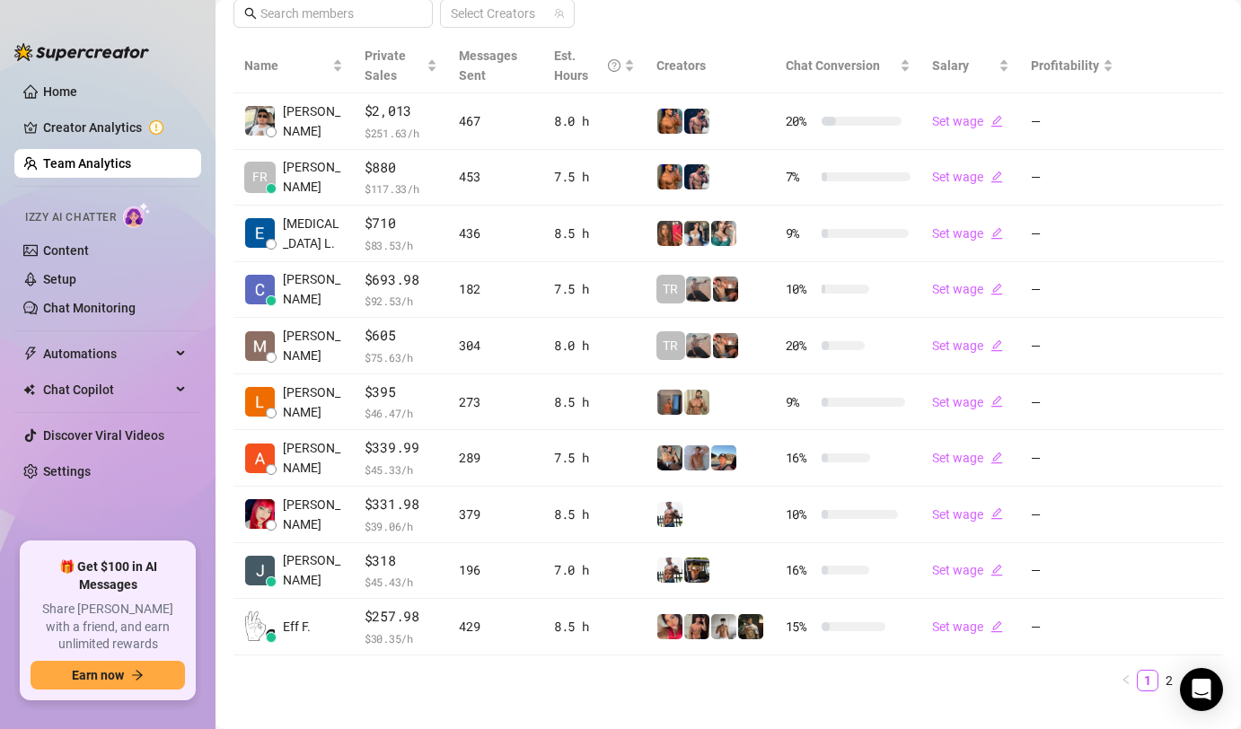
click at [1168, 668] on div "Name Private Sales Messages Sent Est. Hours Creators Chat Conversion Salary Pro…" at bounding box center [729, 365] width 990 height 653
click at [1168, 685] on link "2" at bounding box center [1169, 681] width 20 height 20
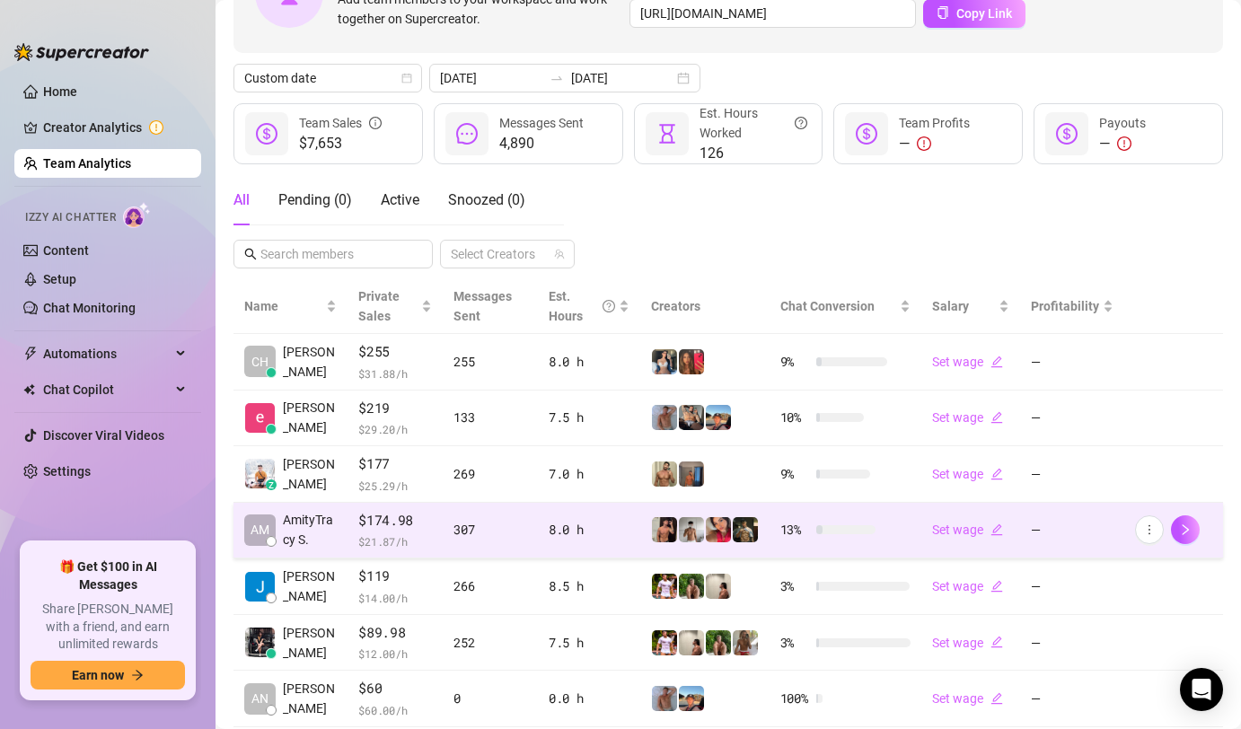
scroll to position [275, 0]
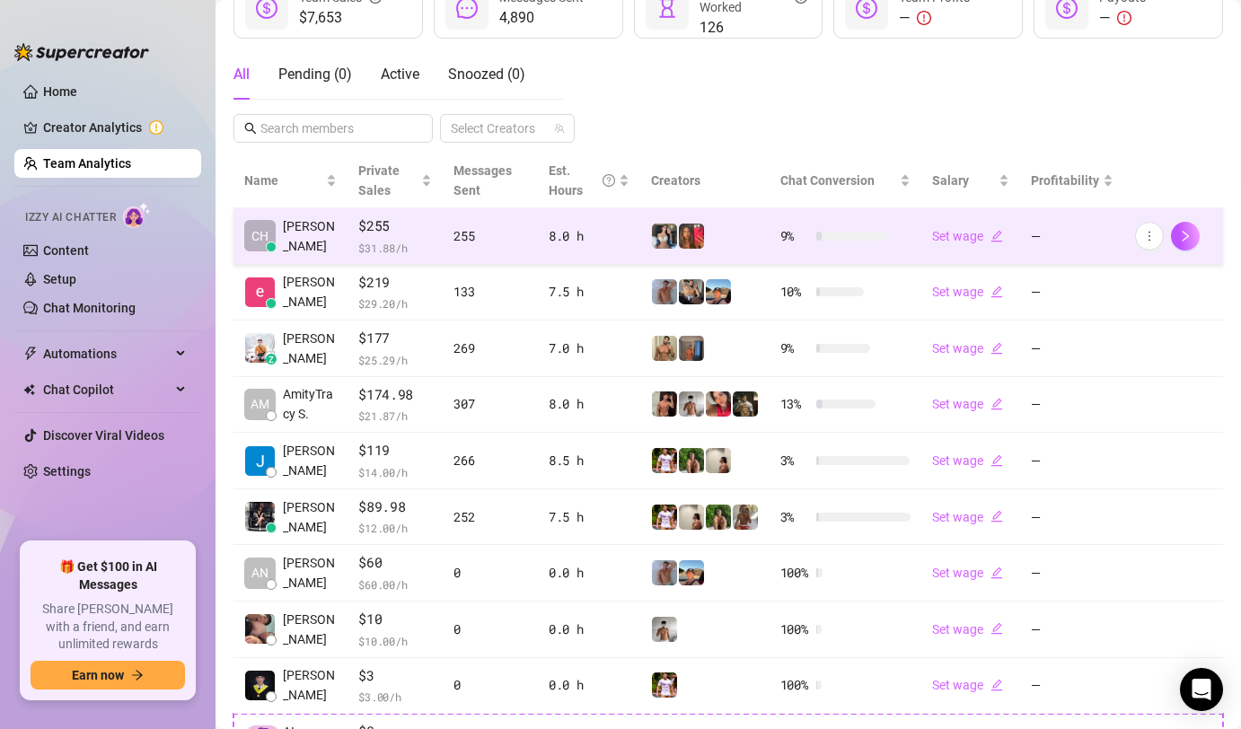
click at [848, 240] on div at bounding box center [852, 236] width 72 height 9
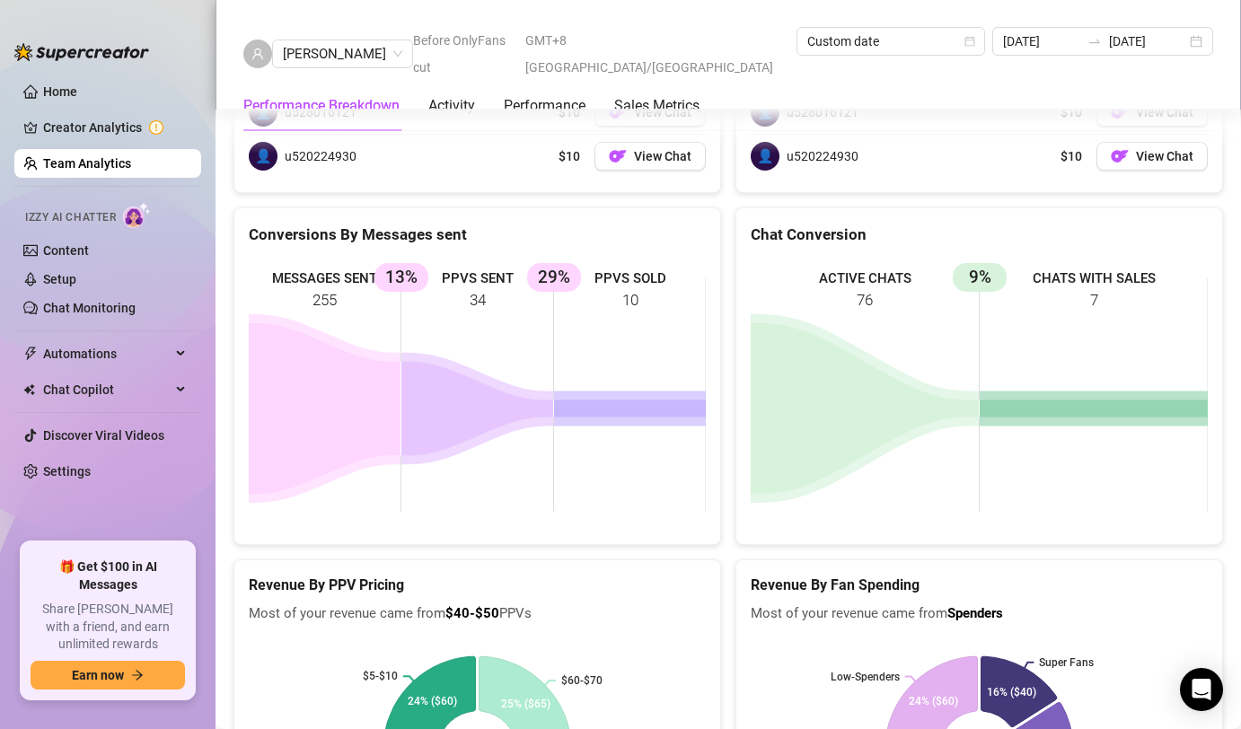
scroll to position [2771, 0]
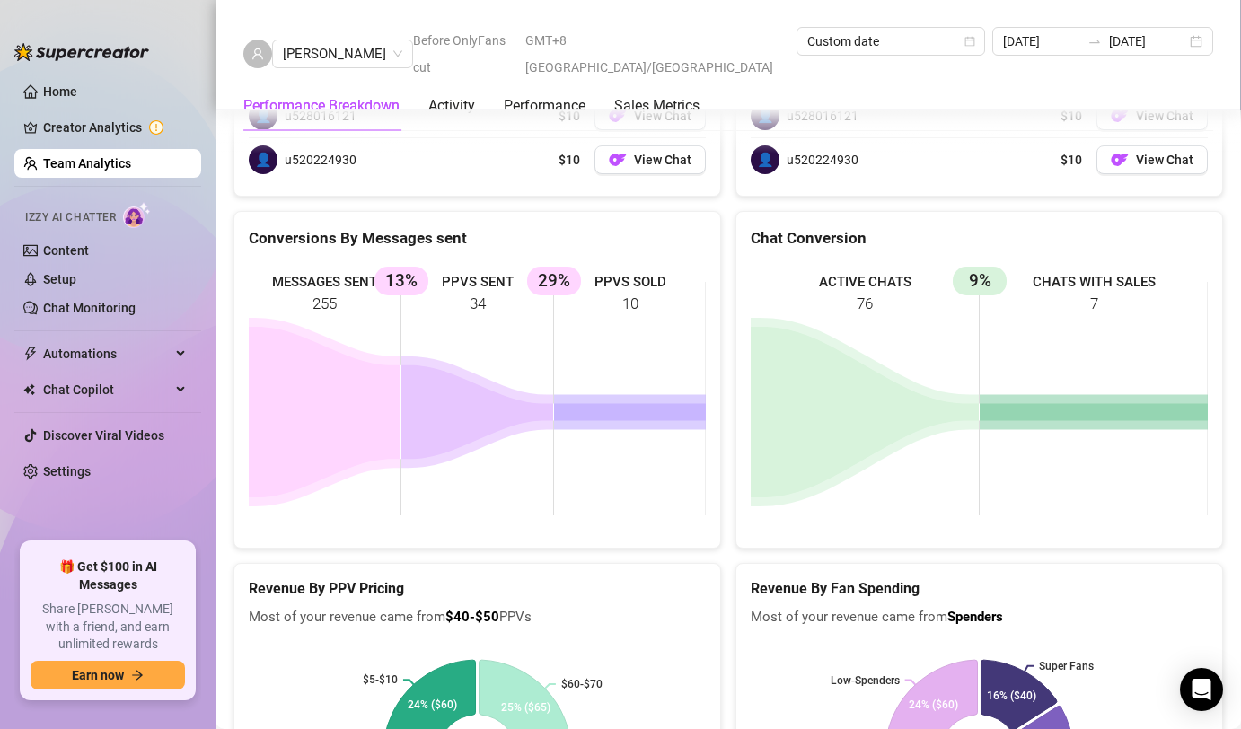
click at [131, 163] on link "Team Analytics" at bounding box center [87, 163] width 88 height 14
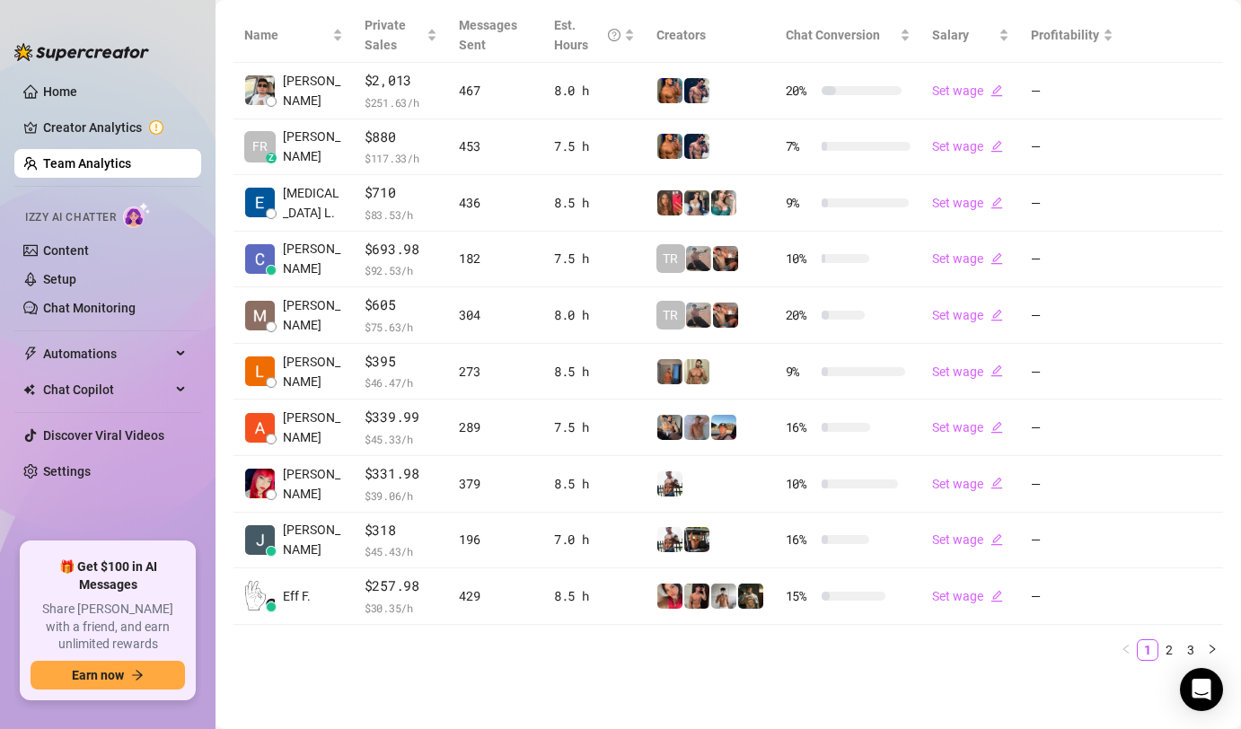
scroll to position [419, 0]
